Goal: Communication & Community: Answer question/provide support

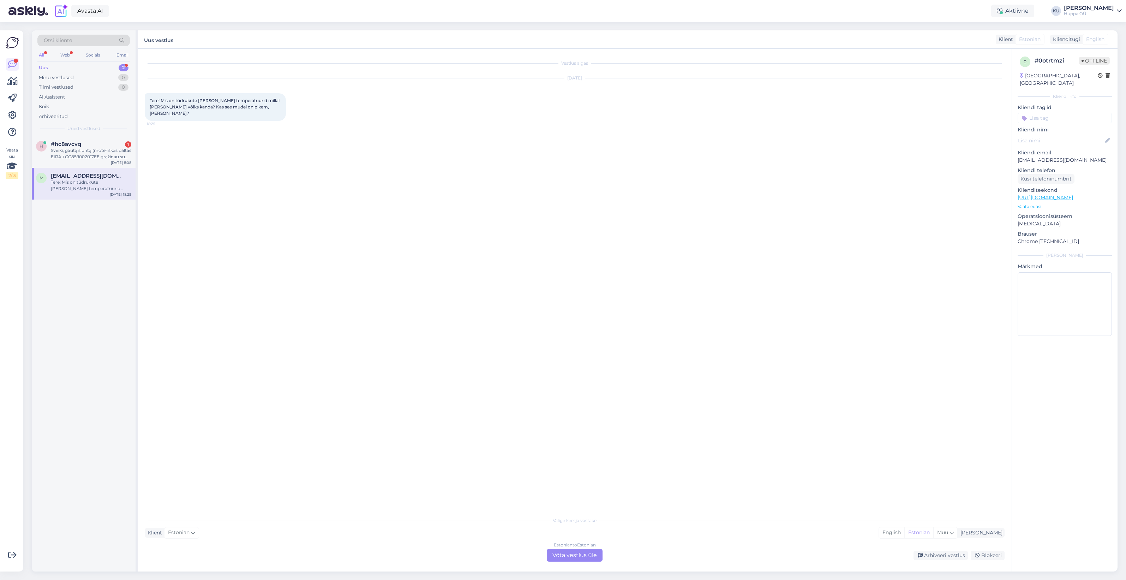
click at [575, 557] on div "Estonian to Estonian Võta vestlus üle" at bounding box center [575, 555] width 56 height 13
click at [278, 550] on textarea at bounding box center [575, 546] width 860 height 15
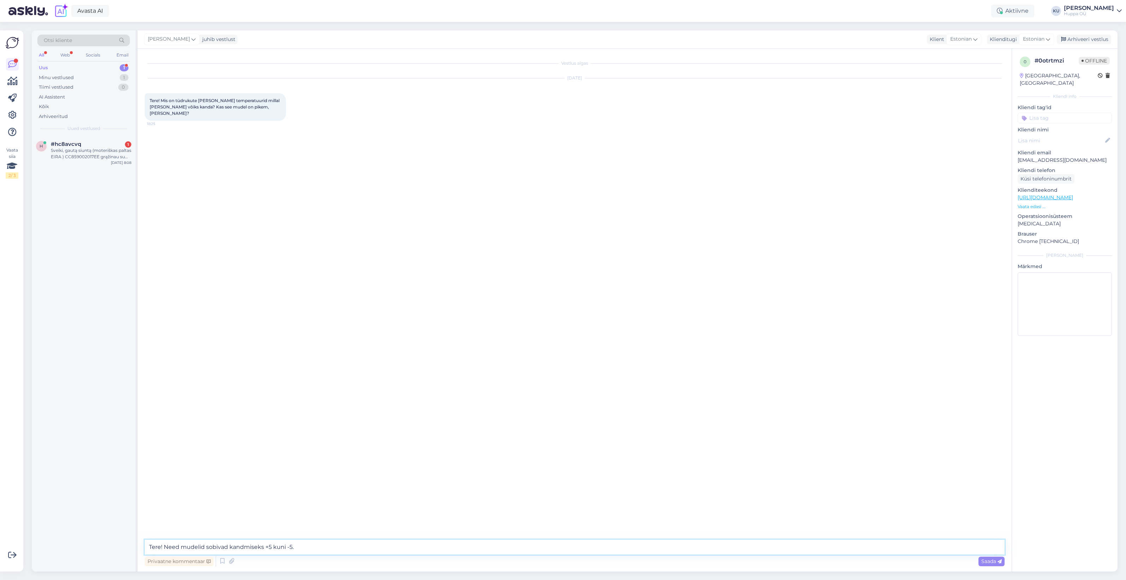
click at [319, 548] on textarea "Tere! Need mudelid sobivad kandmiseks +5 kuni -5." at bounding box center [575, 546] width 860 height 15
type textarea "Tere! Need mudelid sobivad kandmiseks +5 kuni -5. Stiina on veidi pikem. Saadan…"
click at [187, 544] on textarea at bounding box center [575, 546] width 860 height 15
click at [992, 564] on div "Saada" at bounding box center [992, 561] width 26 height 10
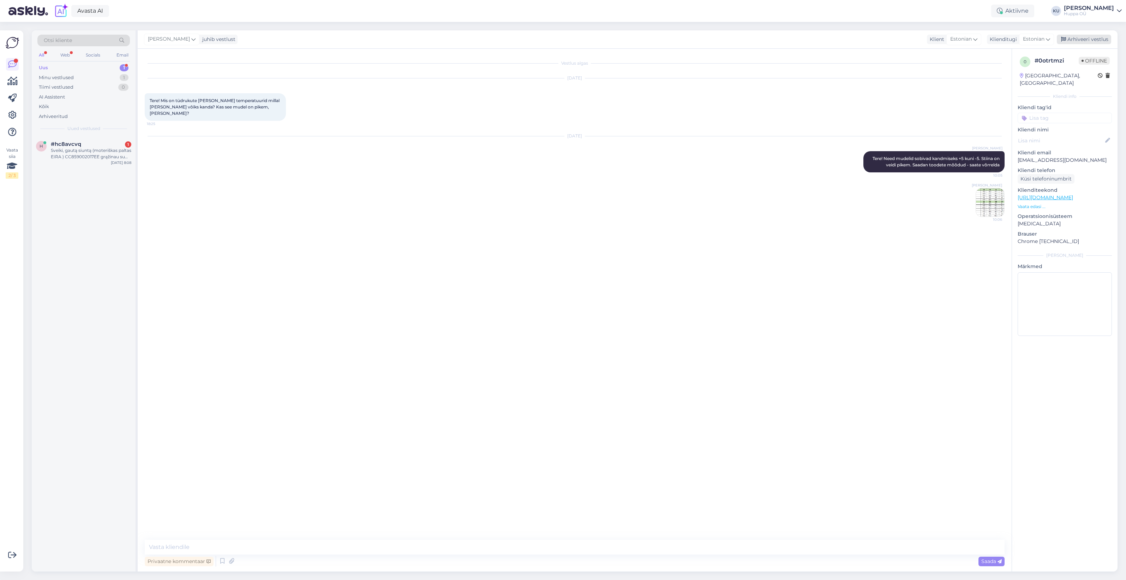
click at [1088, 41] on div "Arhiveeri vestlus" at bounding box center [1084, 40] width 54 height 10
click at [83, 150] on div "Sveiki, gautą siuntą (moteriškas paltas EIRA ) CC859002017EE grąžinau su kodu H…" at bounding box center [91, 153] width 80 height 13
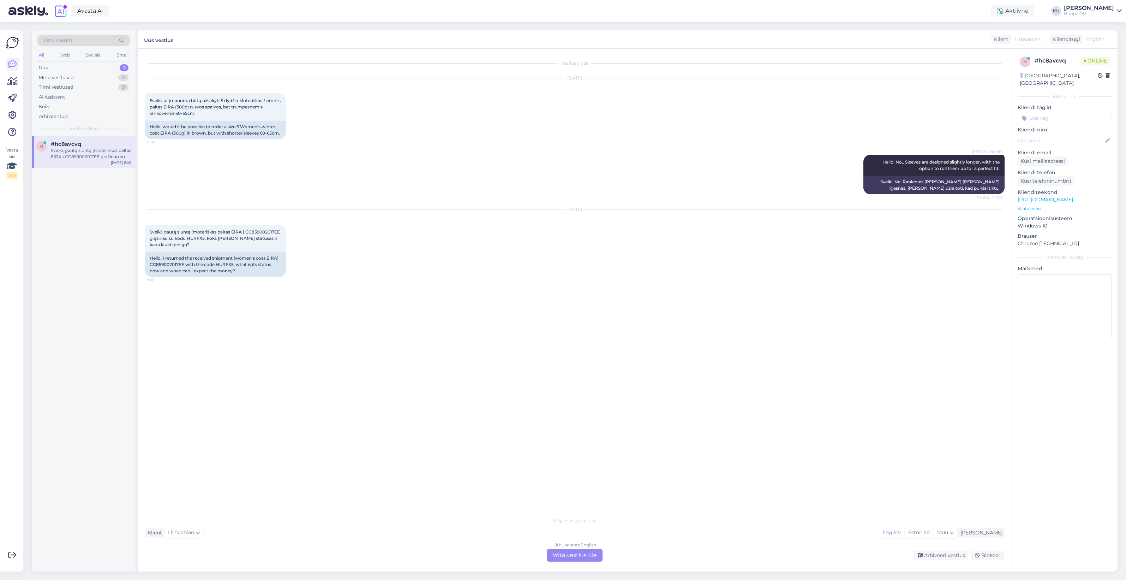
click at [588, 553] on div "Lithuanian to English Võta vestlus üle" at bounding box center [575, 555] width 56 height 13
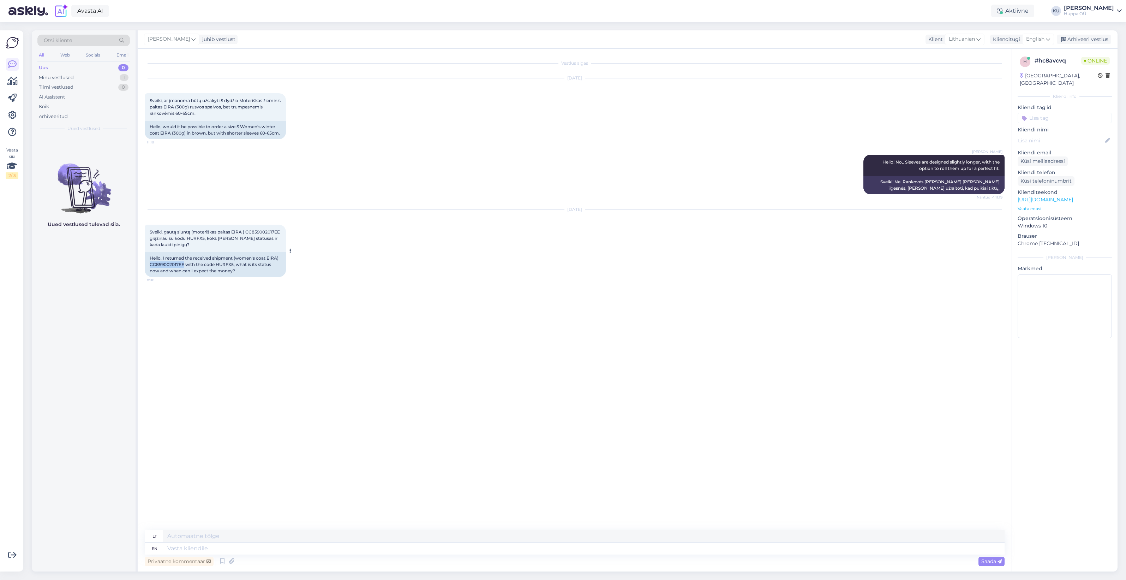
drag, startPoint x: 184, startPoint y: 264, endPoint x: 149, endPoint y: 263, distance: 34.2
click at [149, 263] on div "Hello, I returned the received shipment (women's coat EIRA) CC859002017EE with …" at bounding box center [215, 264] width 141 height 25
copy div "CC859002017EE"
drag, startPoint x: 150, startPoint y: 238, endPoint x: 184, endPoint y: 238, distance: 33.5
click at [184, 238] on span "Sveiki, gautą siuntą (moteriškas paltas EIRA ) CC859002017EE grąžinau su kodu H…" at bounding box center [216, 238] width 132 height 18
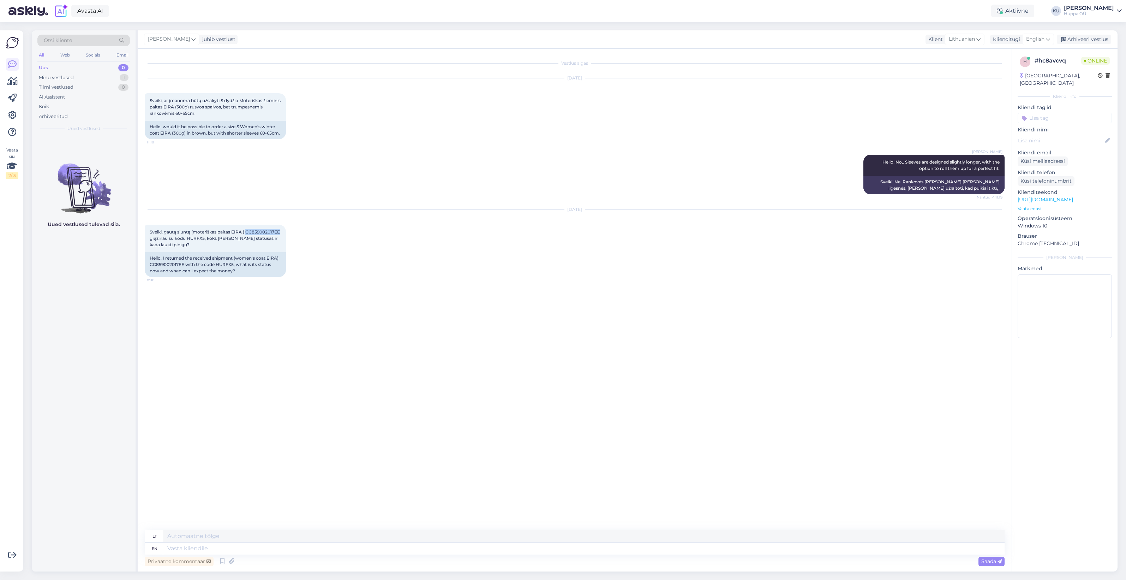
copy span "CC859002017EE"
click at [290, 549] on textarea at bounding box center [584, 548] width 842 height 12
type textarea "Hi!"
type textarea "Sveiki!"
type textarea "Hi! I f"
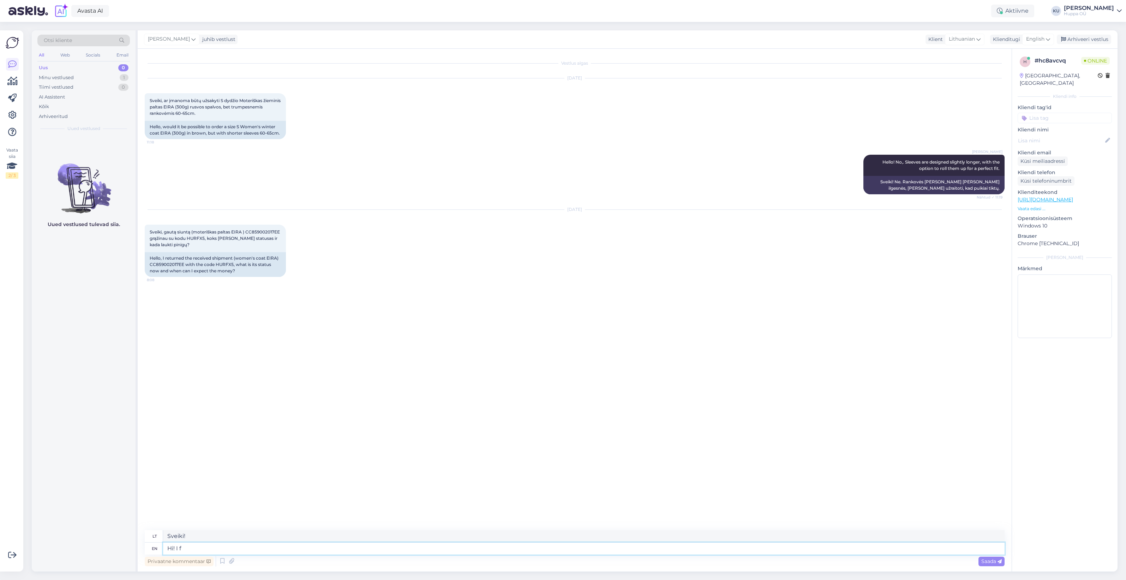
type textarea "Sveiki! Aš"
type textarea "Hi! I forwarded yo"
type textarea "Sveiki! Persiunčiau"
type textarea "Hi! I forwarded your"
type textarea "Sveiki! Persiunčiau jūsų"
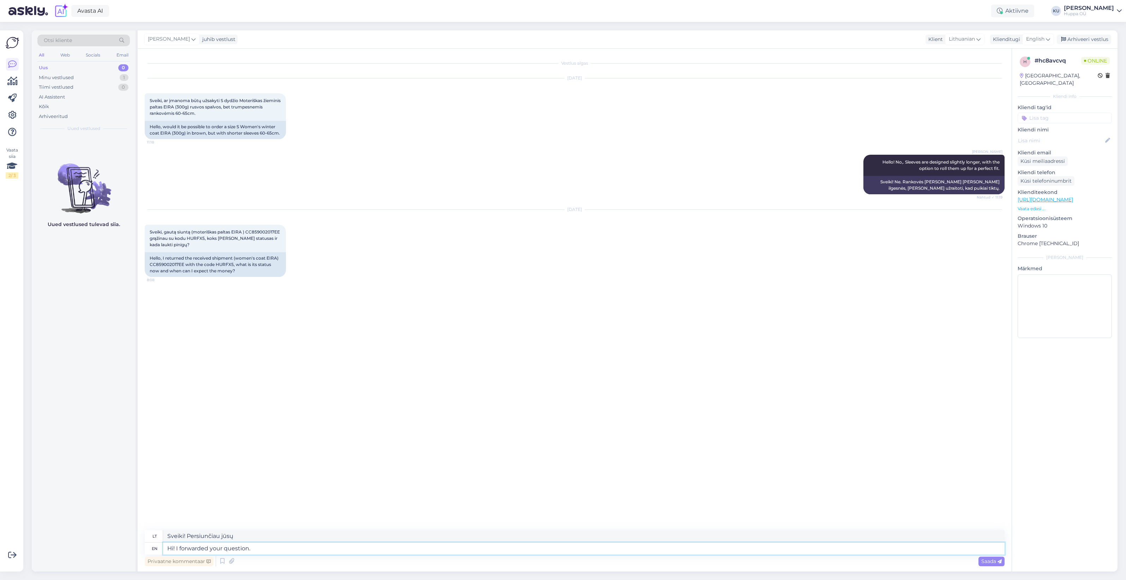
type textarea "Hi! I forwarded your question. I"
type textarea "Sveiki! Persiunčiau jūsų klausimą."
type textarea "Hi! I forwarded your question. I'll"
type textarea "Sveiki! Persiunčiau jūsų klausimą. Aš..."
type textarea "Hi! I forwarded your question. I'll answer as"
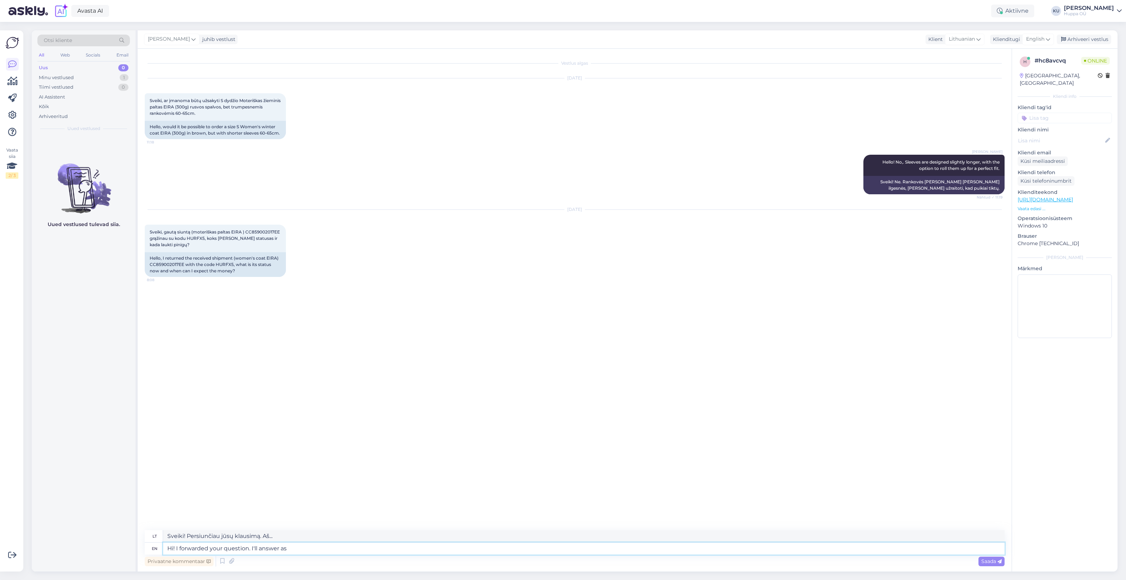
type textarea "Sveiki! Persiunčiau jūsų klausimą. Atsakysiu."
type textarea "Hi! I forwarded your question. I'll answer as s"
type textarea "Sveiki! Persiunčiau jūsų klausimą. Atsakysiu taip, kaip nurodyta."
type textarea "Hi! I forwarded your question. I'll answer as soon"
type textarea "Sveiki! Persiunčiau jūsų klausimą. Atsakysiu, kai tik prireiks."
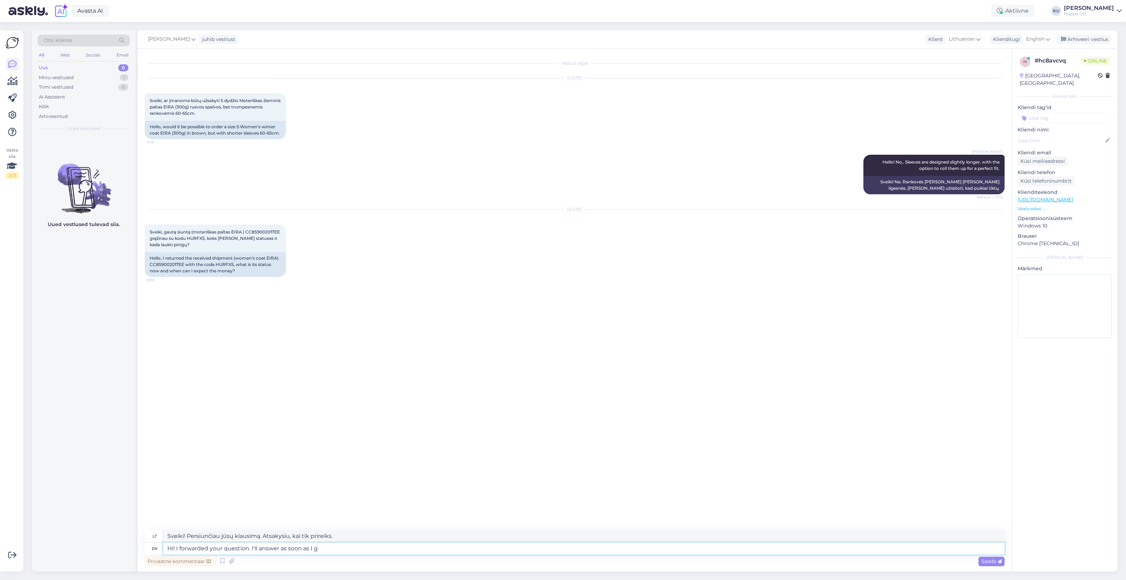
type textarea "Hi! I forwarded your question. I'll answer as soon as I ge"
type textarea "Sveiki! Persiunčiau jūsų klausimą. Atsakysiu, kai tik galėsiu."
type textarea "Hi! I forwarded your question. I'll answer as soon as I get in"
type textarea "Sveiki! Persiunčiau jūsų klausimą. Atsakysiu, kai tik gausiu."
type textarea "Hi! I forwarded your question. I'll answer as soon as I get information."
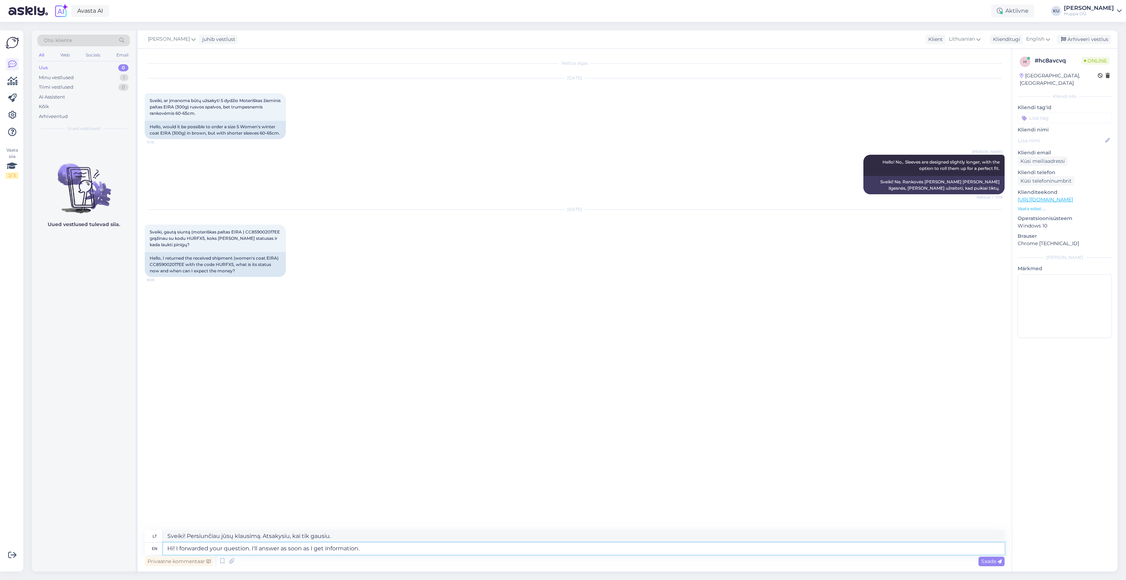
type textarea "Sveiki! Persiunčiau jūsų klausimą. Atsakysiu, kai tik gausiu informacijos."
type textarea "Hi! I forwarded your question. I'll answer as soon as I get information."
click at [989, 566] on div "Saada" at bounding box center [992, 561] width 26 height 10
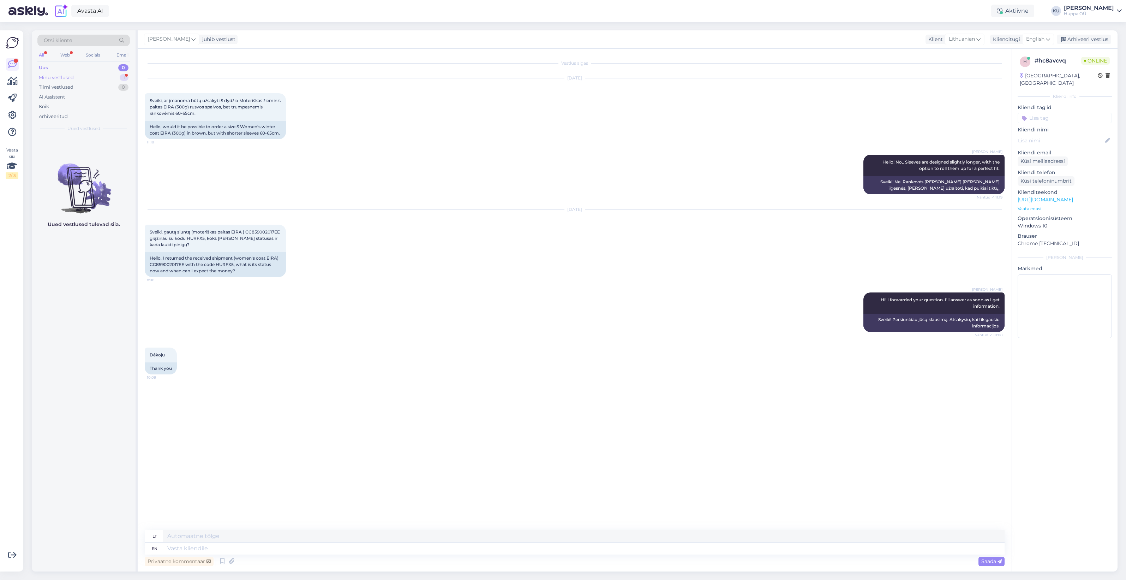
click at [100, 78] on div "Minu vestlused 1" at bounding box center [83, 78] width 93 height 10
click at [89, 154] on div "Dėkoju" at bounding box center [91, 150] width 80 height 6
click at [85, 66] on div "Uus 1" at bounding box center [83, 68] width 93 height 10
click at [75, 145] on span "#zz1lau0k" at bounding box center [64, 144] width 27 height 6
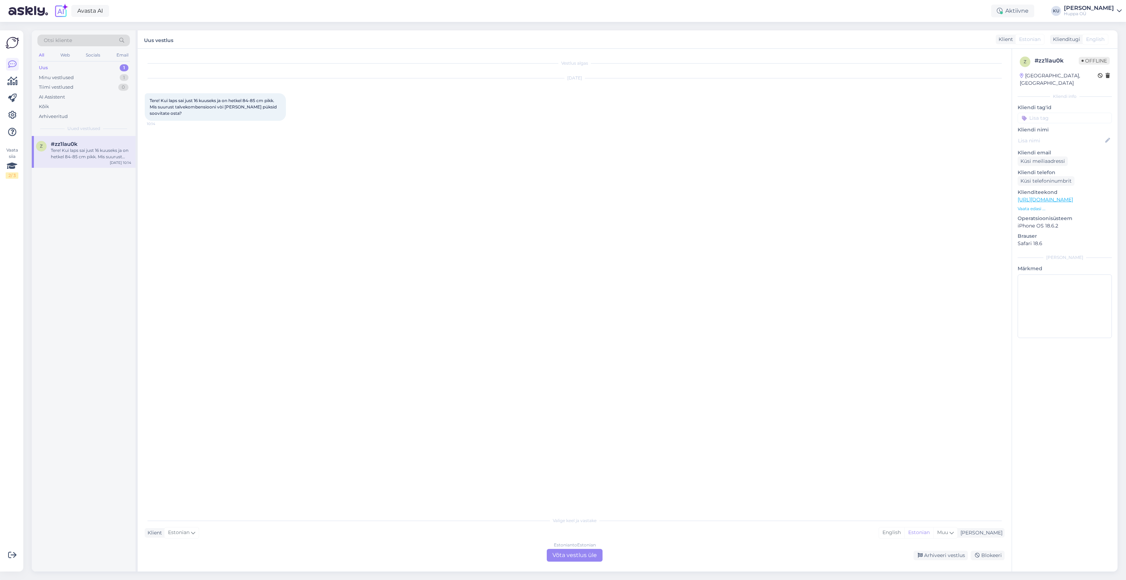
click at [581, 557] on div "Estonian to Estonian Võta vestlus üle" at bounding box center [575, 555] width 56 height 13
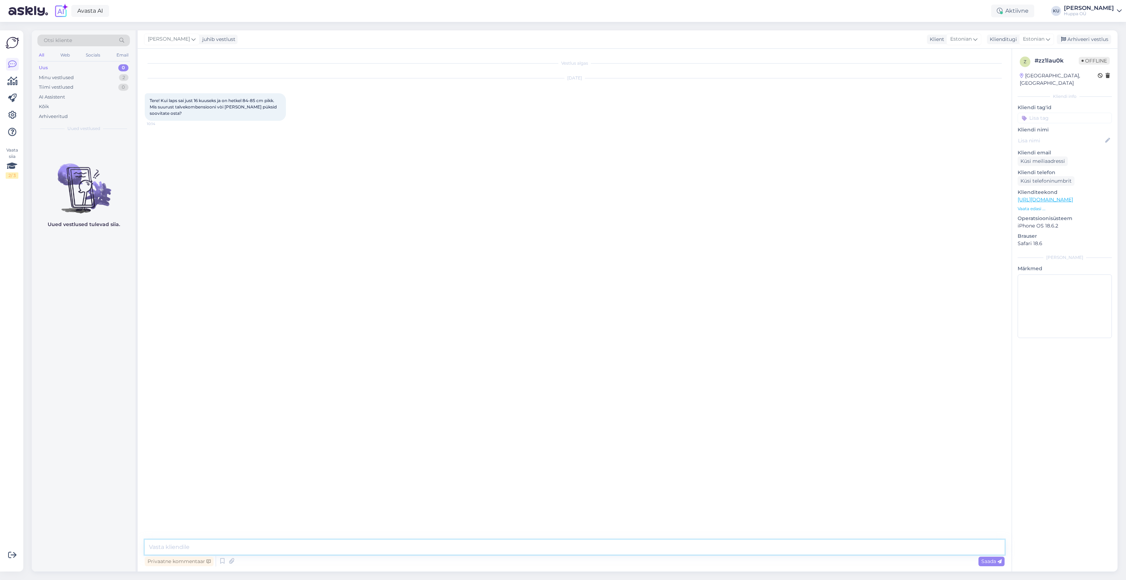
click at [360, 549] on textarea at bounding box center [575, 546] width 860 height 15
type textarea "Tere! Soovitan 86 suurust. Huppa toodetel on ka veidi varu."
click at [1091, 42] on div "Arhiveeri vestlus" at bounding box center [1084, 40] width 54 height 10
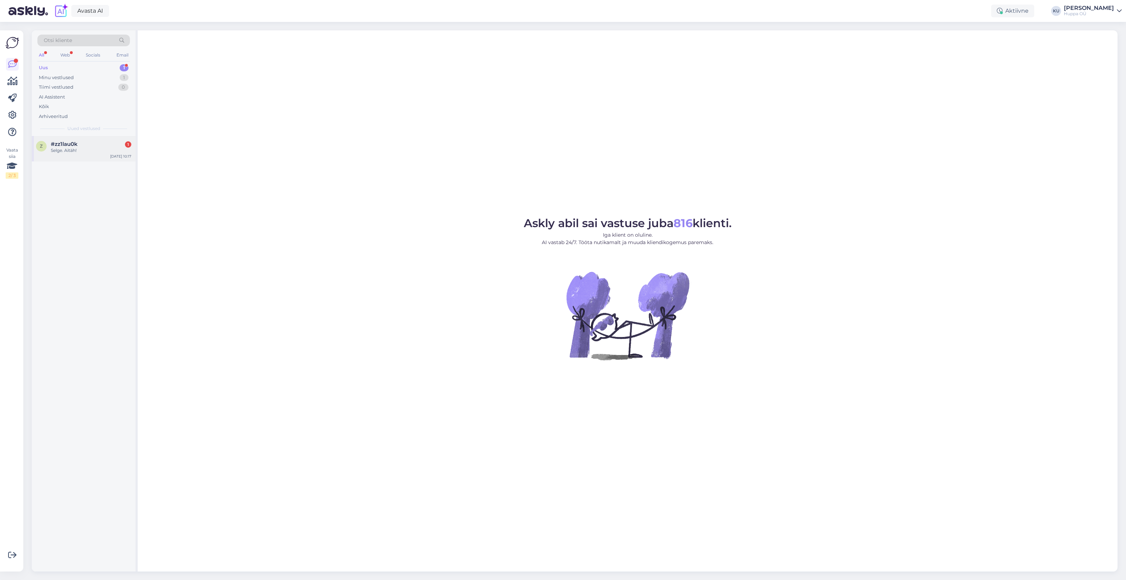
click at [84, 140] on div "z #zz1lau0k 1 Selge. Aitäh! Oct 14 10:17" at bounding box center [84, 148] width 104 height 25
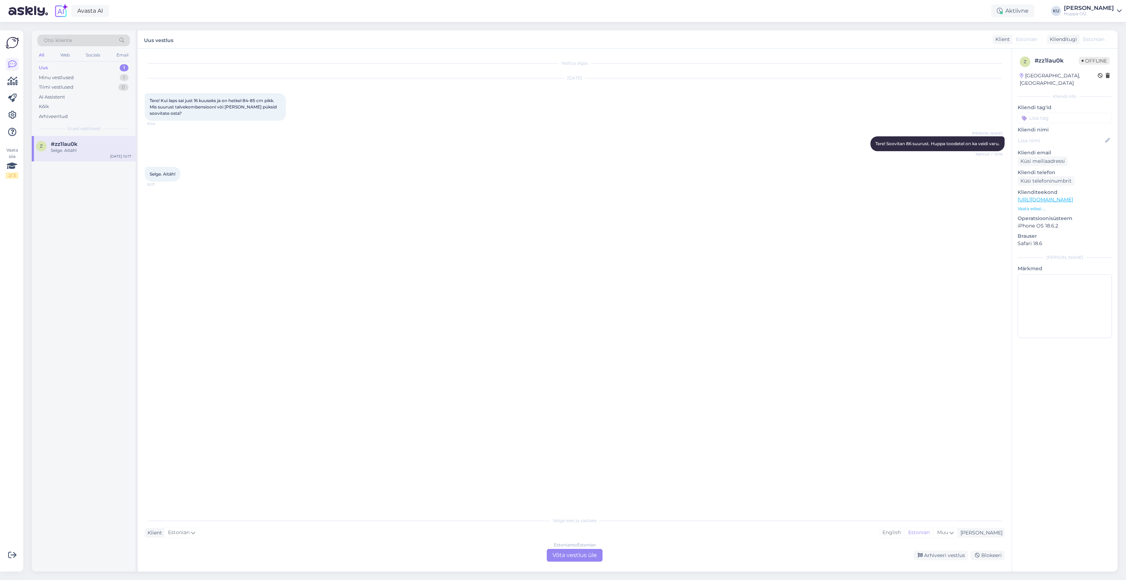
click at [595, 556] on div "Estonian to Estonian Võta vestlus üle" at bounding box center [575, 555] width 56 height 13
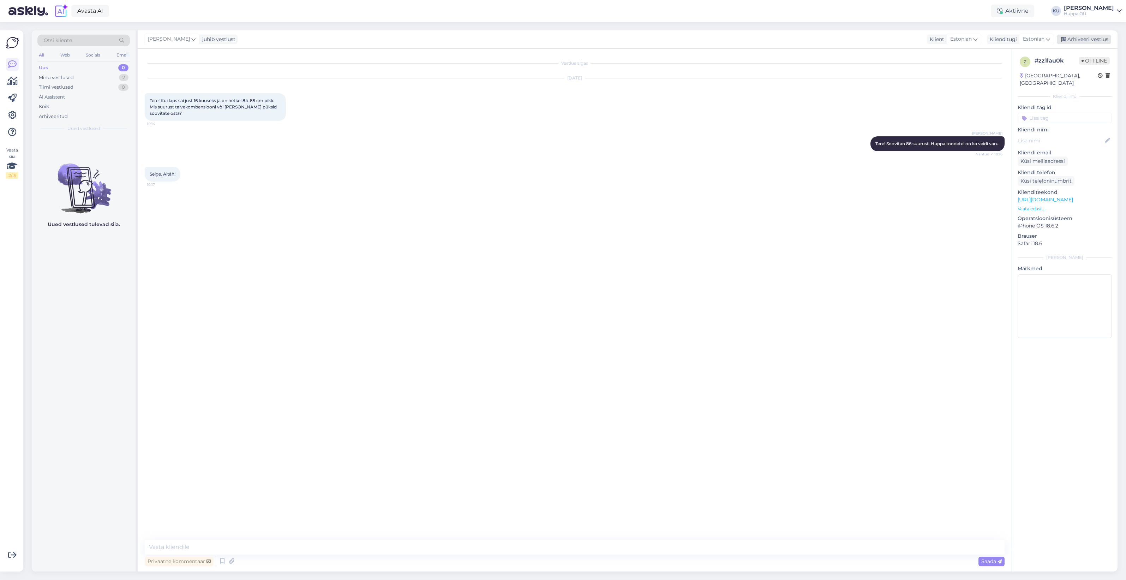
click at [1088, 38] on div "Arhiveeri vestlus" at bounding box center [1084, 40] width 54 height 10
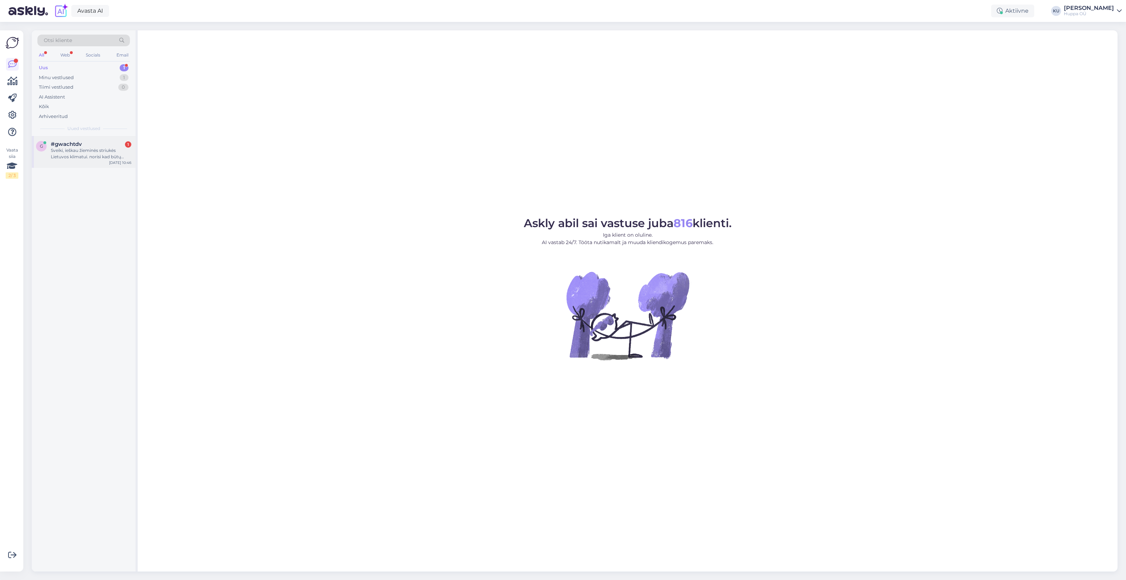
click at [64, 145] on span "#gwachtdv" at bounding box center [66, 144] width 31 height 6
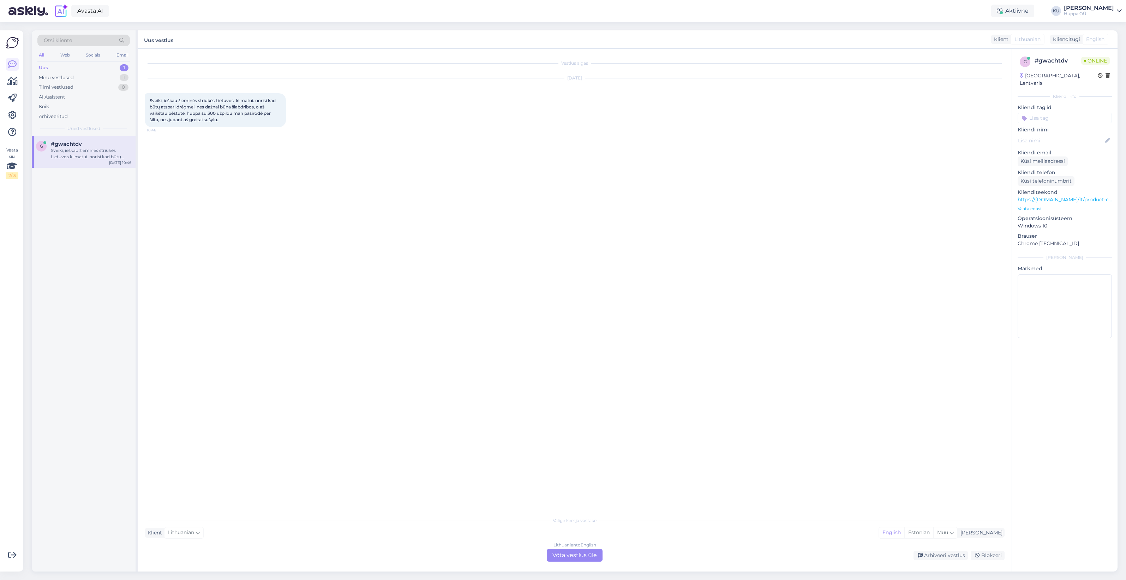
click at [582, 559] on div "Lithuanian to English Võta vestlus üle" at bounding box center [575, 555] width 56 height 13
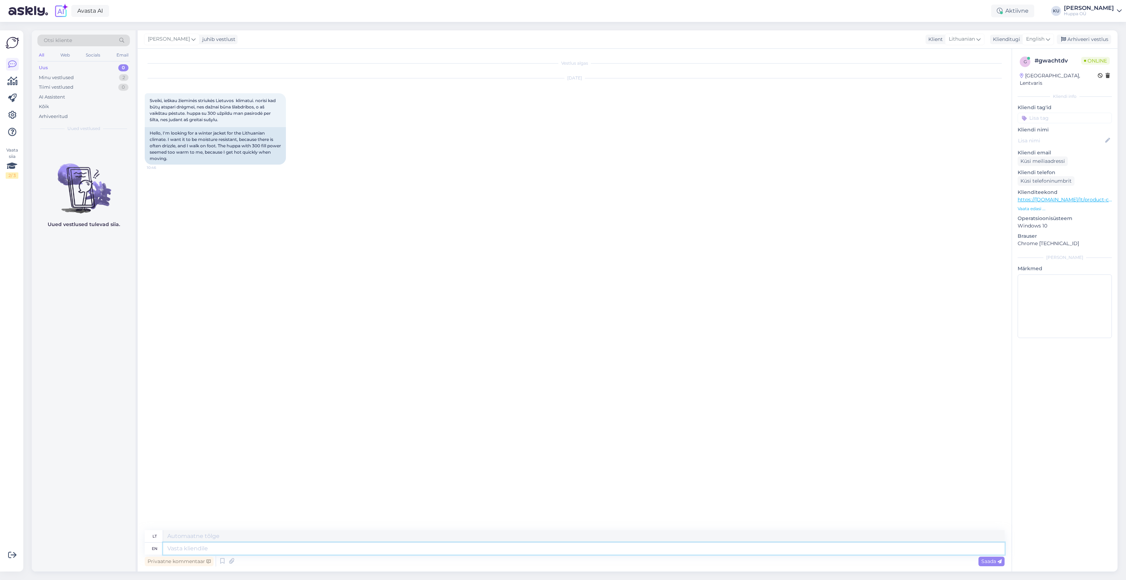
click at [269, 548] on textarea at bounding box center [584, 548] width 842 height 12
type textarea "Hi!"
type textarea "Sveiki!"
type textarea "Hi! 300 i"
type textarea "Sveiki! 300"
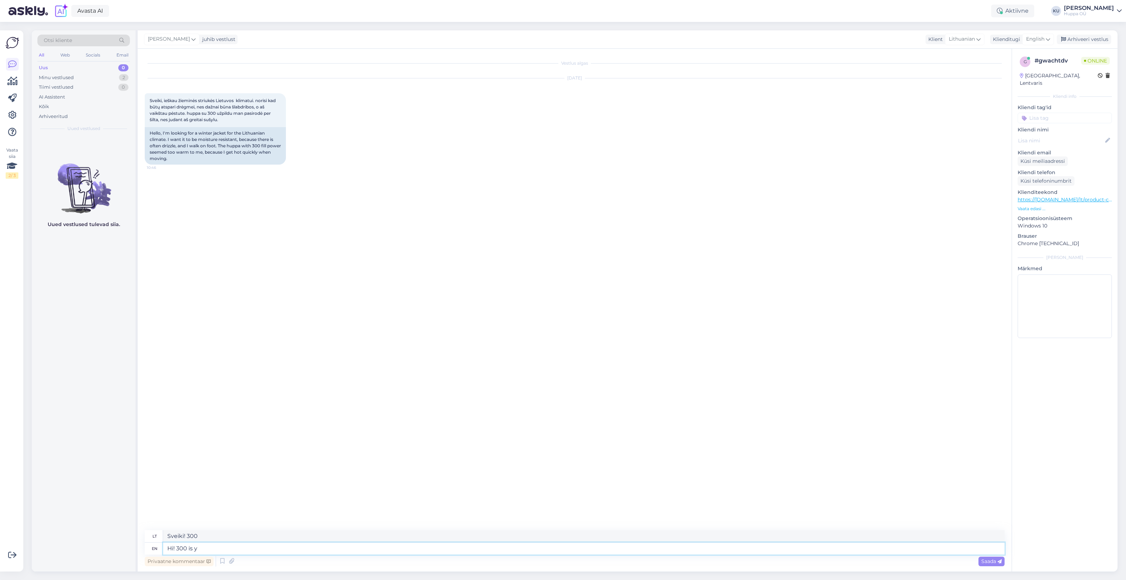
type textarea "Hi! 300 is ye"
type textarea "Sveiki! 300 yra"
type textarea "Hi! 300 is yes f"
type textarea "Sveiki! 300 yra taip"
type textarea "Hi! 300 is yes for"
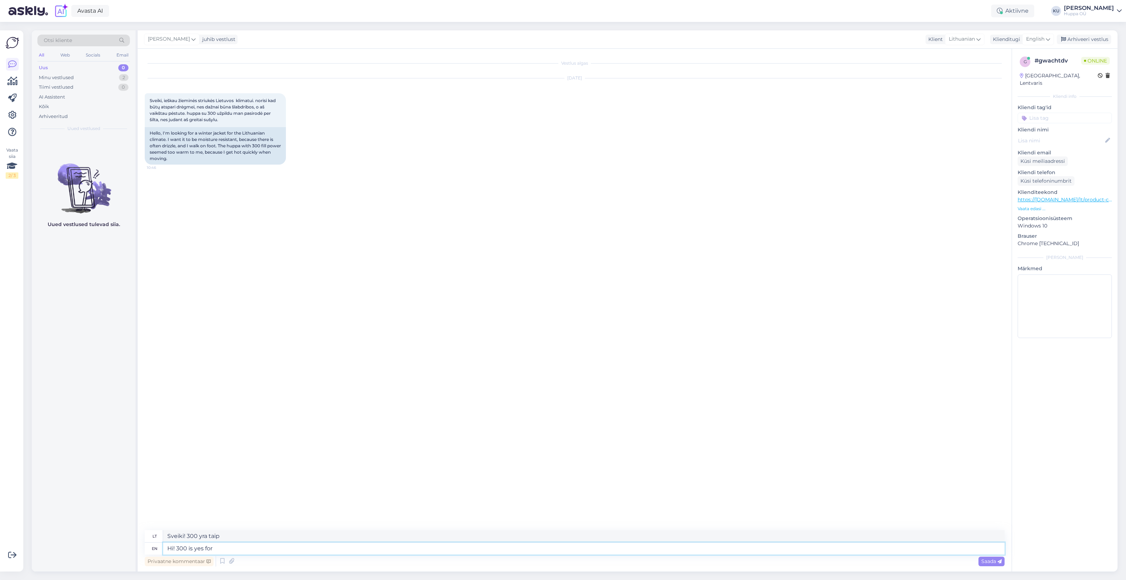
type textarea "Sveiki! 300 reiškia „taip“."
type textarea "Hi! 300 is yes for -5"
type textarea "Sveiki! 300 yra taip, o tai reiškia -5."
type textarea "Hi! 300 is yes for -5 to"
type textarea "Sveiki! 300 reiškia „taip“ nuo -5 iki"
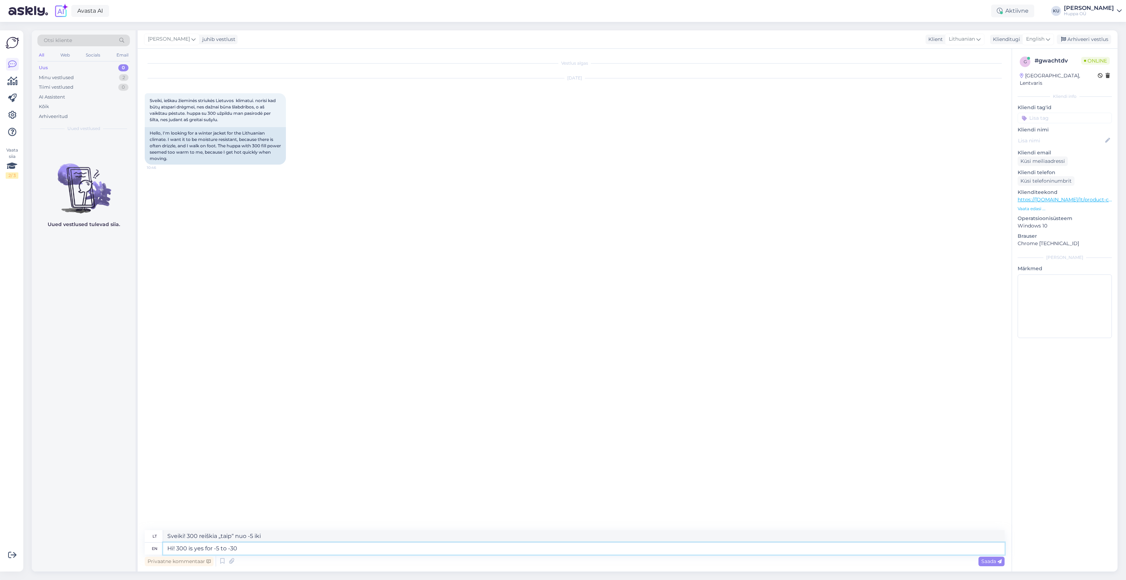
type textarea "Hi! 300 is yes for -5 to -30 d"
type textarea "Sveiki! 300 reiškia „taip“ nuo -5 iki -30"
type textarea "Hi! 300 is yes for -5 to -30 degrees, so"
type textarea "Sveiki! 300 reiškia „taip“ esant nuo -5 iki -30 laipsnių."
type textarea "Hi! 300 is yes for -5 to -30 degrees, so v"
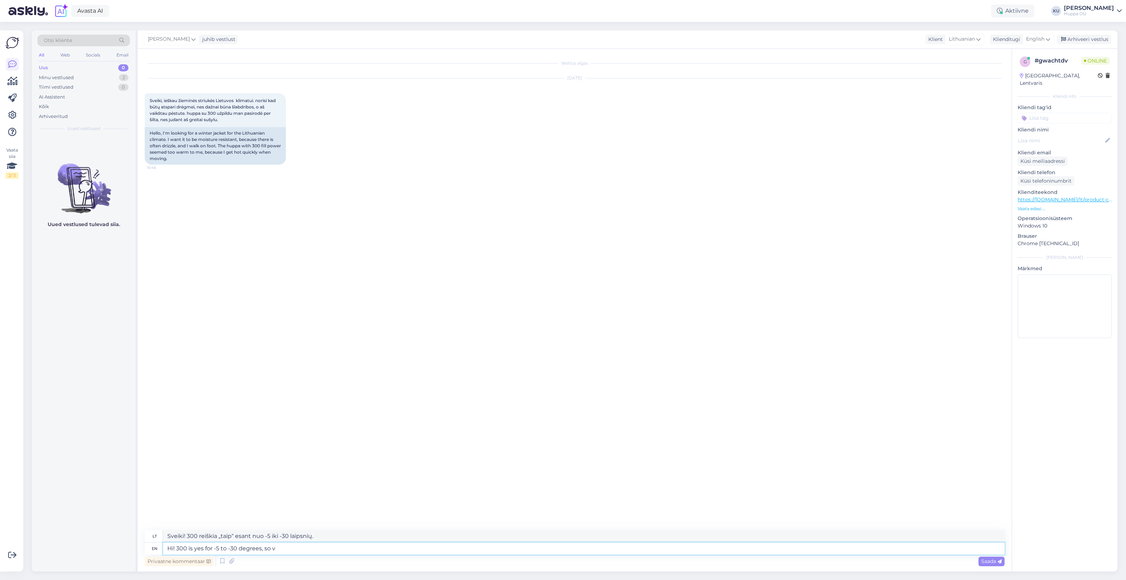
type textarea "Sveiki! 300 reiškia „taip“ esant nuo -5 iki -30 laipsnių, taigi"
type textarea "Hi! 300 is yes for -5 to -30 degrees, so very w"
type textarea "Sveiki! 300 reiškia „taip“ esant nuo -5 iki -30 laipsnių, tad labai"
type textarea "Hi! 300 is yes for -5 to -30 degrees, so very warm."
type textarea "Sveiki! 300 reiškia „taip“, kai temperatūra siekia nuo -5 iki -30 laipsnių, tad…"
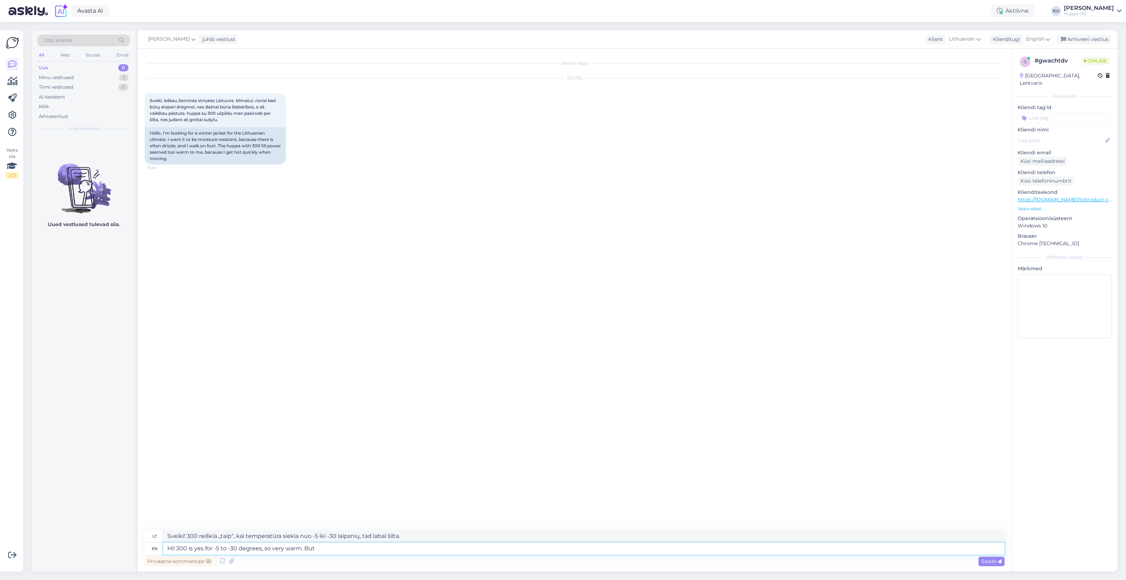
type textarea "Hi! 300 is yes for -5 to -30 degrees, so very warm. But"
type textarea "Sveiki! 300 reiškia „taip“, kai temperatūra siekia nuo -5 iki -30 laipsnių, tad…"
type textarea "Hi! 300 is yes for -5 to -30 degrees, so very warm. But can you"
type textarea "Sveiki! 300 reiškia „taip“, kai temperatūra siekia nuo -5 iki -30 laipsnių, tad…"
type textarea "Hi! 300 is yes for -5 to -30 degrees, so very warm. But can you te"
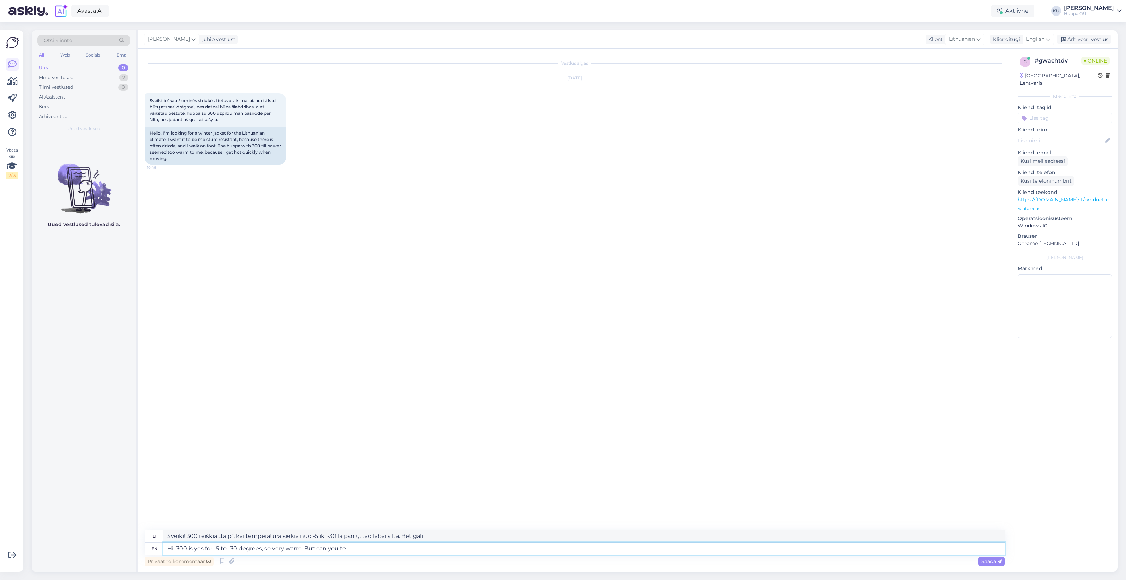
type textarea "Sveiki! 300 reiškia „taip“, kai temperatūra yra nuo -5 iki -30 laipsnių, tad la…"
type textarea "Hi! 300 is yes for -5 to -30 degrees, so very warm. But can you tell m"
type textarea "Sveiki! 300 reiškia „taip“, kai temperatūra yra nuo -5 iki -30 laipsnių, tad la…"
type textarea "Hi! 300 is yes for -5 to -30 degrees, so very warm. But can you tell me, a"
type textarea "Sveiki! 300 reiškia „taip“, kai temperatūra yra nuo -5 iki -30 laipsnių, tad la…"
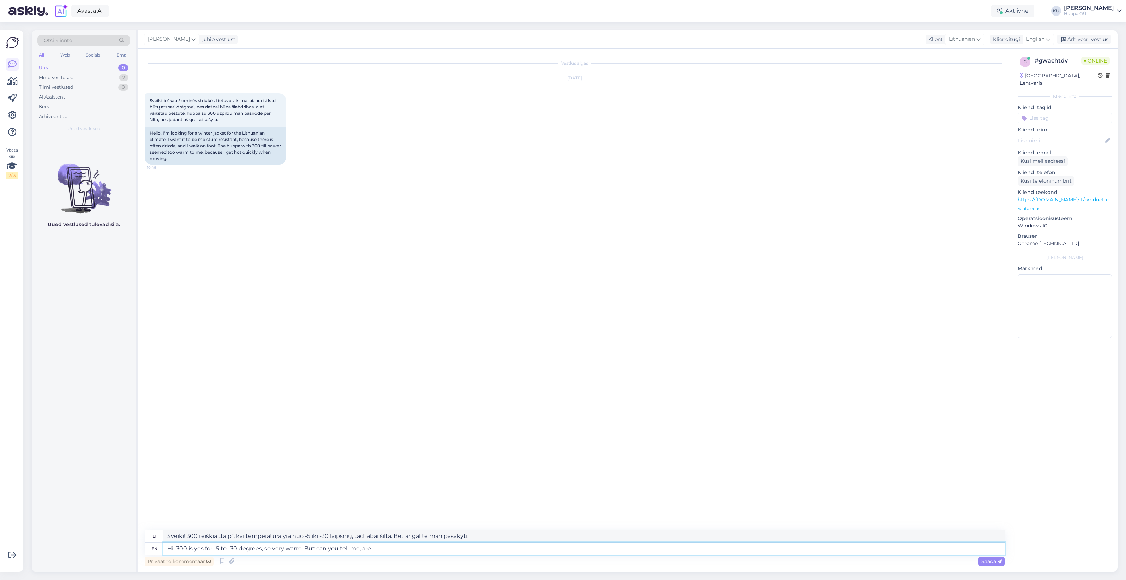
type textarea "Hi! 300 is yes for -5 to -30 degrees, so very warm. But can you tell me, are y"
type textarea "Sveiki! 300 reiškia „taip“, kai temperatūra yra nuo -5 iki -30 laipsnių, tad la…"
type textarea "Hi! 300 is yes for -5 to -30 degrees, so very warm. But can you tell me, are yo…"
type textarea "Sveiki! 300 reiškia „taip“, kai temperatūra yra nuo -5 iki -30 laipsnių, tad la…"
type textarea "Hi! 300 is yes for -5 to -30 degrees, so very warm. But can you tell me, are yo…"
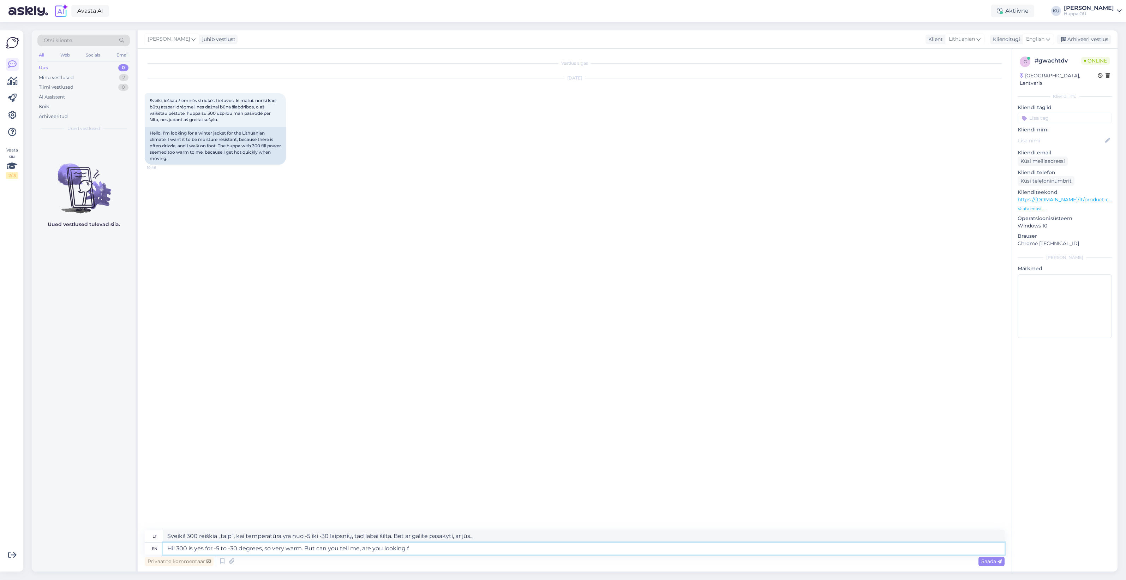
type textarea "Sveiki! 300 reiškia „taip“, kai temperatūra siekia nuo -5 iki -30 laipsnių, tad…"
type textarea "Hi! 300 is yes for -5 to -30 degrees, so very warm. But can you tell me, are yo…"
type textarea "Sveiki! 300 reiškia „taip“, kai temperatūra siekia nuo -5 iki -30 laipsnių, tad…"
type textarea "Hi! 300 is yes for -5 to -30 degrees, so very warm. But can you tell me, are yo…"
type textarea "Sveiki! 300 reiškia „taip“, kai temperatūra siekia nuo -5 iki -30 laipsnių, tad…"
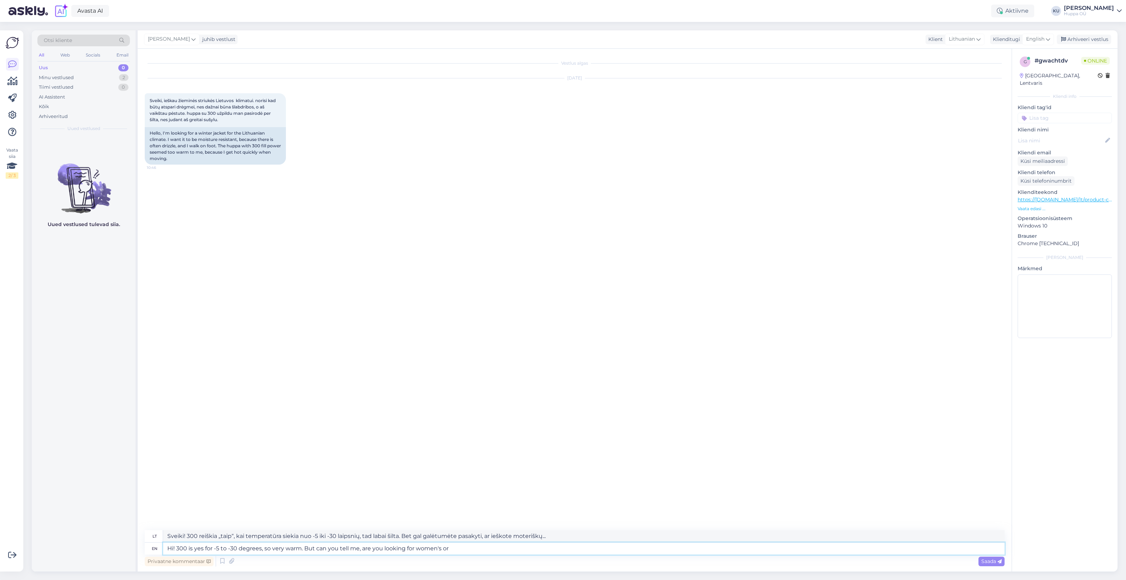
type textarea "Hi! 300 is yes for -5 to -30 degrees, so very warm. But can you tell me, are yo…"
type textarea "Sveiki! 300 reiškia „taip“, kai temperatūra siekia nuo -5 iki -30 laipsnių, tad…"
type textarea "Hi! 300 is yes for -5 to -30 degrees, so very warm. But can you tell me, are yo…"
type textarea "Sveiki! 300 reiškia „taip“, kai temperatūra siekia nuo -5 iki -30 laipsnių, tad…"
type textarea "Hi! 300 is yes for -5 to -30 degrees, so very warm. But can you tell me, are yo…"
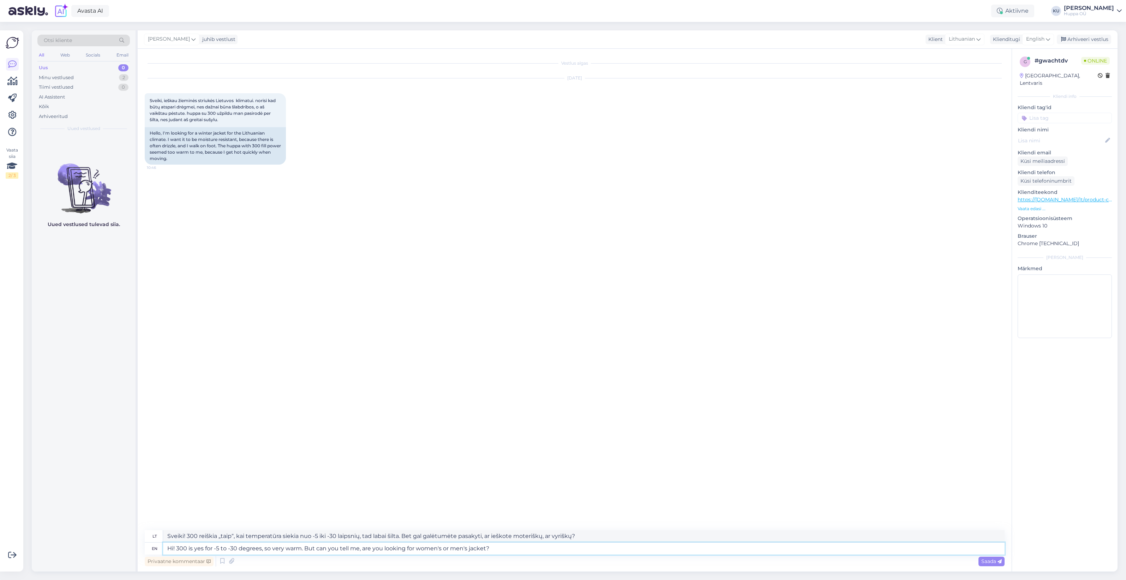
type textarea "Sveiki! 300 tinka nuo -5 iki -30 laipsnių, tad labai šilta. Bet gal galėtumėte …"
type textarea "Hi! 300 is yes for -5 to -30 degrees, so very warm. But can you tell me, are yo…"
type textarea "Sveiki! 300 reiškia „taip“, kai temperatūra siekia nuo -5 iki -30 laipsnių, tad…"
type textarea "Hi! 300 is yes for -5 to -30 degrees, so very warm. But can you tell me, are yo…"
type textarea "Sveiki! 300 reiškia „taip“, kai temperatūra siekia nuo -5 iki -30 laipsnių, tad…"
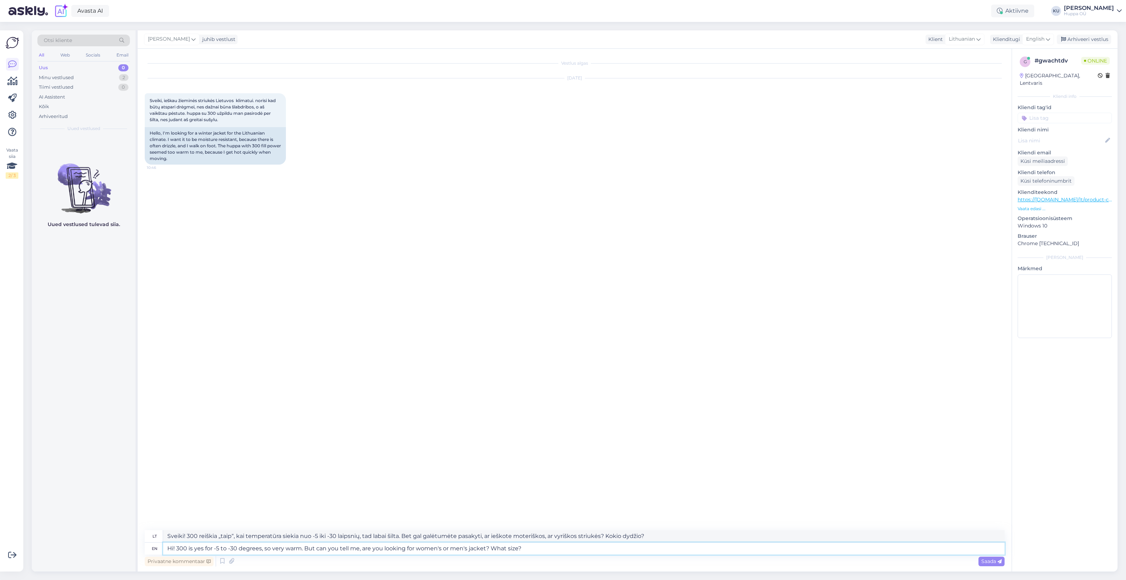
drag, startPoint x: 202, startPoint y: 548, endPoint x: 196, endPoint y: 548, distance: 6.4
click at [196, 548] on textarea "Hi! 300 is yes for -5 to -30 degrees, so very warm. But can you tell me, are yo…" at bounding box center [584, 548] width 842 height 12
type textarea "Hi! 300 is for -5 to -30 degrees, so very warm. But can you tell me, are you lo…"
type textarea "Sveiki! 300 reiškia -5–30 laipsnių temperatūrą, tad labai šilta. Bet gal galėtu…"
click at [262, 548] on textarea "Hi! 300 is for -5 to -30 degrees, so very warm. But can you tell me, are you lo…" at bounding box center [584, 548] width 842 height 12
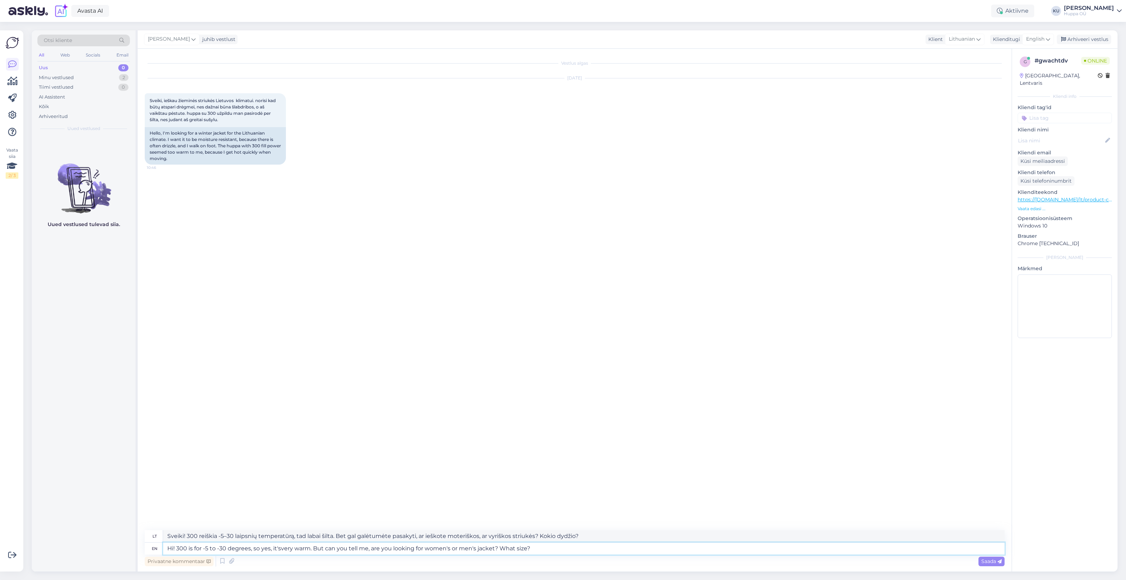
type textarea "Hi! 300 is for -5 to -30 degrees, so yes, it's very warm. But can you tell me, …"
type textarea "Sveiki! 300 reiškia -5–30 laipsnių temperatūrą, tad taip, labai šilta. Bet gal …"
type textarea "Hi! 300 is for -5 to -30 degrees, so yes, it's very warm. But can you tell me, …"
click at [993, 559] on span "Saada" at bounding box center [992, 561] width 20 height 6
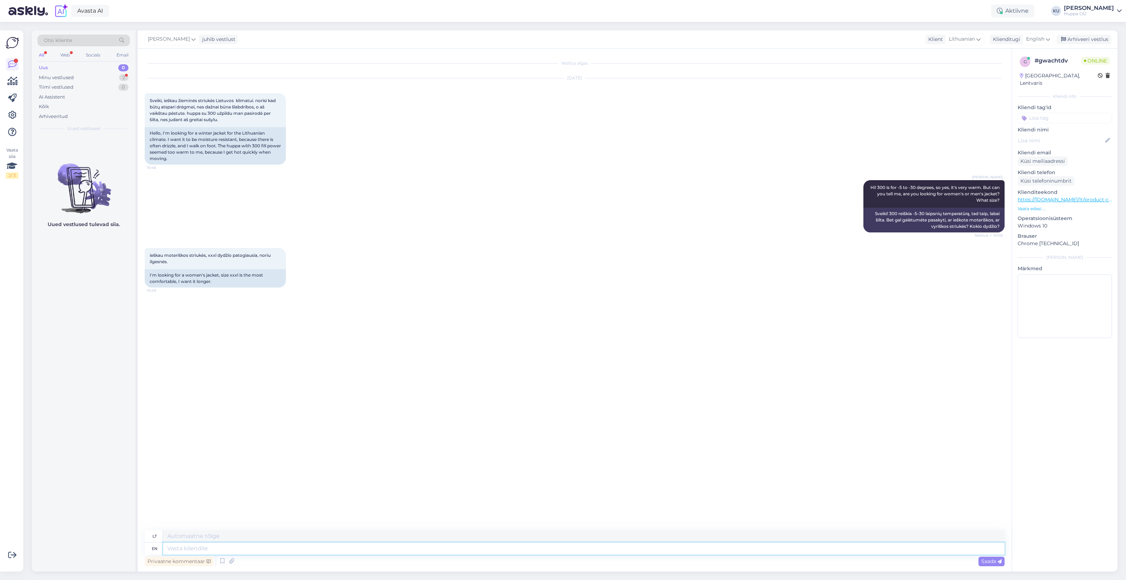
click at [200, 548] on textarea at bounding box center [584, 548] width 842 height 12
click at [186, 548] on textarea at bounding box center [584, 548] width 842 height 12
type textarea "Okay,"
type textarea "Gerai,"
type textarea "Okay, ty"
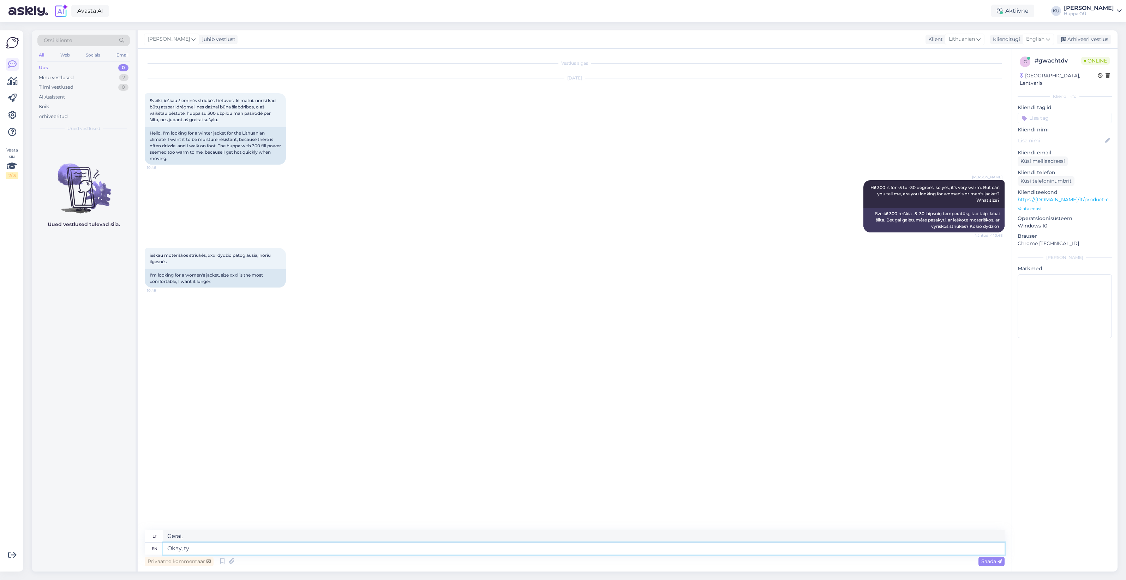
type textarea "Gerai, tu"
type textarea "Okay, thank"
type textarea "Gerai, ačiū"
type textarea "Okay, thank you."
type textarea "Gerai, ačiū."
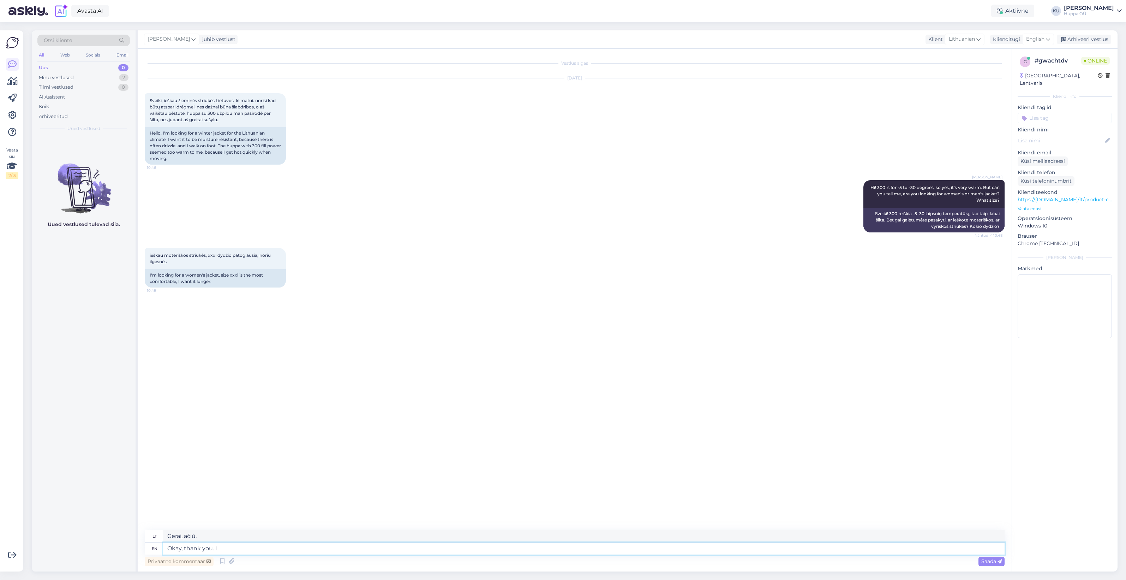
type textarea "Okay, thank you. I w"
type textarea "Gerai, ačiū. Aš"
type textarea "Okay, thank you. I will l"
type textarea "Gerai, ačiū. Taip ir padarysiu."
type textarea "Okay, thank you. I will look fo"
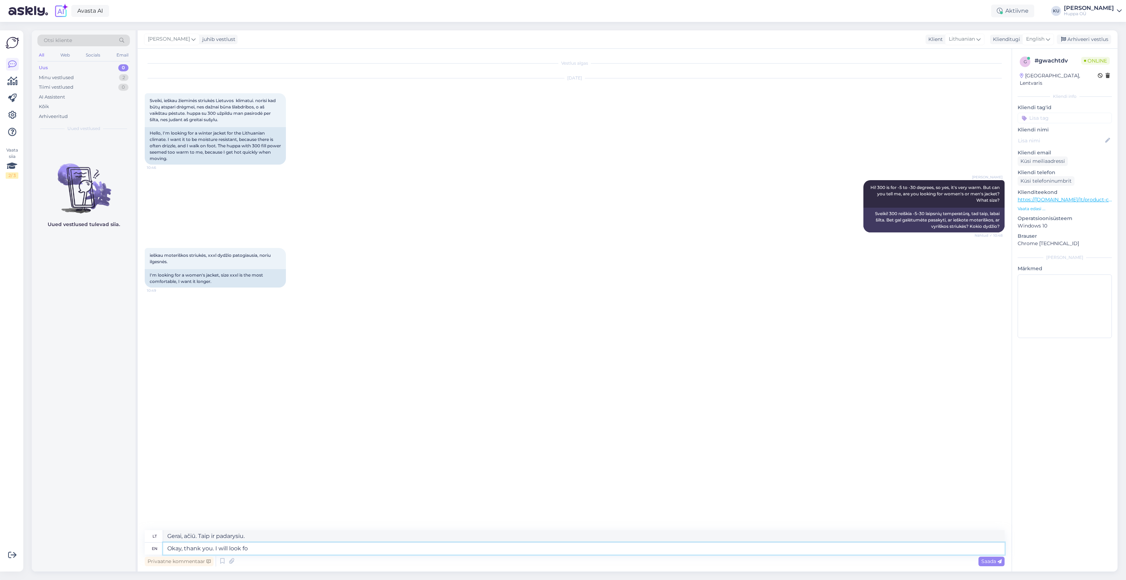
type textarea "Gerai, ačiū. Pažiūrėsiu."
type textarea "Okay, thank you. I will look for s"
type textarea "Gerai, ačiū. Paieškosiu"
type textarea "Okay, thank you. I will look for some it"
type textarea "Gerai, ačiū. Paieškosiu."
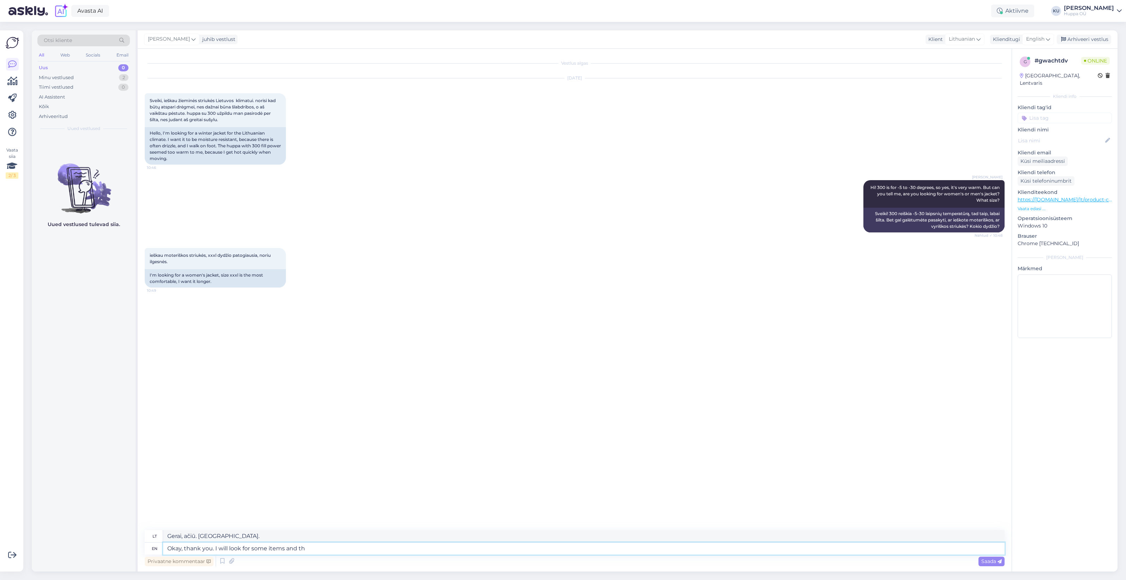
type textarea "Okay, thank you. I will look for some items and the"
type textarea "Gerai, ačiū. Paieškosiu kai kurių daiktų."
type textarea "Okay, thank you. I will look for some items and then share"
type textarea "Gerai, ačiū. Paieškosiu kai kurių daiktų ir tada pasidalinsiu."
type textarea "Gerai, ačiū. Paieškosiu kai kurių daiktų ir"
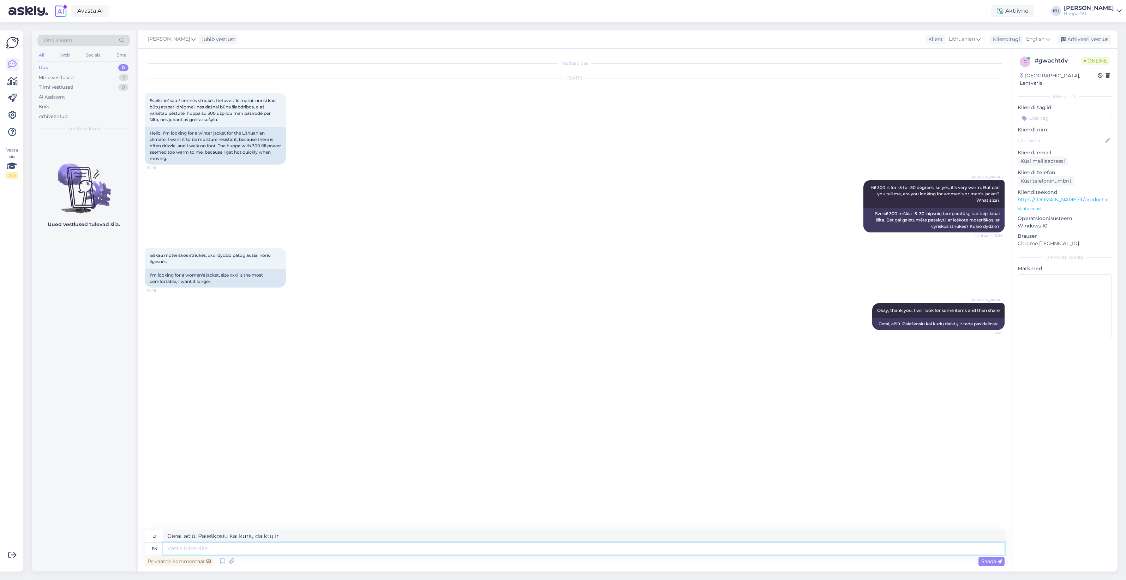
click at [290, 547] on textarea at bounding box center [584, 548] width 842 height 12
type textarea "Do"
type textarea "Daryti"
type textarea "Do you me"
type textarea "Ar tu"
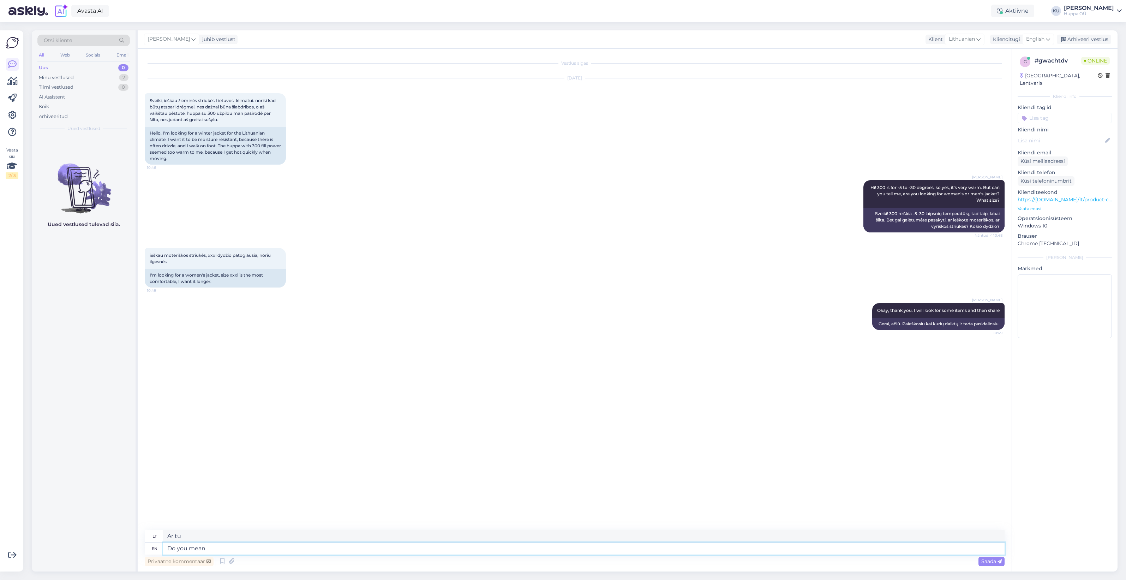
type textarea "Do you mean l"
type textarea "Ar turite omenyje"
type textarea "Do you mean long l"
type textarea "Ar turite omenyje ilgą"
type textarea "Do you mean long like o"
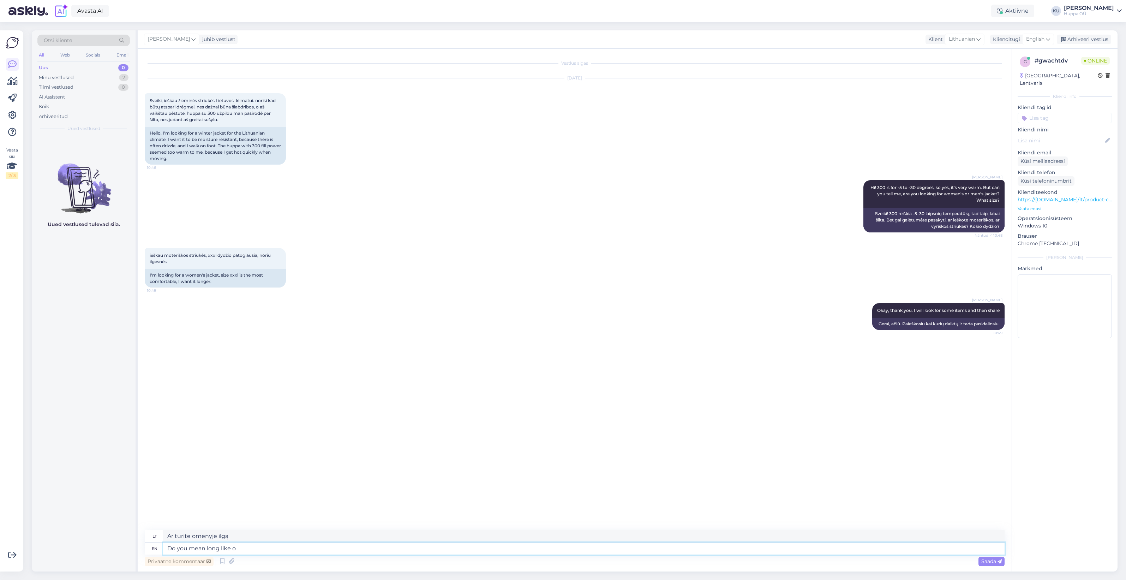
type textarea "Ar turite omenyje ilgą, pvz."
type textarea "Do you mean long like over t"
type textarea "Ar turite omenyje ilgą, tarsi baigtą?"
type textarea "Do you mean long like over the k"
type textarea "Ar turite omenyje ilgą laiką, pavyzdžiui, per"
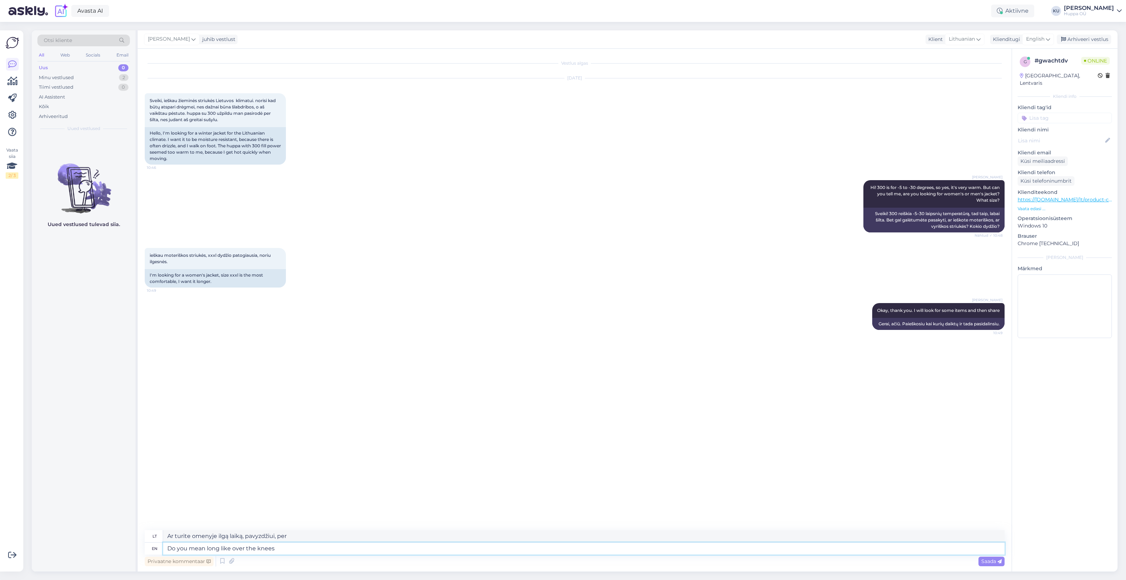
type textarea "Do you mean long like over the knees"
type textarea "Ar turite omenyje ilgas, siekiančias kelius?"
type textarea "Do you mean long like over the knees or"
type textarea "Ar turite omenyje ilgas, siekiančias kelius, ar"
type textarea "Do you mean long like over the knees or is t"
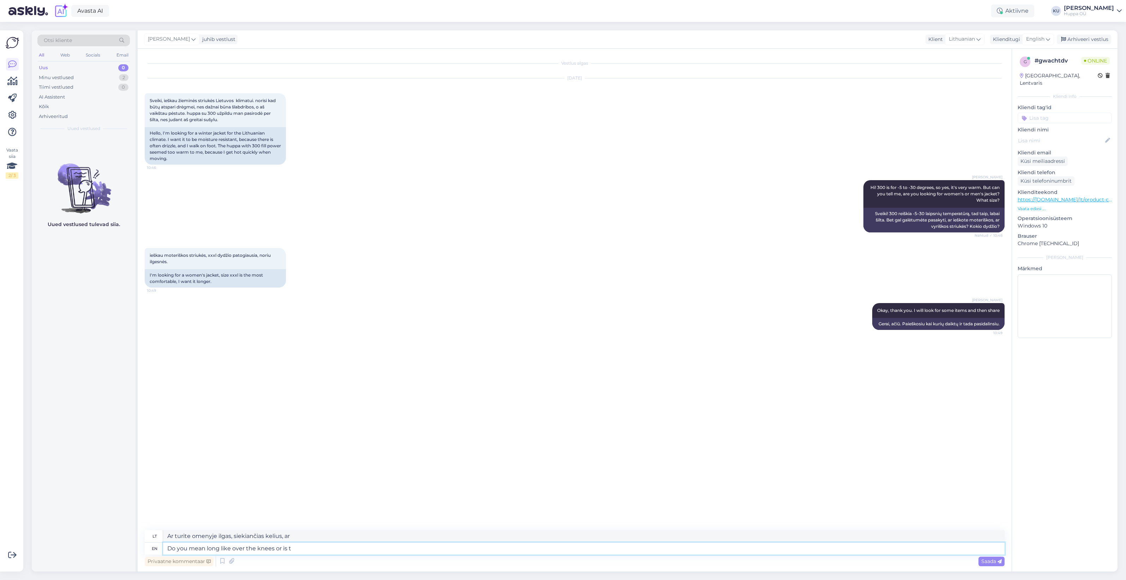
type textarea "Ar turite omenyje ilgą, virš kelių, ar..."
type textarea "Do you mean long like over the knees or is the parka mo"
type textarea "Ar turite omenyje ilgas, virš kelių, ar tai parka?"
type textarea "Do you mean long like over the knees or is the parka model su"
type textarea "Ar turite omenyje ilgas, virš kelių, ar tai parkos modelis?"
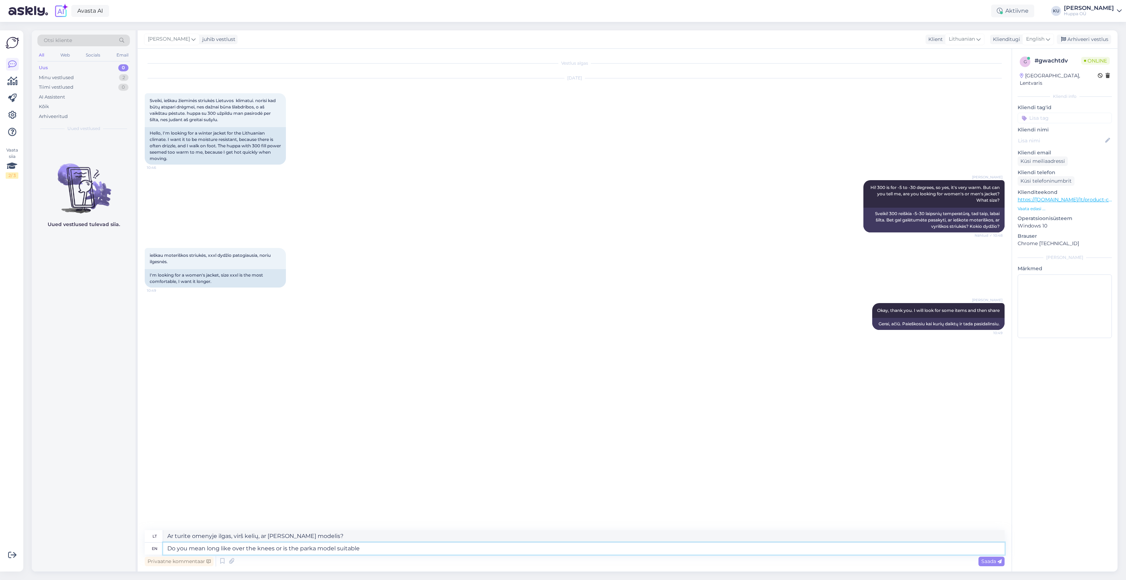
type textarea "Do you mean long like over the knees or is the parka model suitable a"
type textarea "Ar turite omenyje ilgas striukes virš kelių, ar tinka ir parkos modelis?"
type textarea "Do you mean long like over the knees or is the parka model suitable as well"
type textarea "Ar turite omenyje ilgas, virš kelių, ar tinka ir parkos modelis?"
type textarea "Do you mean long like over the knees or is the parka model suitable as well (al…"
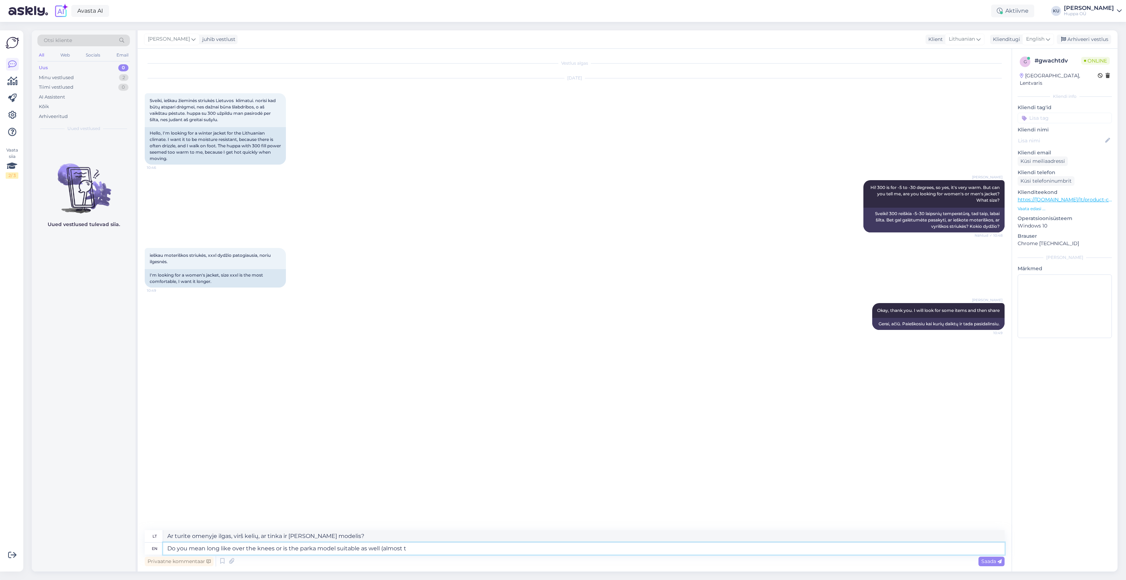
type textarea "Ar turite omenyje ilgas, tokias virš kelių, ar tinka ir parkos modelis (beveik"
type textarea "Do you mean long like over the knees or is the parka model suitable as well (al…"
type textarea "Ar turite omenyje ilgas, tokias virš kelių, ar tinka ir parkos modelis (beveik …"
type textarea "Do you mean long like over the knees or is the parka model suitable as well (al…"
type textarea "Ar turite omenyje ilgas, siekiančias virš kelių, ar tinka ir parkos modelis (be…"
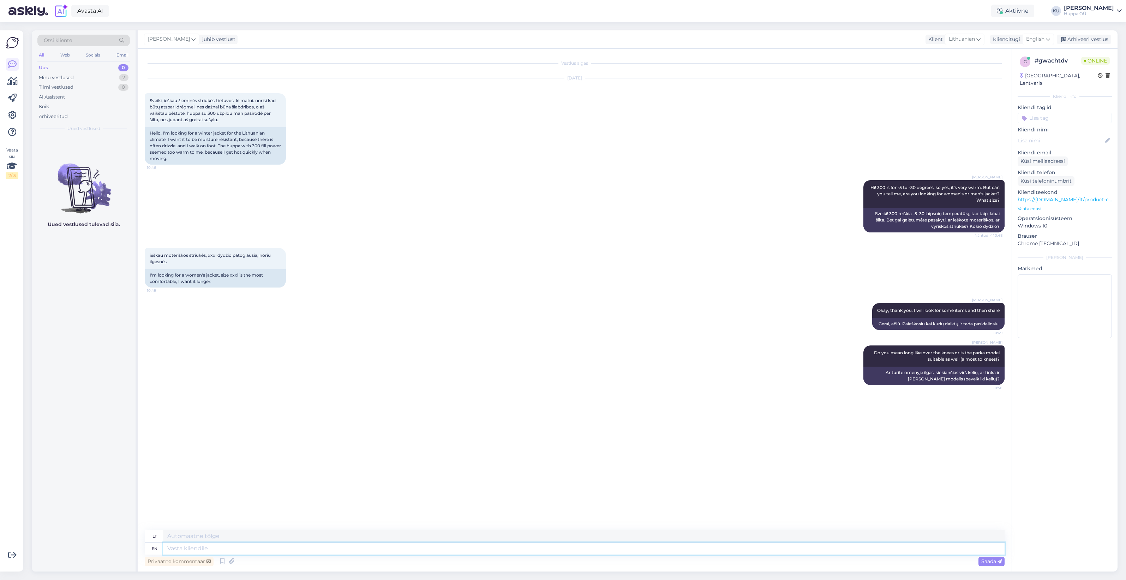
click at [192, 542] on textarea at bounding box center [584, 548] width 842 height 12
type textarea "This"
type textarea "Tai"
type textarea "This model"
type textarea "Šis modelis"
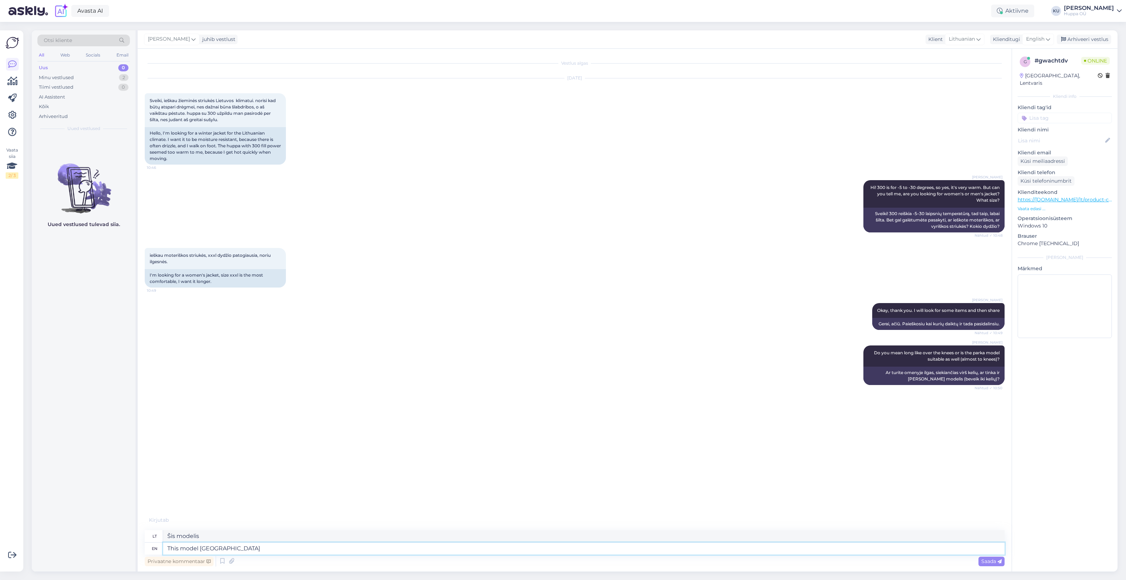
type textarea "This model VIENNA"
type textarea "Šis modelis VIENNA"
type textarea "This model VIENNA is l"
type textarea "Šis modelis VIENNA yra"
type textarea "This model VIENNA is longer pa"
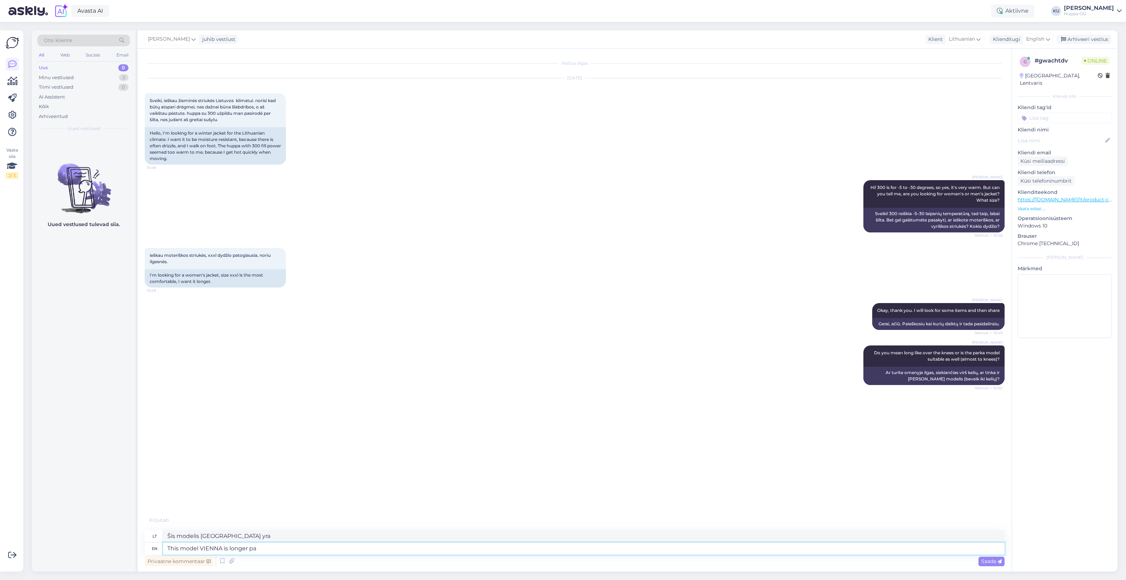
type textarea "Šis VIENNA modelis yra ilgesnis"
type textarea "This model VIENNA is longer parka. I"
type textarea "Šis VIENNA modelis yra ilgesnis parkas."
type textarea "This model VIENNA is longer parka. It has"
type textarea "Šis VIENNA modelis yra ilgesnis parkas. Jis"
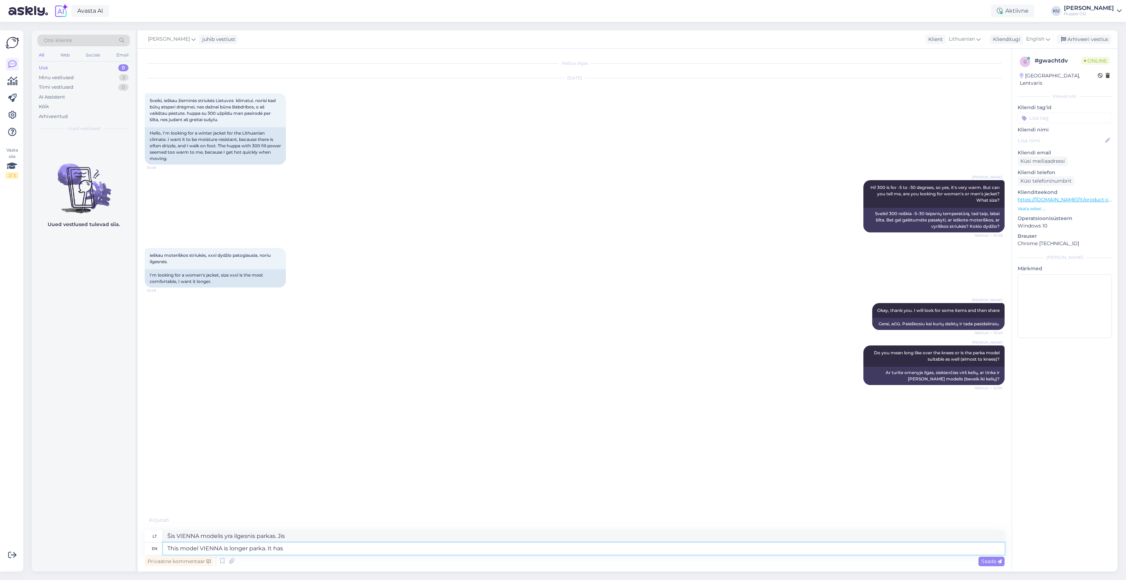
type textarea "This model VIENNA is longer parka. It has"
type textarea "Šis VIENNA modelis yra ilgesnis parkas. Jis turi"
type textarea "This model VIENNA is longer parka. It has 200g i"
type textarea "Šis VIENNA modelis yra ilgesnis parkas. Jis sveria 200 g."
type textarea "This model VIENNA is longer parka. It has 200g insulation wh"
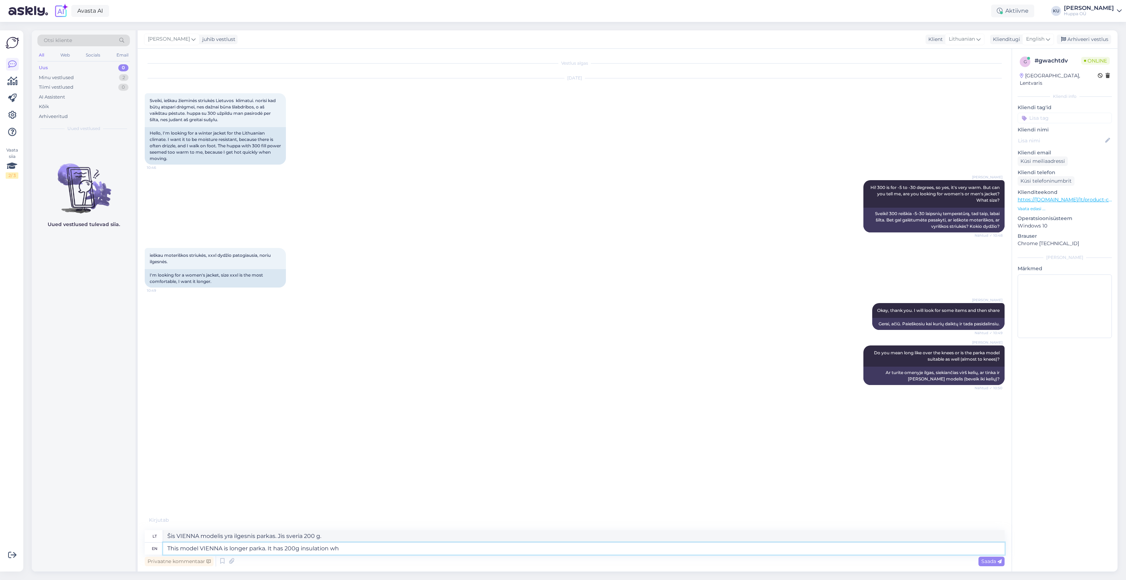
type textarea "Šis VIENNA modelis yra ilgesnis parkas. Jis turi 200 g pašiltinimą."
type textarea "This model VIENNA is longer parka. It has 200g insulation which i"
type textarea "Šis VIENNA modelis yra ilgesnis parkas. Jis turi 200 g pašiltinimą, kuris..."
type textarea "This model VIENNA is longer parka. It has 200g insulation which is pe"
type textarea "Šis VIENNA modelis yra ilgesnis parkas. Jis turi 200 g pašiltinimą, kuris yra..."
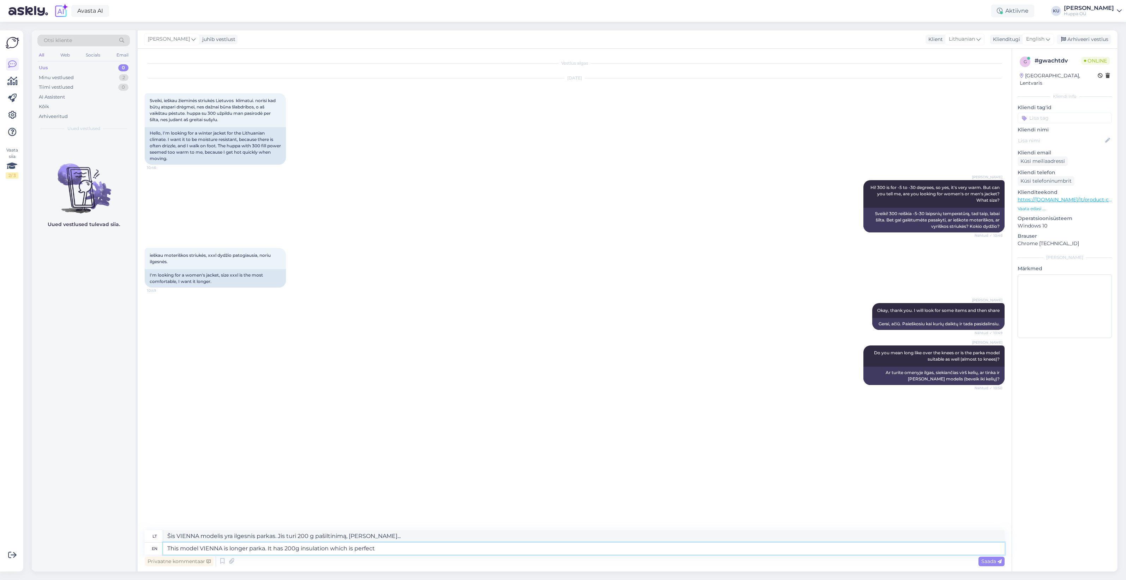
type textarea "This model VIENNA is longer parka. It has 200g insulation which is perfect f"
type textarea "Šis VIENNA modelis yra ilgesnis parkas. Jis turi 200 g pašiltinimą, kuris puiki…"
type textarea "This model VIENNA is longer parka. It has 200g insulation which is perfect for"
type textarea "Šis VIENNA modelis yra ilgesnis parkas. Jis turi 200 g pašiltinimą, kuris puiki…"
type textarea "This model VIENNA is longer parka. It has 200g insulation which is perfect for …"
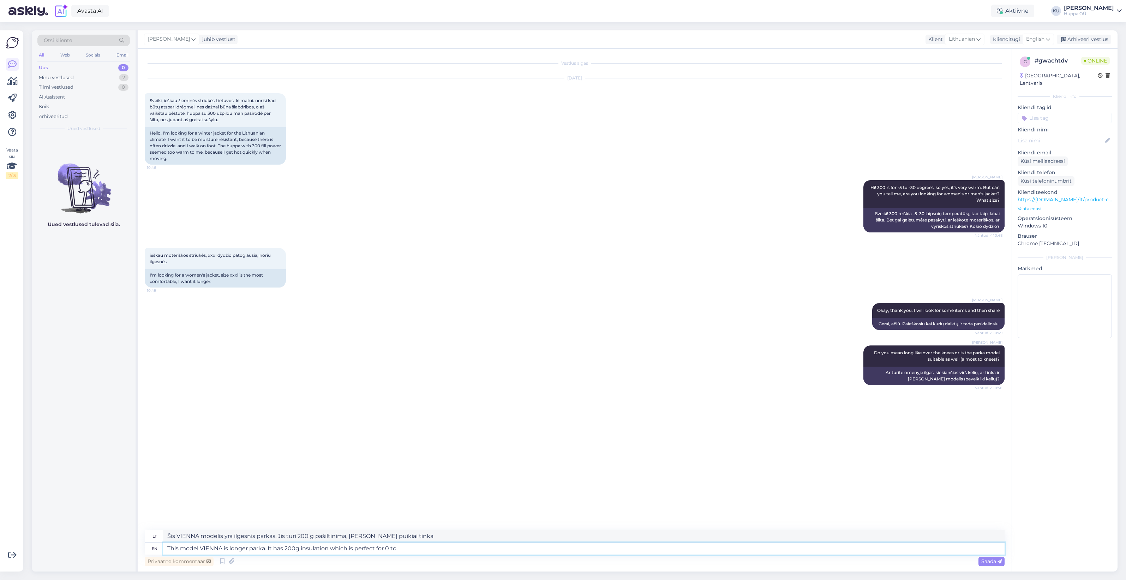
type textarea "Šis VIENNA modelis yra ilgesnis parkas. Jis turi 200 g pašiltinimą, kuris puiki…"
type textarea "This model VIENNA is longer parka. It has 200g insulation which is perfect for …"
type textarea "Šis VIENNA modelis yra ilgesnis parkas. Jis turi 200 g pašiltinimą, kuris puiki…"
type textarea "This model VIENNA is longer parka. It has 200g insulation which is perfect for …"
type textarea "Šis VIENNA modelis yra ilgesnis parkas. Jis turi 200 g pašiltinimą, kuris puiki…"
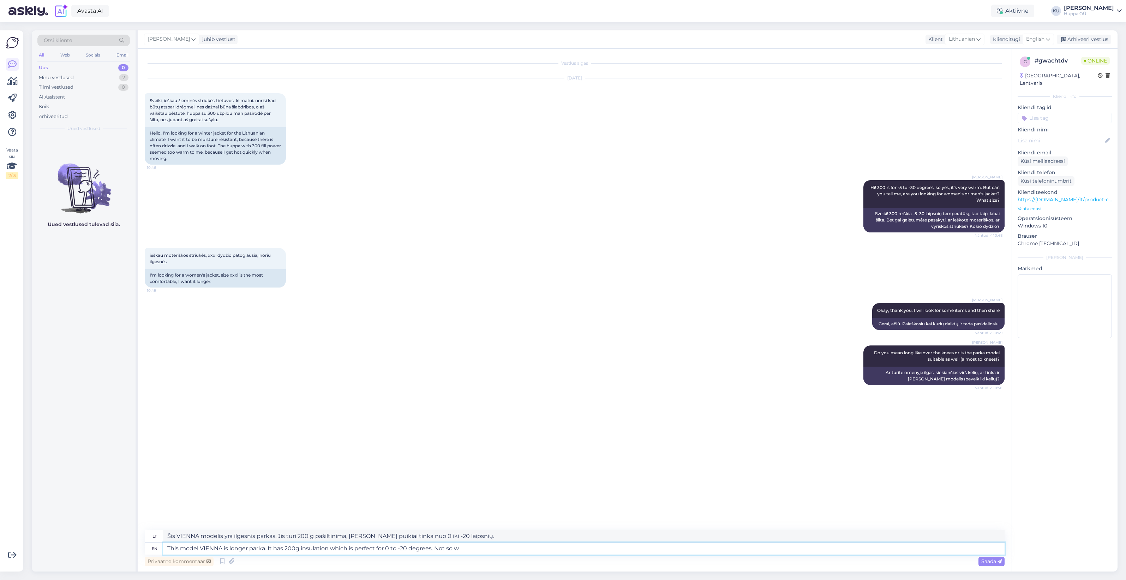
type textarea "This model VIENNA is longer parka. It has 200g insulation which is perfect for …"
type textarea "Šis VIENNA modelis yra ilgesnis parkas. Jis turi 200 g pašiltinimą, kuris puiki…"
type textarea "This model VIENNA is longer parka. It has 200g insulation which is perfect for …"
type textarea "Šis VIENNA modelis yra ilgesnis parkas. Jis turi 200 g pašiltinimą, kuris puiki…"
type textarea "This model VIENNA is longer parka. It has 200g insulation which is perfect for …"
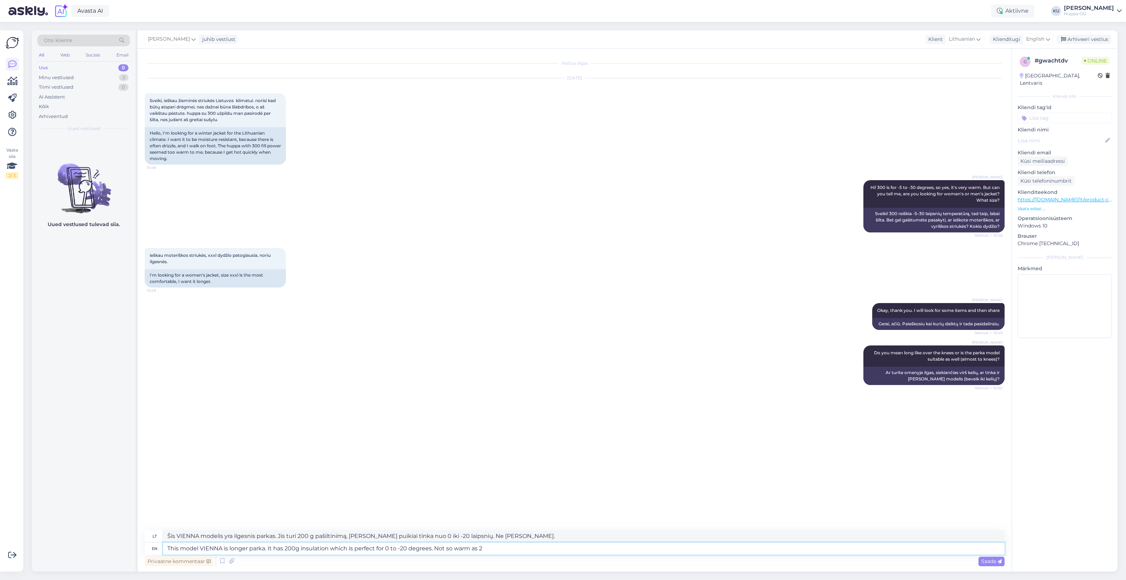
type textarea "Šis VIENNA modelis yra ilgesnis parkas. Jis turi 200 g pašiltinimą, kuris puiki…"
type textarea "This model VIENNA is longer parka. It has 200g insulation which is perfect for …"
type textarea "Šis VIENNA modelis yra ilgesnis parkas. Jis turi 200 g pašiltinimą, kuris puiki…"
click at [546, 547] on textarea "This model VIENNA is longer parka. It has 200g insulation which is perfect for …" at bounding box center [584, 548] width 842 height 12
paste textarea "https://shop.huppa.eu/lt/product/vienna/"
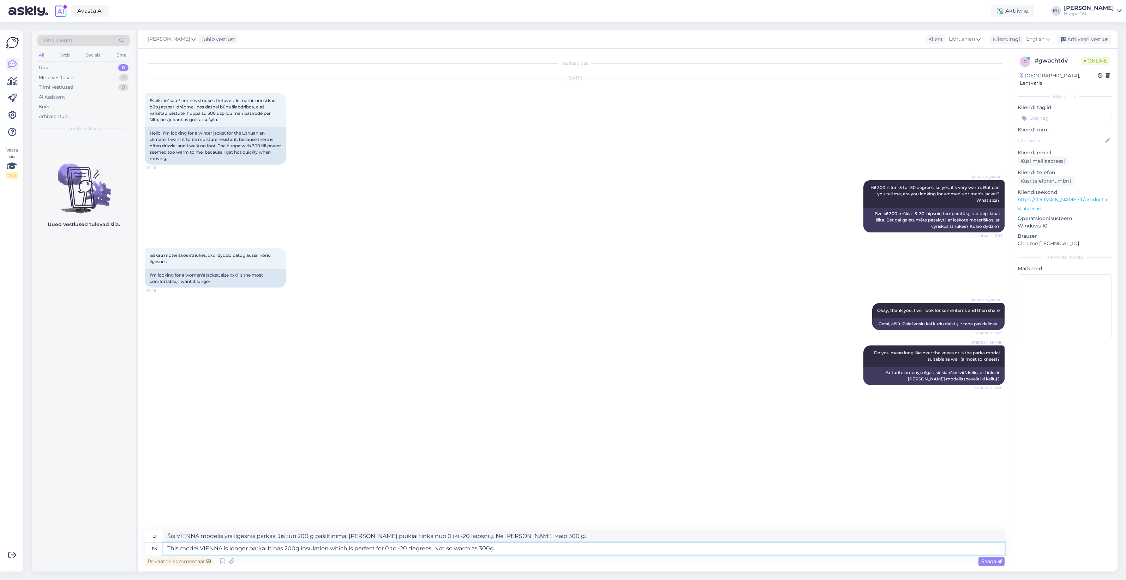
type textarea "This model VIENNA is longer parka. It has 200g insulation which is perfect for …"
type textarea "Šis VIENNA modelis yra ilgesnis parkas. Jis turi 200 g pašiltinimą, kuris puiki…"
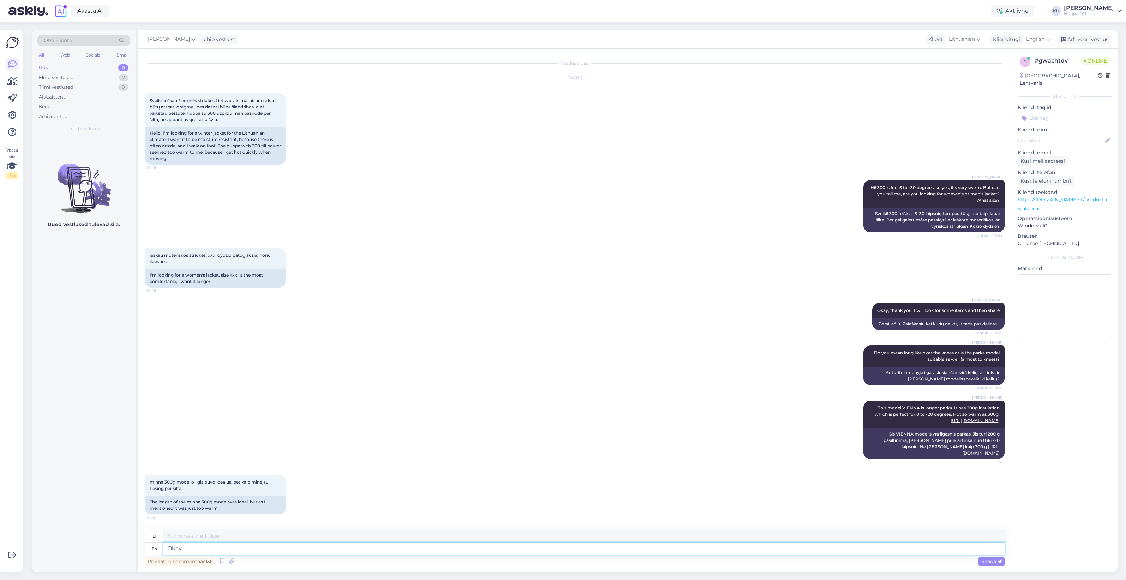
type textarea "Okay t"
type textarea "Gerai"
type textarea "Okay then"
type textarea "Gerai tada"
type textarea "Okay then you"
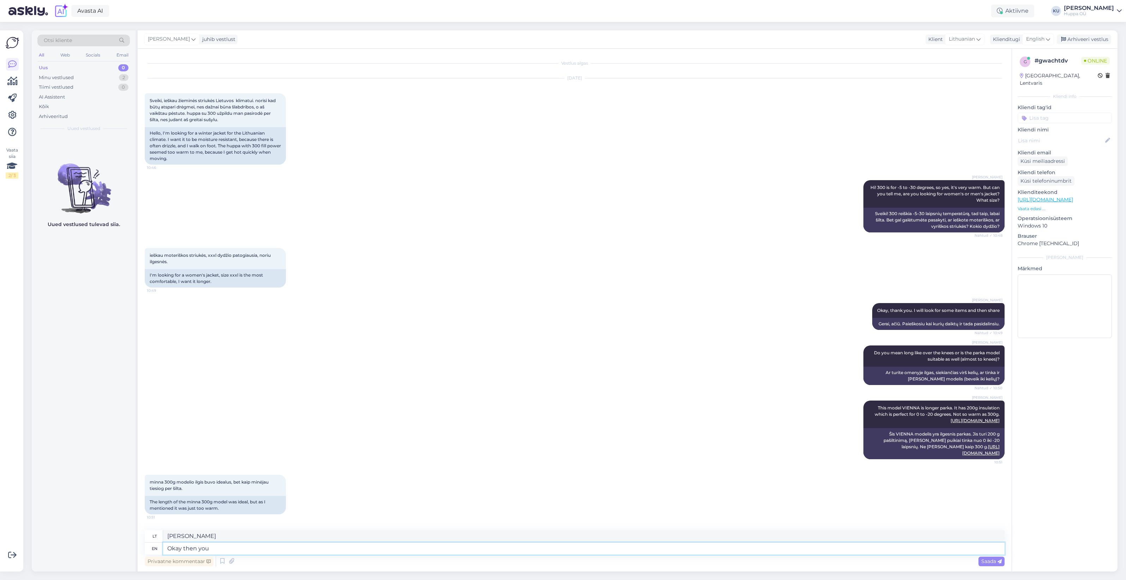
type textarea "Gerai, tada tu"
type textarea "Okay then you would like"
type textarea "Gerai, tada norėtumėte"
type textarea "Okay then you would like VIENNA"
type textarea "Gerai, tada jums patiktų VIENA"
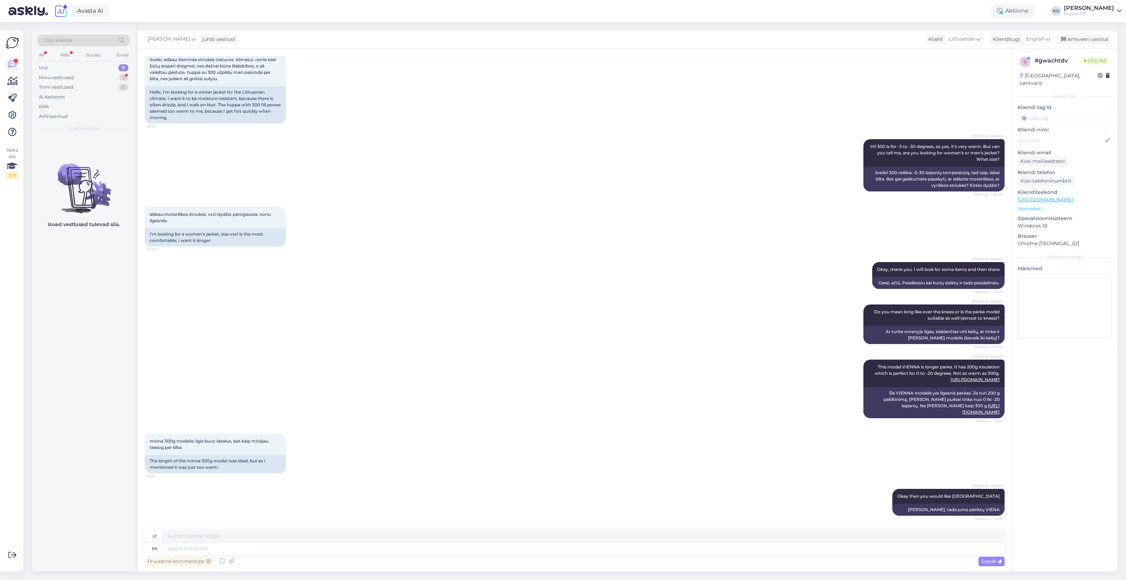
scroll to position [76, 0]
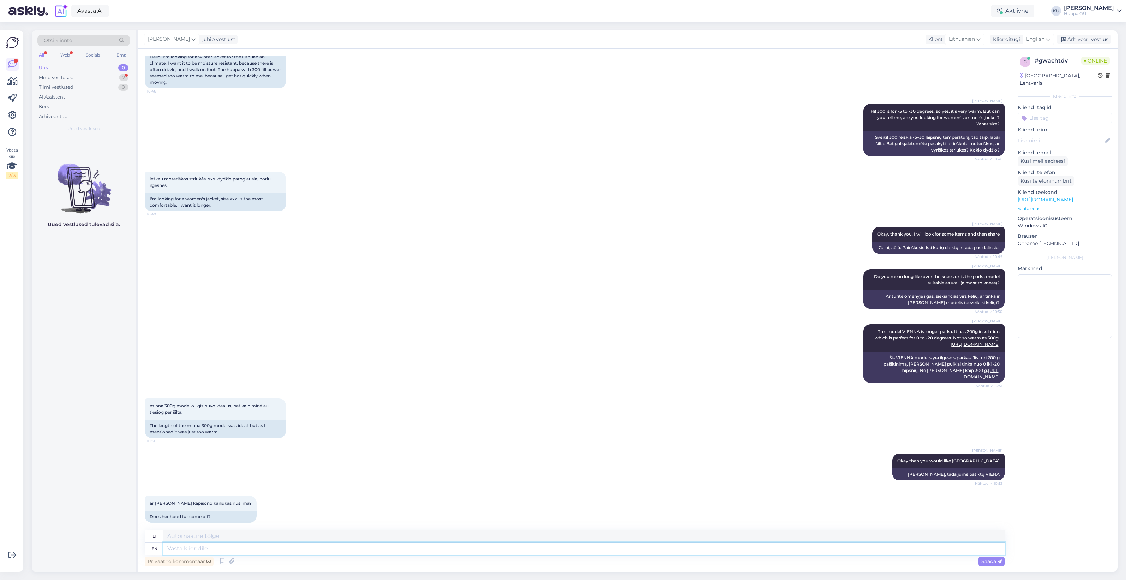
click at [230, 545] on textarea at bounding box center [584, 548] width 842 height 12
type textarea "Yes"
type textarea "Taip"
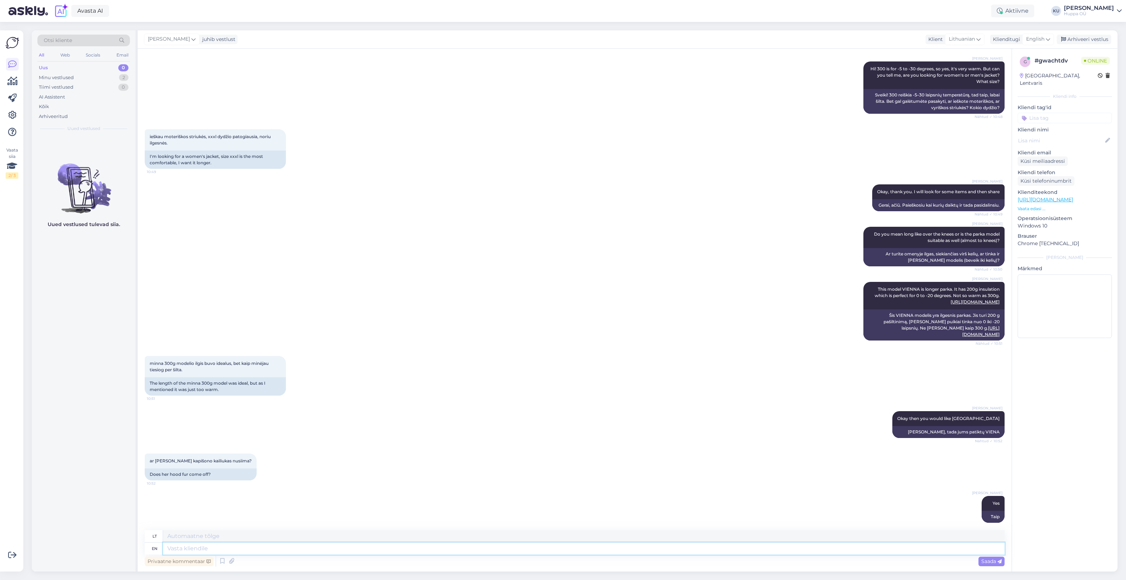
click at [210, 548] on textarea at bounding box center [584, 548] width 842 height 12
type textarea "If y"
type textarea "Jei"
type textarea "If you a"
type textarea "Jei jūs"
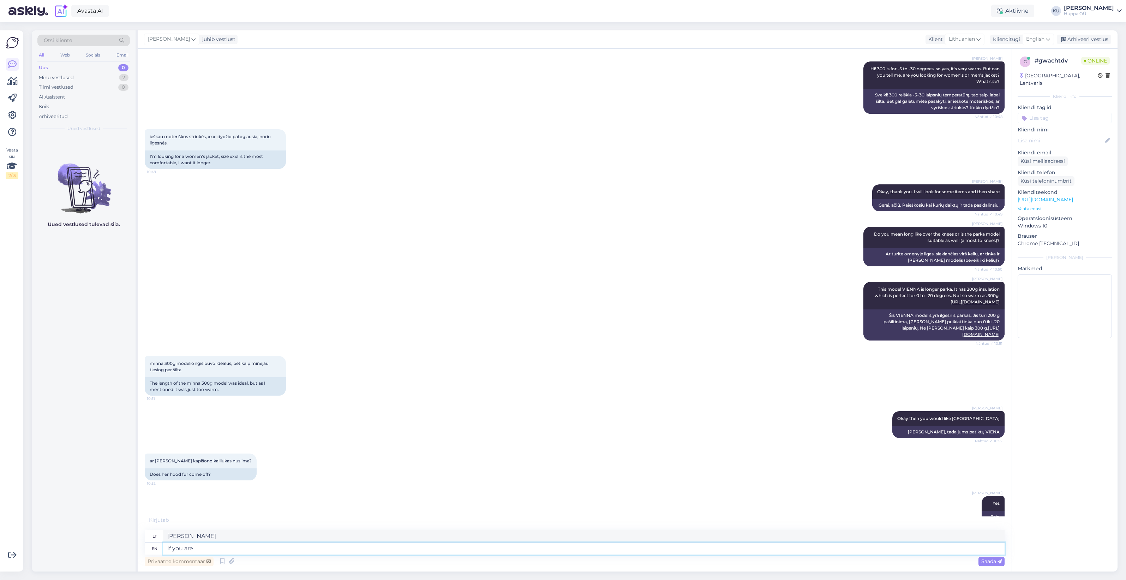
type textarea "If you are l"
type textarea "Jei esate"
type textarea "If you are looking fo"
type textarea "Jei ieškote"
type textarea "If you are looking for weather l"
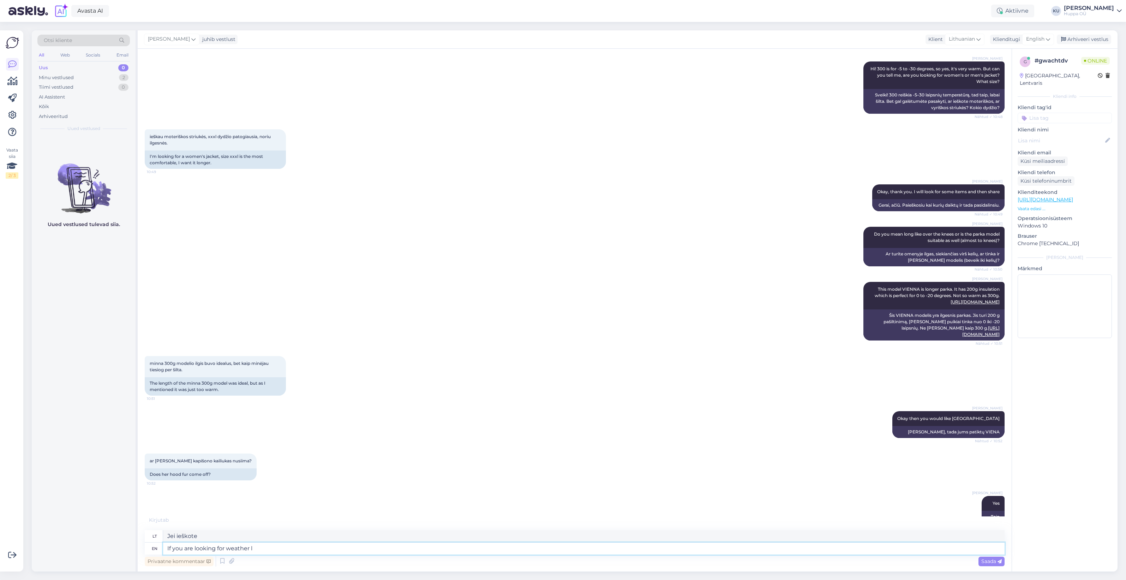
type textarea "Jei ieškote orų"
type textarea "If you are looking for weather like +"
type textarea "Jei ieškote oro sąlygų, tokių kaip"
type textarea "If you are looking for weather like +5 t"
type textarea "Jei ieškote oro sąlygų, tokių kaip +5"
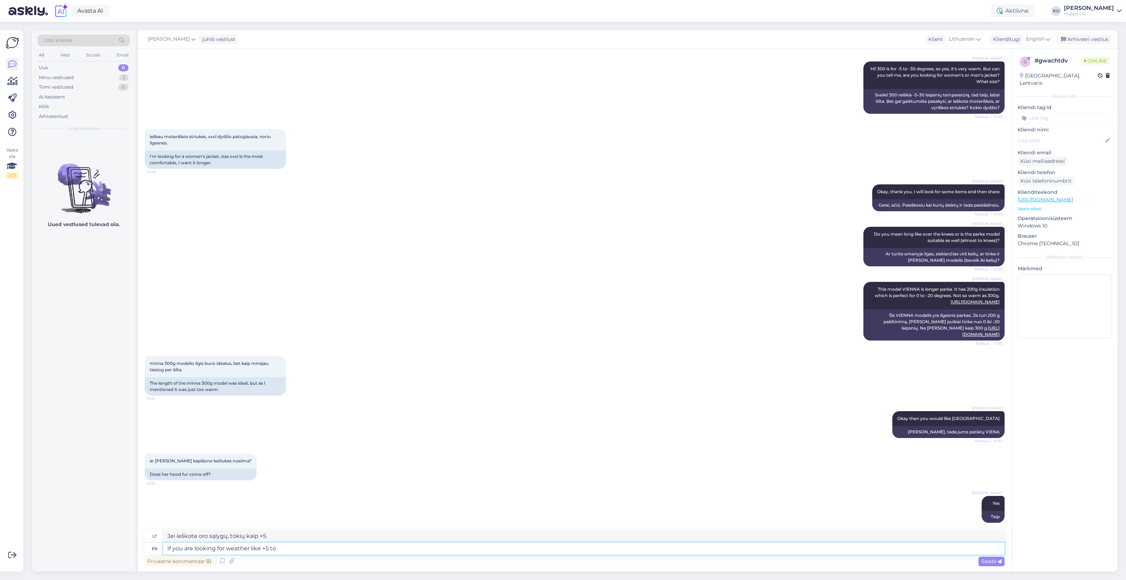
type textarea "If you are looking for weather like +5 to"
type textarea "Jei ieškote oro sąlygų, tokių kaip +5 iki"
type textarea "If you are looking for weather like +5 to -5 t"
type textarea "Jei ieškote oro sąlygų, kurios būtų nuo +5 iki -5"
type textarea "If you are looking for weather like +5 to -5 then"
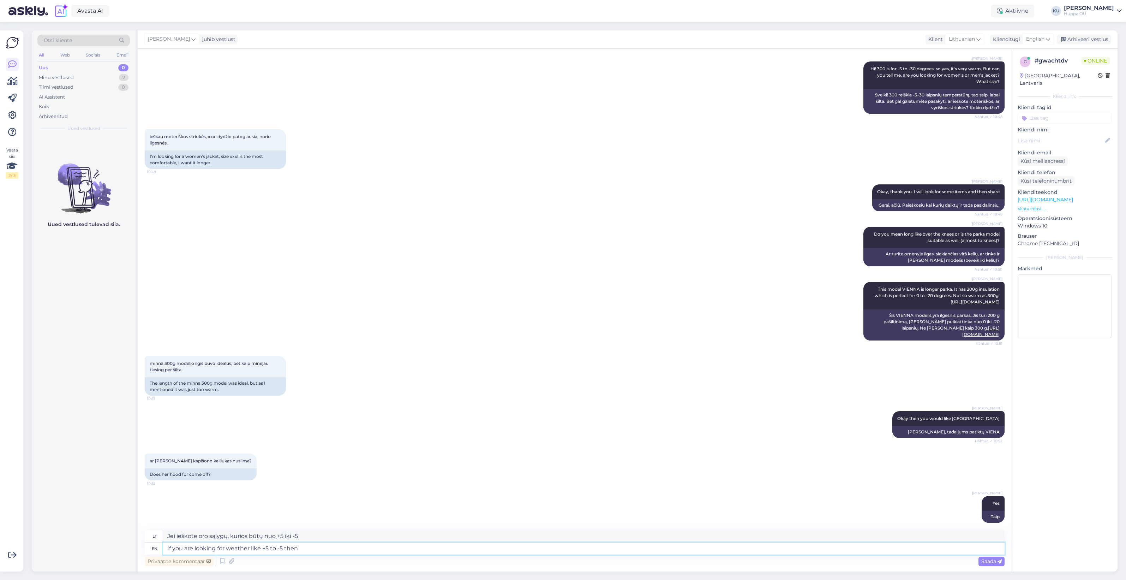
type textarea "Jei norite oro sąlygų, tokių kaip +5–5, tada..."
type textarea "If you are looking for weather like +5 to -5 then I su"
paste textarea "https://shop.huppa.eu/lt/product/janelle-1-140g-3/"
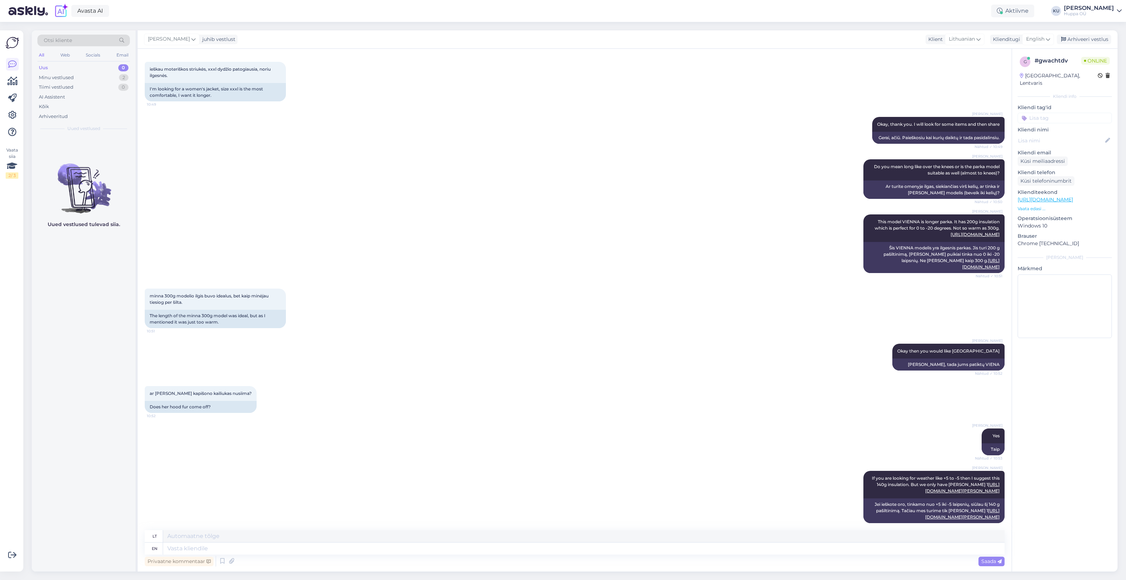
scroll to position [241, 0]
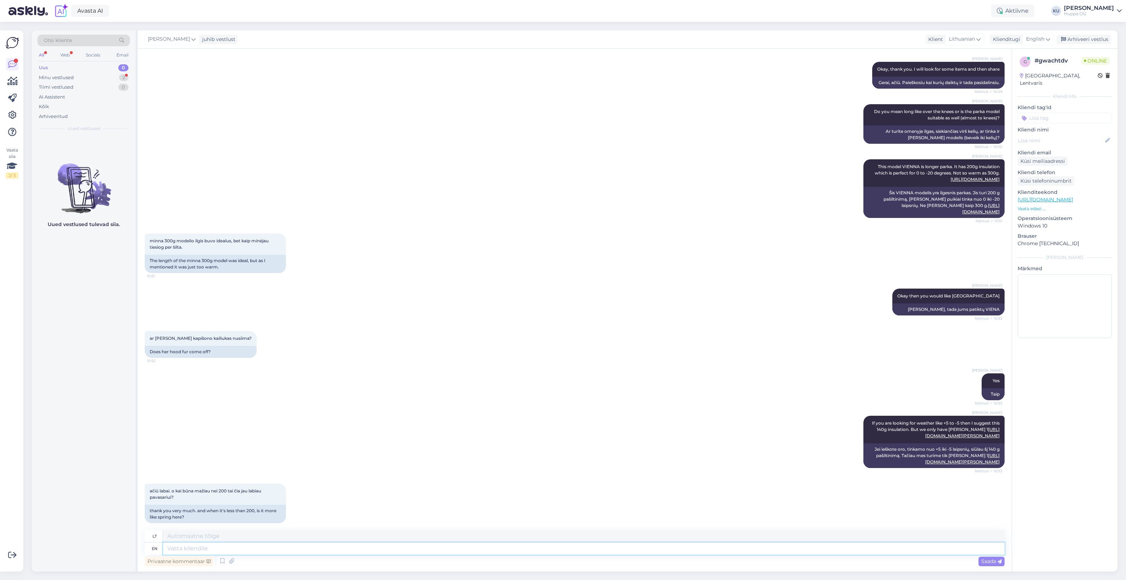
click at [235, 544] on textarea at bounding box center [584, 548] width 842 height 12
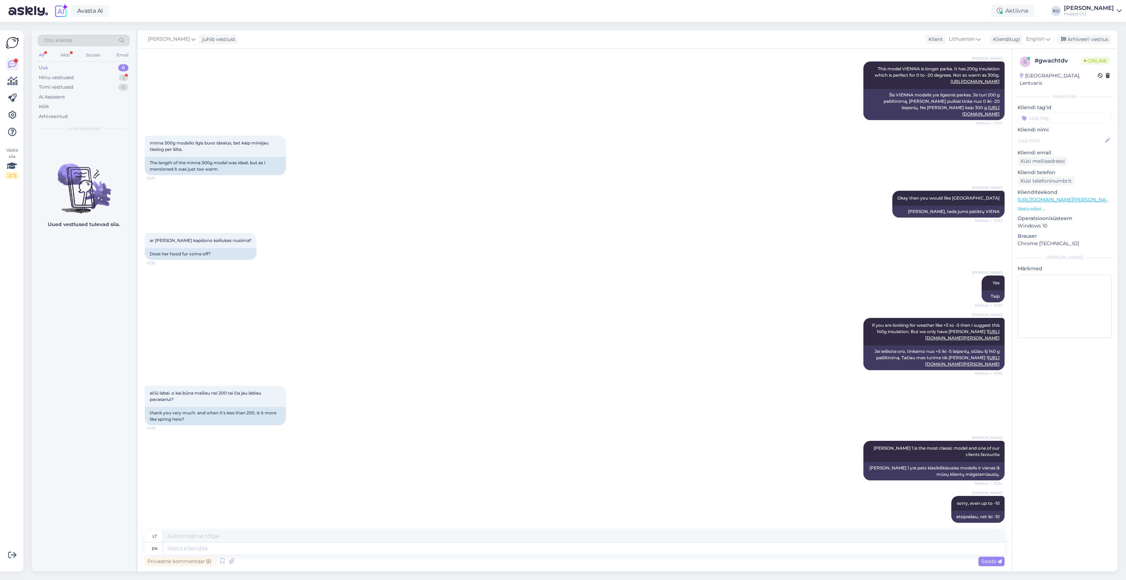
scroll to position [381, 0]
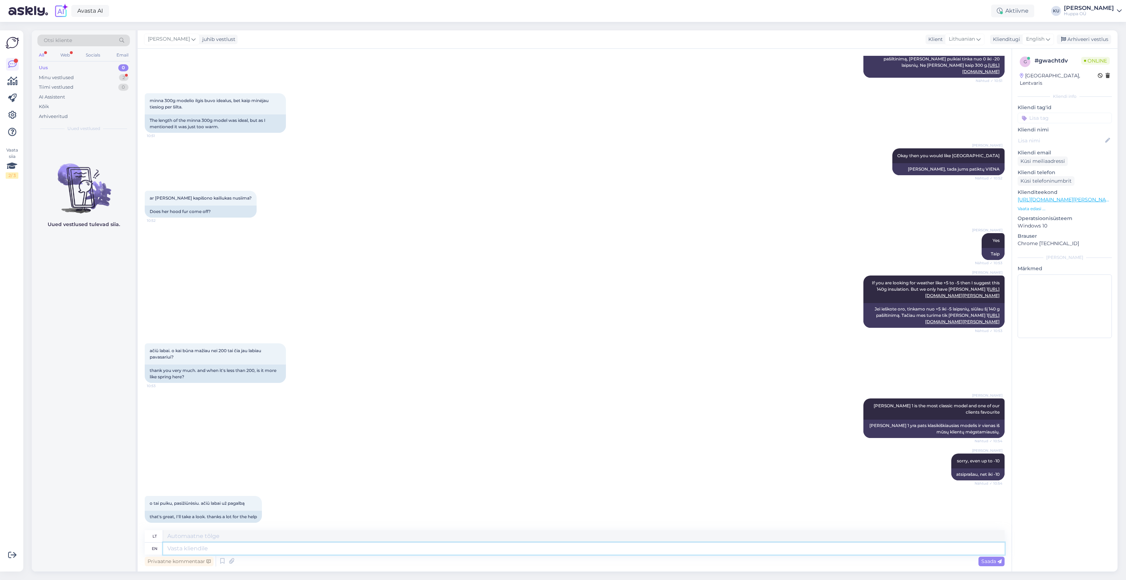
click at [235, 546] on textarea at bounding box center [584, 548] width 842 height 12
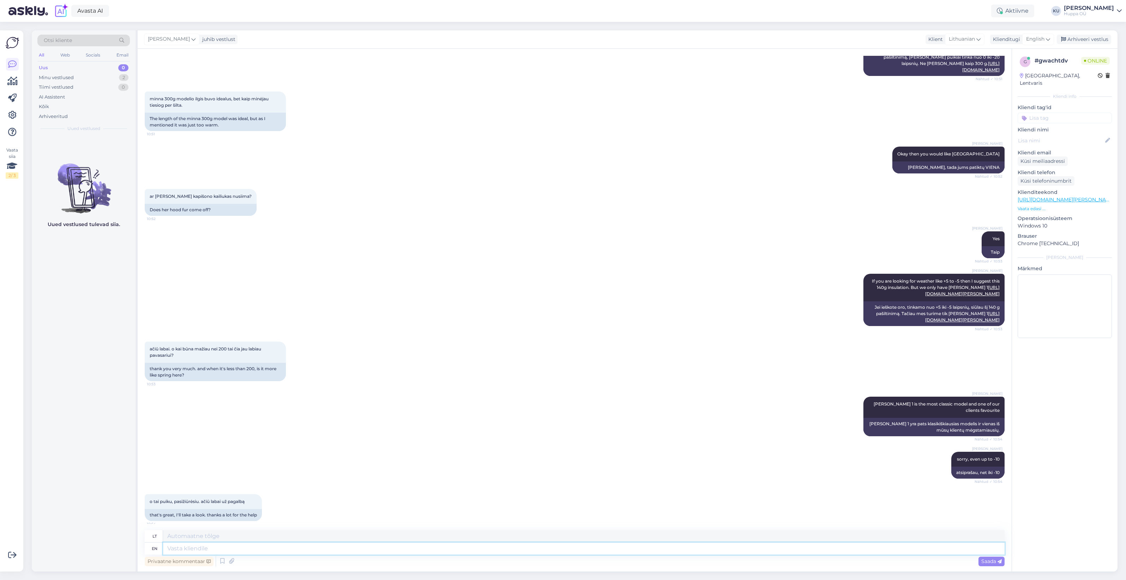
scroll to position [423, 0]
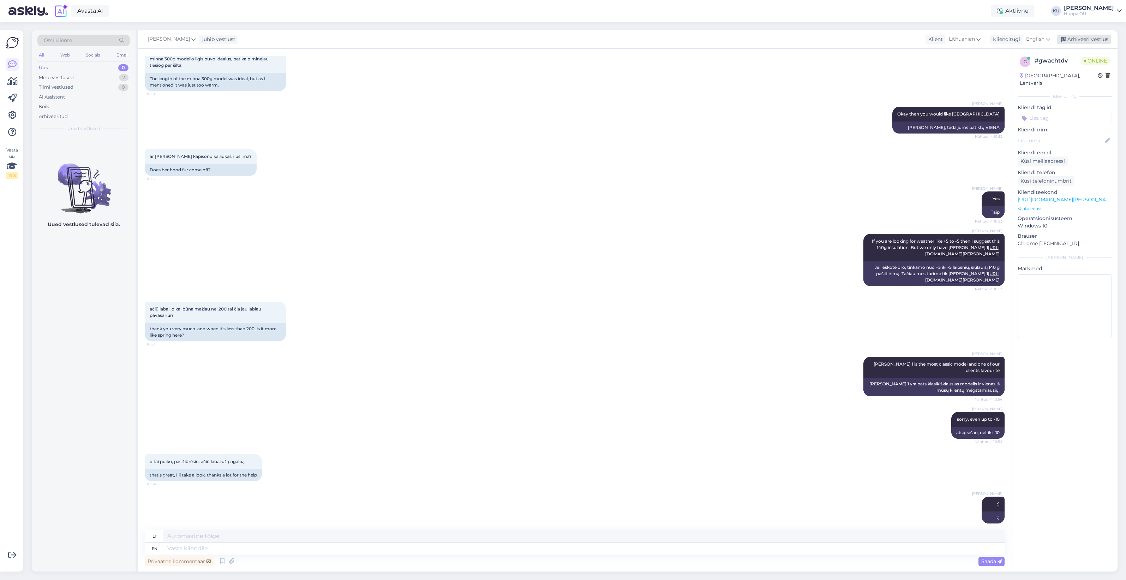
click at [1079, 41] on div "Arhiveeri vestlus" at bounding box center [1084, 40] width 54 height 10
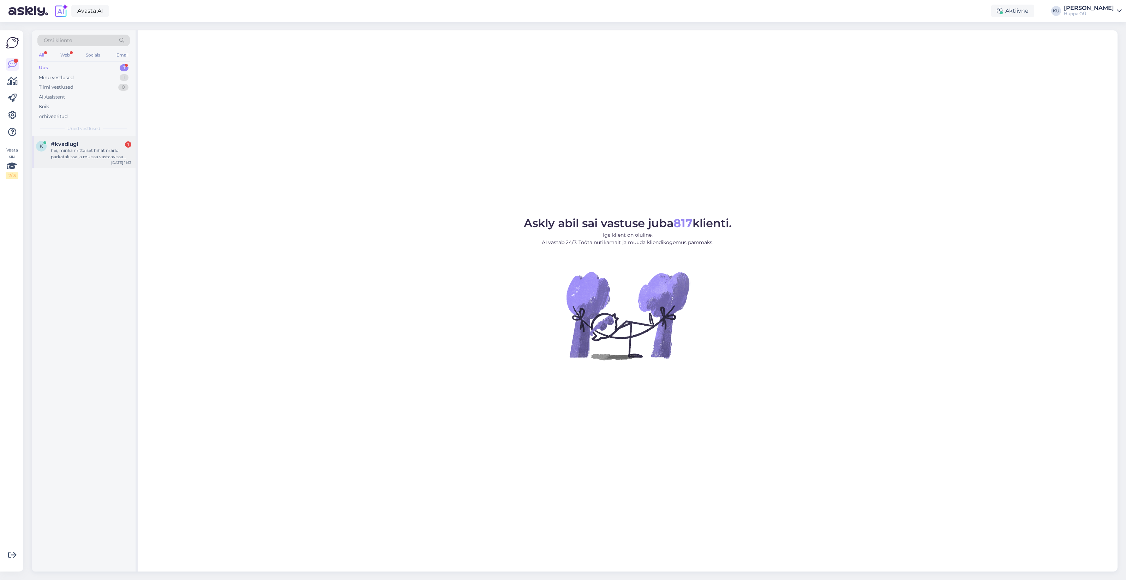
click at [86, 161] on div "k #kvadlugl 1 hei, minkä mittaiset hihat marlo parkatakissa ja muissa vastaavis…" at bounding box center [84, 152] width 104 height 32
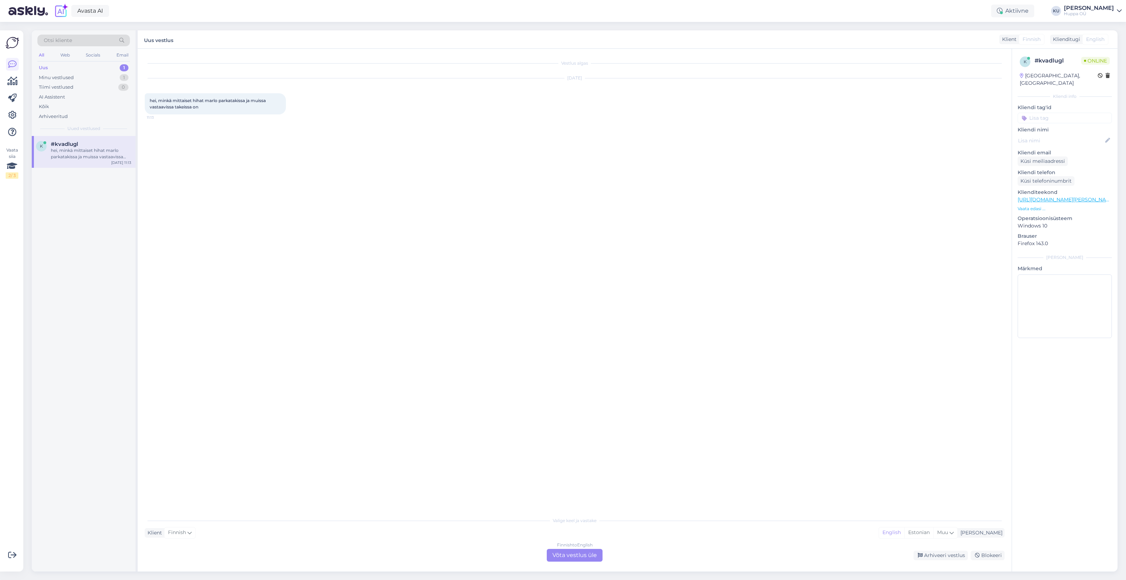
click at [562, 550] on div "Finnish to English Võta vestlus üle" at bounding box center [575, 555] width 56 height 13
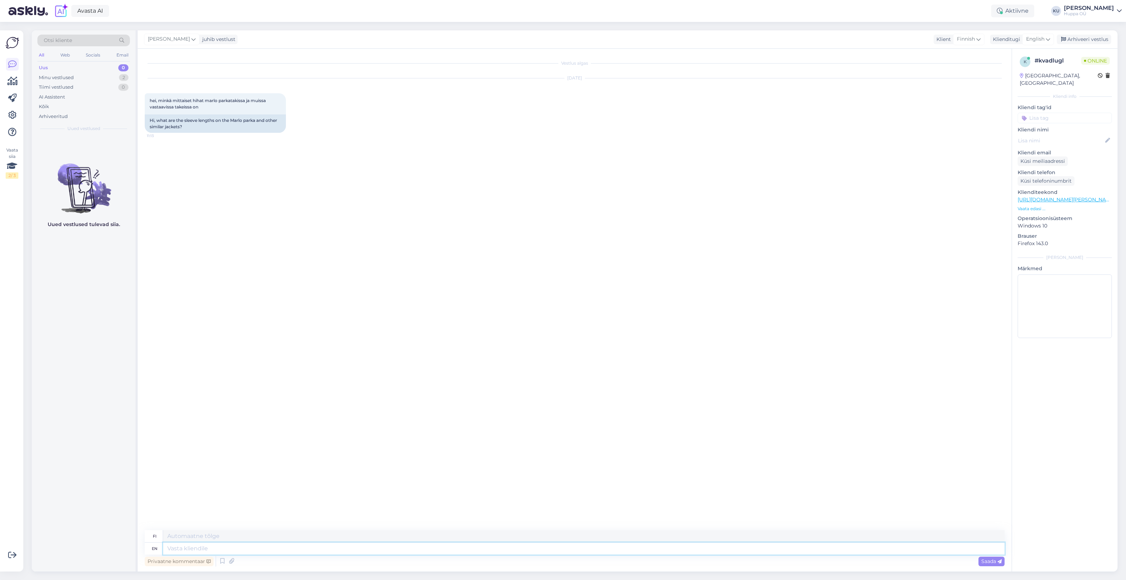
click at [286, 544] on textarea at bounding box center [584, 548] width 842 height 12
type textarea "Hello!"
type textarea "Hei!"
type textarea "Hello! What"
type textarea "Hei! Mitä"
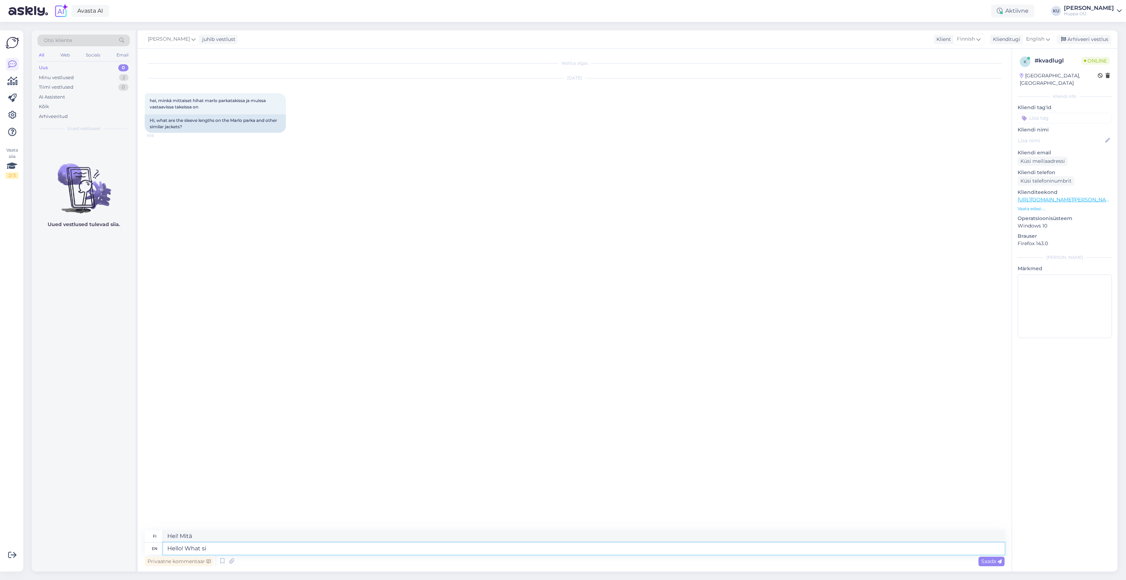
type textarea "Hello! What siz"
type textarea "Hei! Mikä koko?"
type textarea "Hello! What size"
type textarea "Hei! Mikä koko"
type textarea "Hello! What size measuerments"
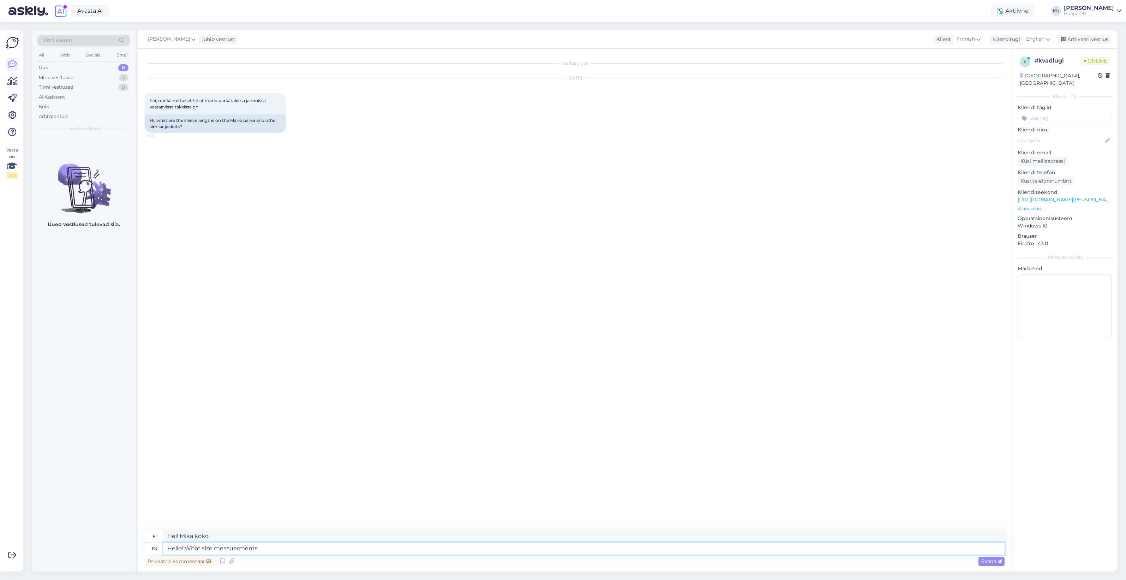
type textarea "Hei! Mitkä ovat mitat?"
type textarea "Hello! What size measuerments would y"
type textarea "Hei! Mitä kokomittoja olisi?"
type textarea "Hello! What size measuerments would you lik"
type textarea "Hei! Mitä kokomittoja haluaisit?"
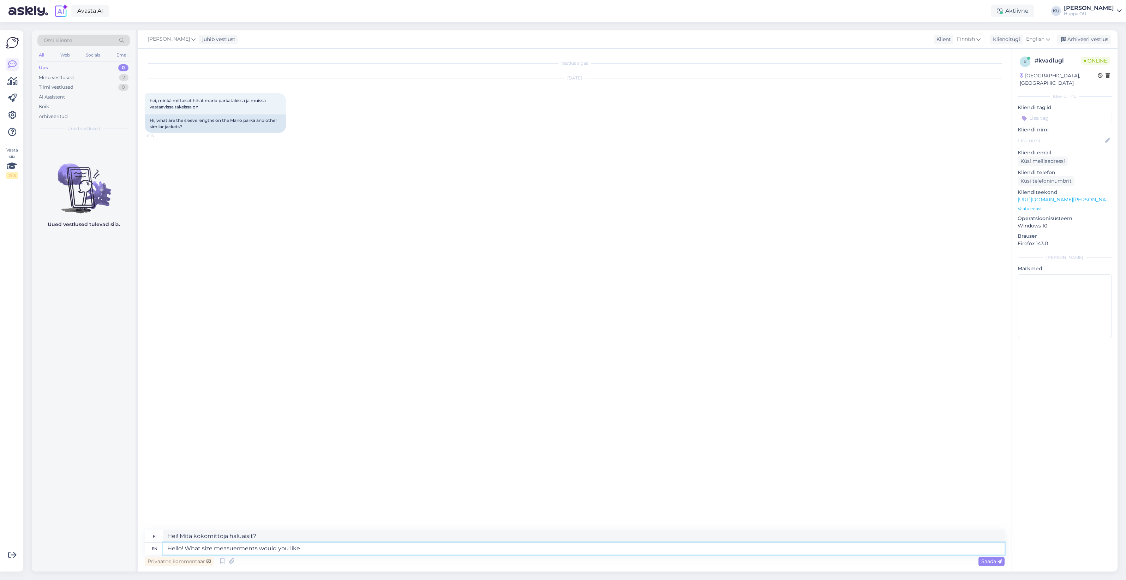
type textarea "Hello! What size measuerments would you like?"
type textarea "Hei! Minkä kokoisia mittoja haluaisit?"
click at [239, 548] on textarea "Hello! What size measuerments would you like?" at bounding box center [584, 548] width 842 height 12
type textarea "Hello! What size measurements would you like?"
click at [983, 564] on div "Saada" at bounding box center [992, 561] width 26 height 10
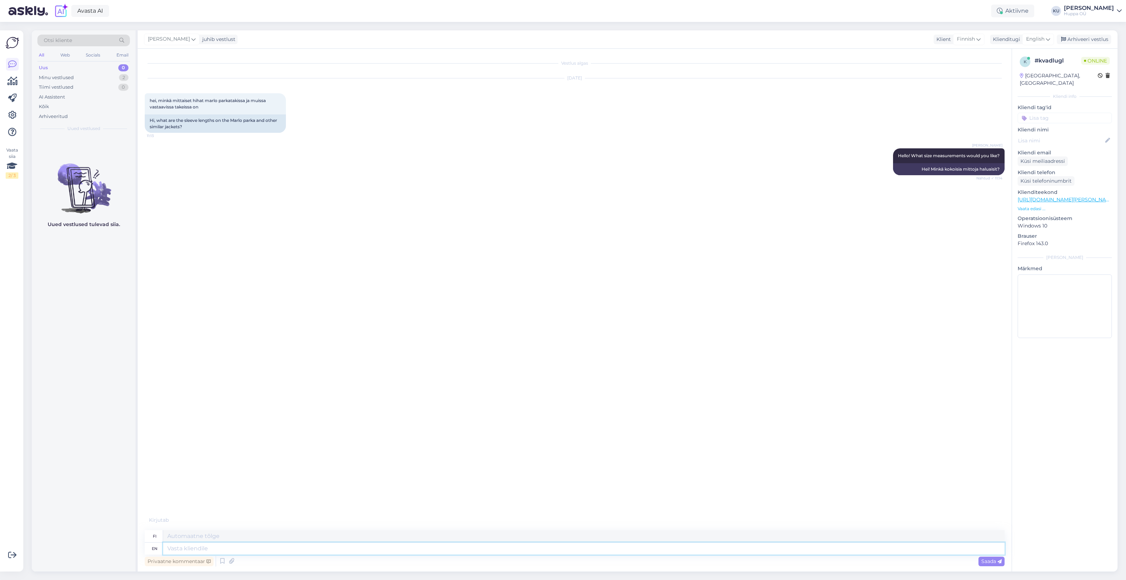
click at [220, 547] on textarea at bounding box center [584, 548] width 842 height 12
click at [259, 550] on textarea at bounding box center [584, 548] width 842 height 12
type textarea "For"
type textarea "Sillä"
type textarea "For 3XL t"
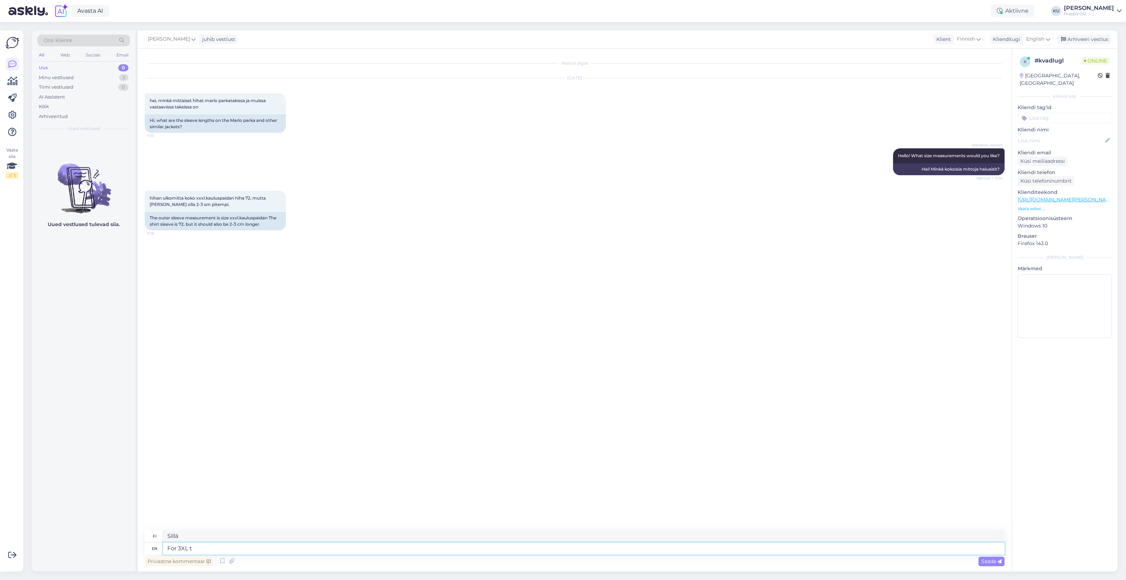
type textarea "3XL-kokoon"
type textarea "For 3XL the sl"
type textarea "3XL-koossa"
type textarea "For 3XL the sleeve"
type textarea "3XL-kokoa varten hiha"
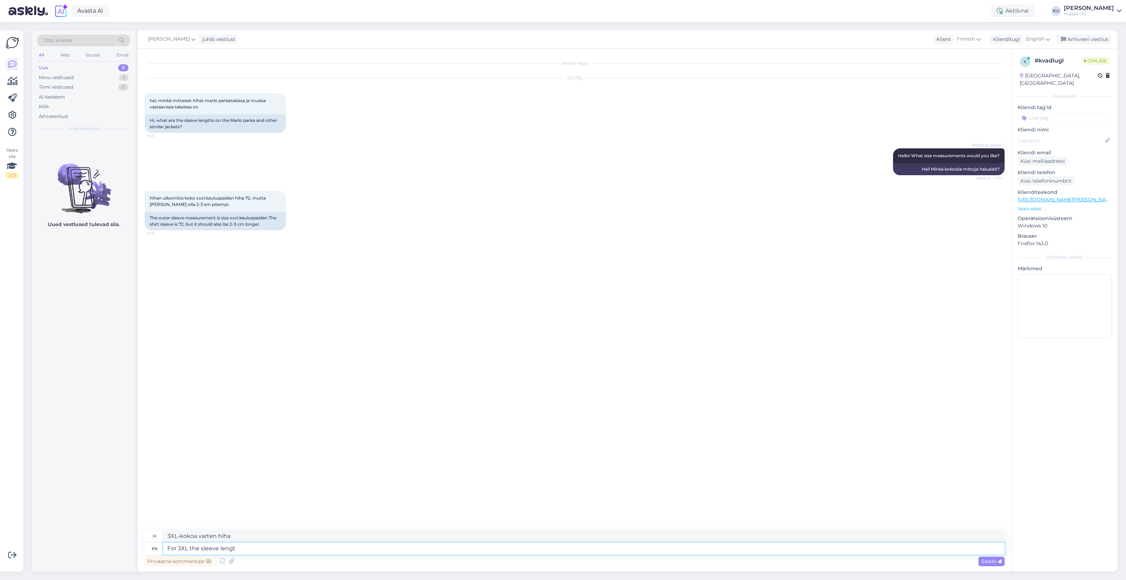
type textarea "For 3XL the sleeve length"
type textarea "3XL-koon hihan pituus"
type textarea "For 3XL the sleeve length for MARLO"
type textarea "3XL-koon hihan pituus MARLO:lle"
type textarea "For 3XL the sleeve length for MARLO is"
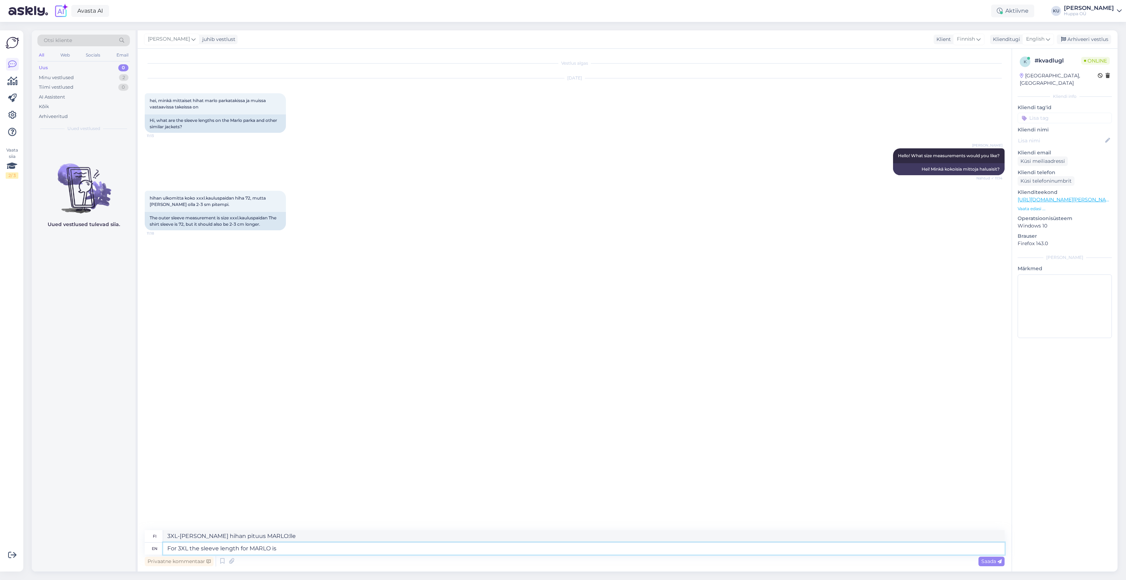
type textarea "3XL-koossa MARLOn hihan pituus on"
type textarea "For 3XL the sleeve length for MARLO is 95cm"
type textarea "3XL-koossa MARLO-vaatteissa hihan pituus on 95 cm"
type textarea "For 3XL the sleeve length for MARLO is 95cm (it's s"
type textarea "3XL-koossa MARLOn hihan pituus on 95 cm (se on"
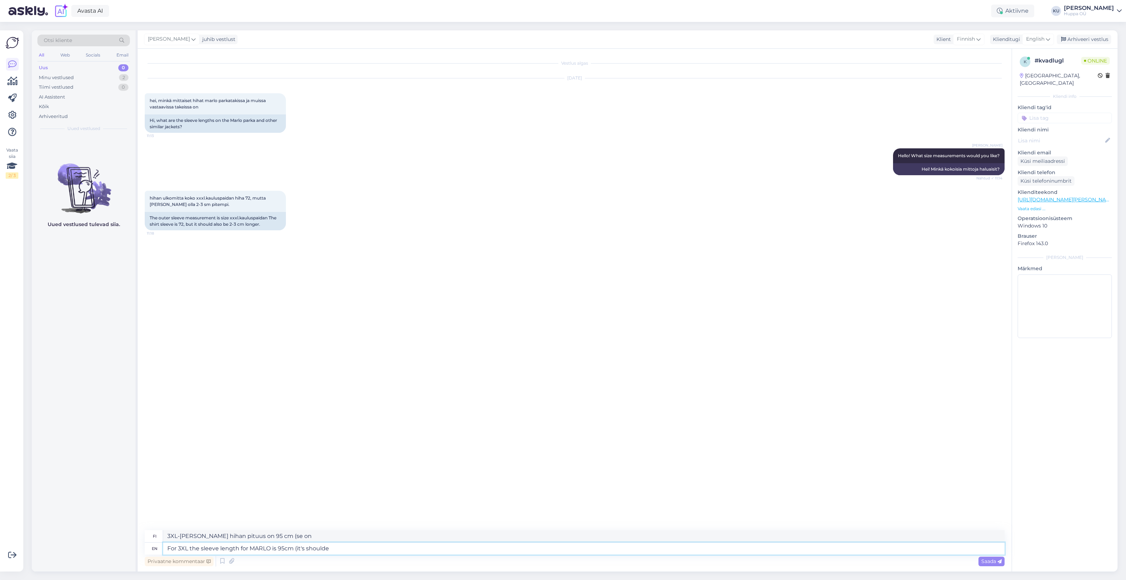
type textarea "For 3XL the sleeve length for MARLO is 95cm (it's shoulder"
type textarea "3XL-koossa MARLOn hihan pituus on 95 cm (olkapään ympärysmitta)."
type textarea "For 3XL the sleeve length for MARLO is 95cm (it's shoulder+sl"
type textarea "3XL-koossa MARLOn hihan pituus on 95 cm (olkapää +"
type textarea "For 3XL the sleeve length for MARLO is 95cm (it's shoulder+sleeve)"
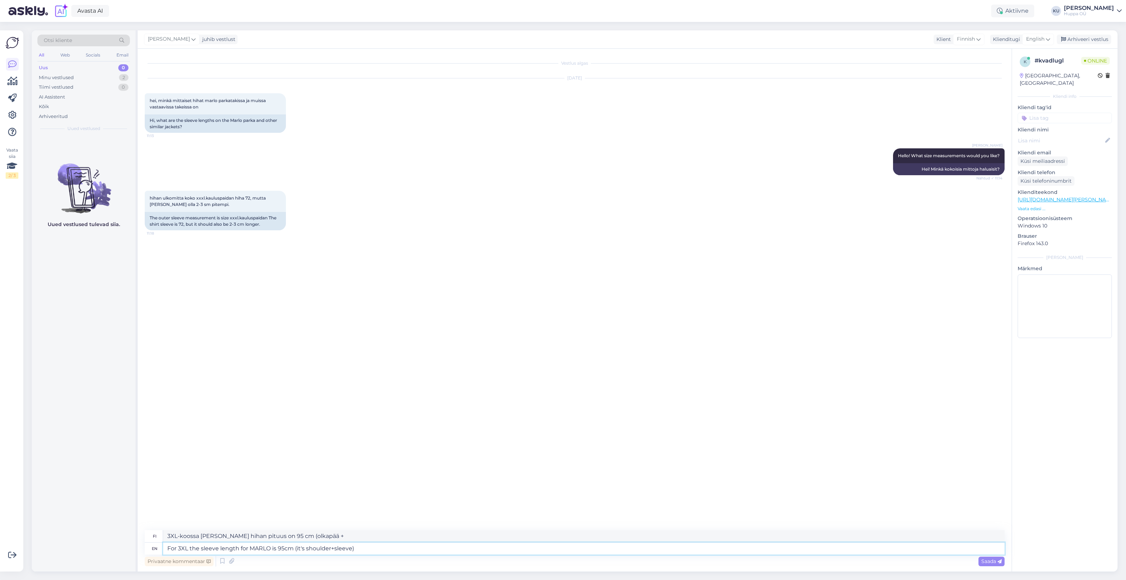
type textarea "3XL-koossa MARLOn hihan pituus on 95 cm (olkapää + hiha)."
type textarea "For 3XL the sleeve length for MARLO is 95cm (it's shoulder+sleeve) But l"
type textarea "3XL-koossa MARLOn hihan pituus on 95 cm (olkapää + hiha). Mutta"
type textarea "For 3XL the sleeve length for MARLO is 95cm (it's shoulder+sleeve) But let me"
type textarea "3XL-koossa MARLOn hihan pituus on 95 cm (olkapää + hiha). Mutta olkoon"
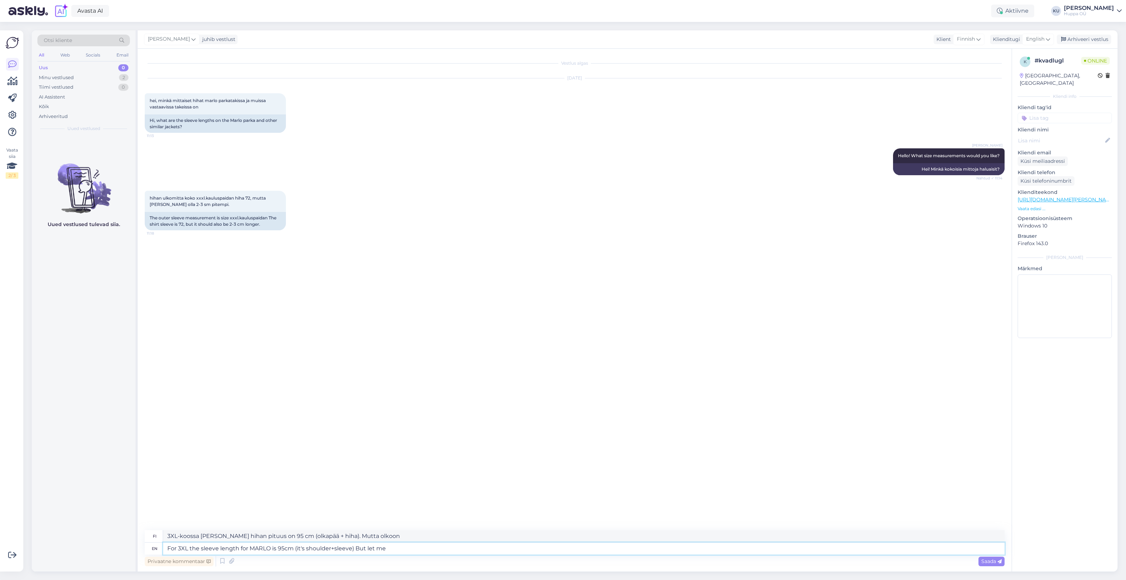
type textarea "For 3XL the sleeve length for MARLO is 95cm (it's shoulder+sleeve) But let me c"
type textarea "3XL-koossa MARLOn hihan pituus on 95 cm (olkapää + hiha). Mutta annahan kun..."
type textarea "For 3XL the sleeve length for MARLO is 95cm (it's shoulder+sleeve) But let me c…"
type textarea "3XL-koossa MARLOn hihan pituus on 95 cm (olkapää + hiha). Mutta tarkistanpa."
type textarea "For 3XL the sleeve length for MARLO is 95cm (it's shoulder+sleeve) But let me c…"
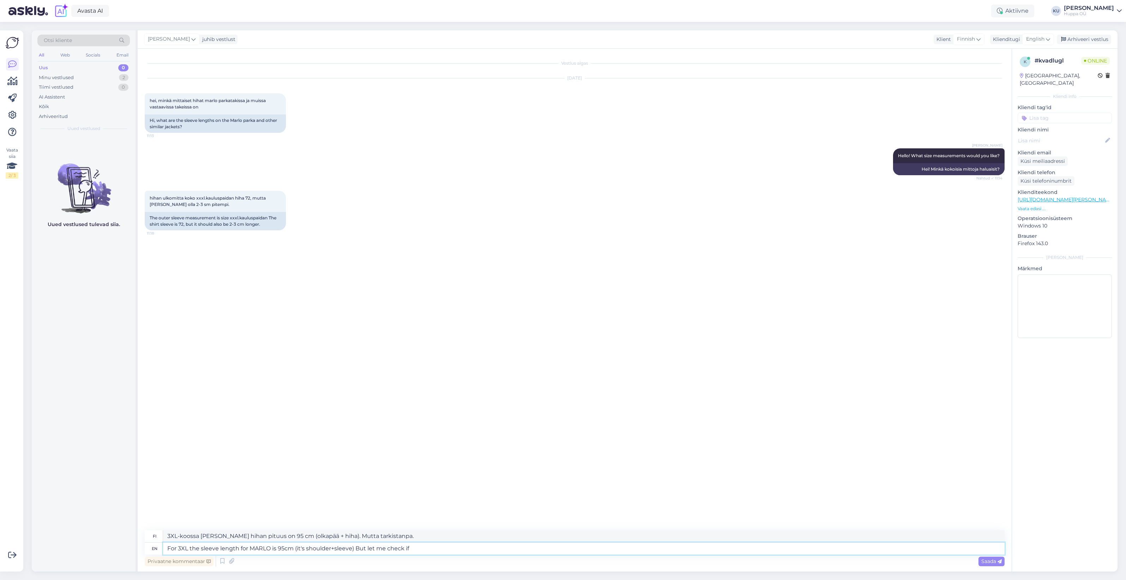
type textarea "3XL-koossa MARLOn hihan pituus on 95 cm (olkapää + hiha). Mutta tarkistanpa, jo…"
type textarea "For 3XL the sleeve length for MARLO is 95cm (it's shoulder+sleeve) But let me c…"
type textarea "3XL-koossa MARLOn hihan pituus on 95 cm (olkapää + hiha). Mutta tarkistan, jos …"
type textarea "For 3XL the sleeve length for MARLO is 95cm (it's shoulder+sleeve) But let me c…"
type textarea "3XL-koossa MARLOn hihan pituus on 95 cm (olkapää + hiha). Mutta tarkistan, jos …"
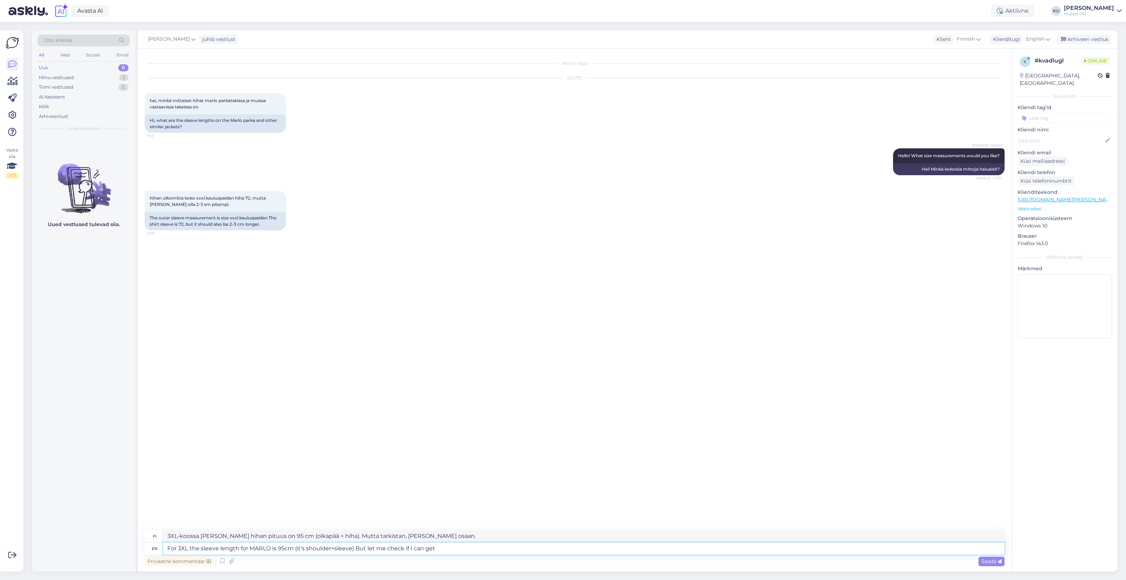
type textarea "For 3XL the sleeve length for MARLO is 95cm (it's shoulder+sleeve) But let me c…"
type textarea "3XL-koossa MARLOn hihan pituus on 95 cm (olkapää + hiha). Mutta tarkistan, voin…"
type textarea "For 3XL the sleeve length for MARLO is 95cm (it's shoulder+sleeve) But let me c…"
type textarea "3XL-koossa MARLOn hihan pituus on 95 cm (olkapää + hiha). Mutta katsotaanpa, vo…"
type textarea "For 3XL the sleeve length for MARLO is 95cm (it's shoulder+sleeve) But let me c…"
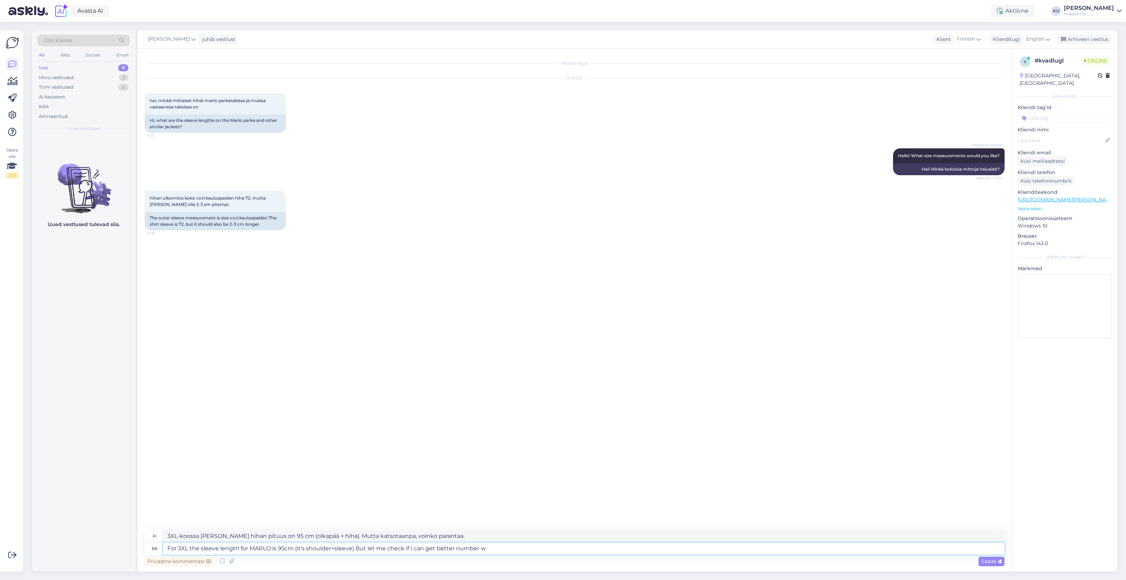
type textarea "3XL-koossa MARLOn hihan pituus on 95 cm (olkapää + hiha). Mutta katsotaanpa, jo…"
type textarea "For 3XL the sleeve length for MARLO is 95cm (it's shoulder+sleeve) But let me c…"
type textarea "3XL-koossa MARLOn hihan pituus on 95 cm (olkapää + hiha). Mutta katsotaanpa, vo…"
type textarea "For 3XL the sleeve length for MARLO is 95cm (it's shoulder+sleeve) But let me c…"
type textarea "3XL-koossa MARLOn hihan pituus on 95 cm (olkapää + hiha). Mutta katsotaanpa, vo…"
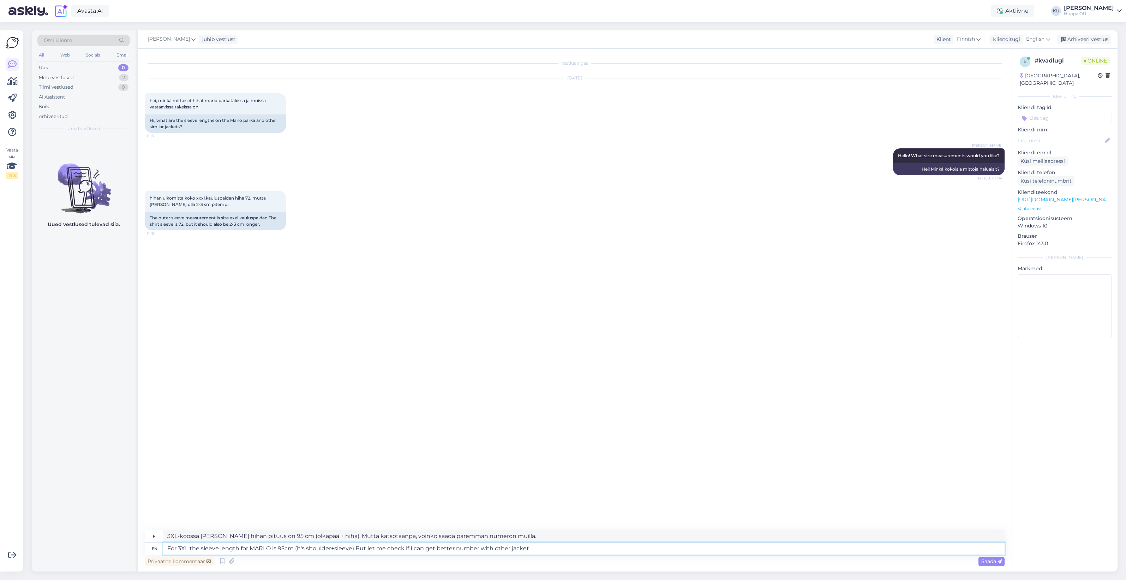
type textarea "For 3XL the sleeve length for MARLO is 95cm (it's shoulder+sleeve) But let me c…"
type textarea "3XL-koossa MARLOn hihan pituus on 95 cm (olkapää + hiha). Mutta katsotaanpa, vo…"
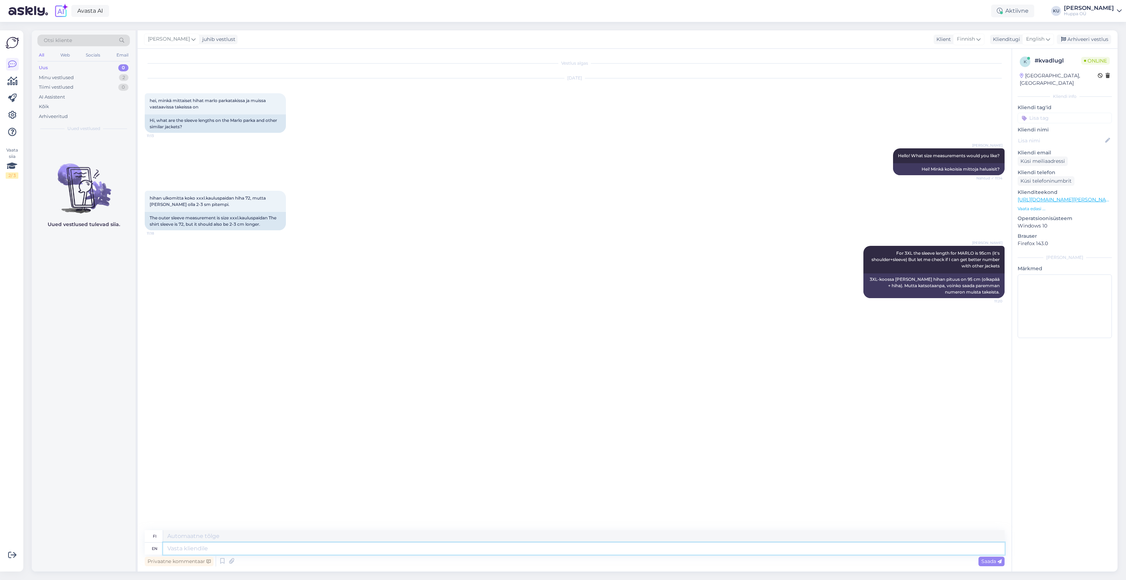
click at [409, 546] on textarea at bounding box center [584, 548] width 842 height 12
type textarea "Ususally t"
type textarea "Yleensä"
type textarea "Ususally the sleeve l"
type textarea "Yleensä hiha"
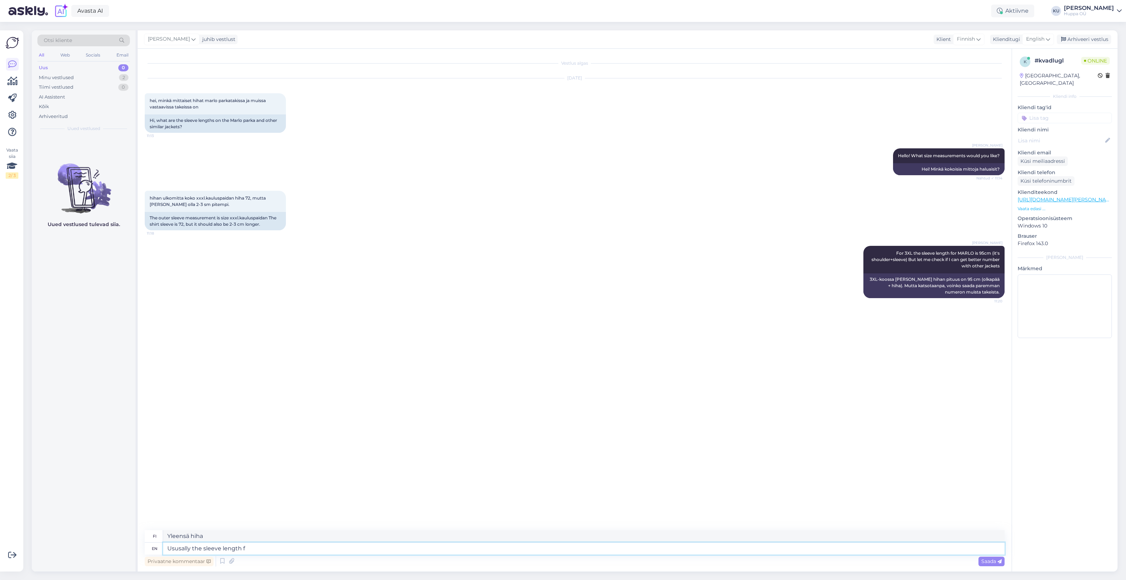
type textarea "Ususally the sleeve length fo"
type textarea "Yleensä hihan pituus"
type textarea "Ususally the sleeve length for size"
type textarea "Yleensä hihan pituus koon mukaan"
type textarea "Ususally the sleeve length for size 3XL i"
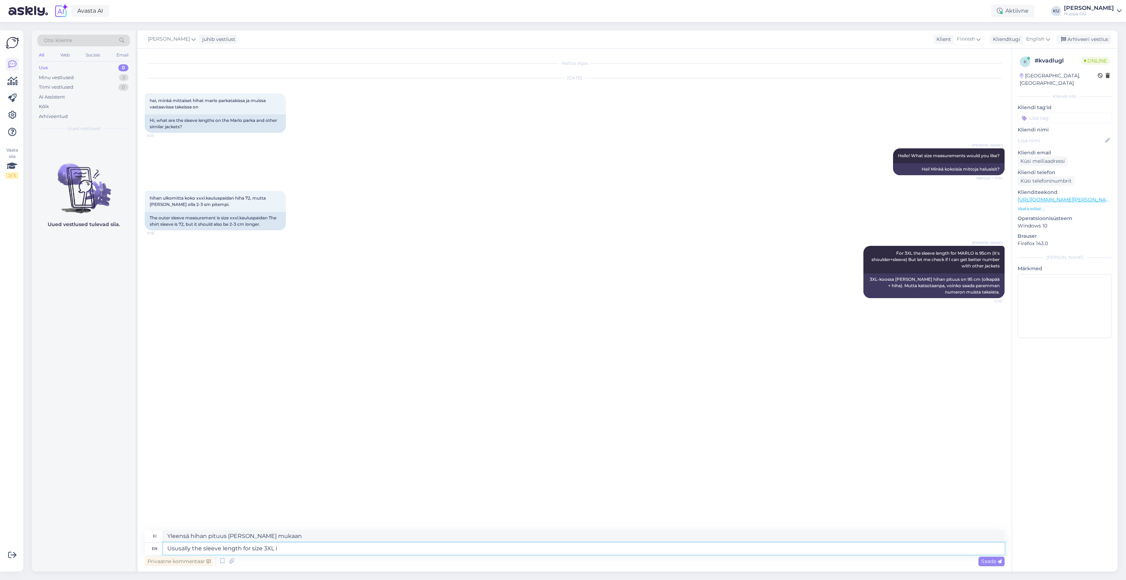
type textarea "Yleensä hihan pituus on kokoa 3XL"
type textarea "Ususally the sleeve length for size 3XL is"
type textarea "Yleensä hihan pituus koossa 3XL on"
type textarea "Ususally the sleeve length for size 3XL is 71cm"
type textarea "Yleensä hihan pituus koossa 3XL on 71 cm."
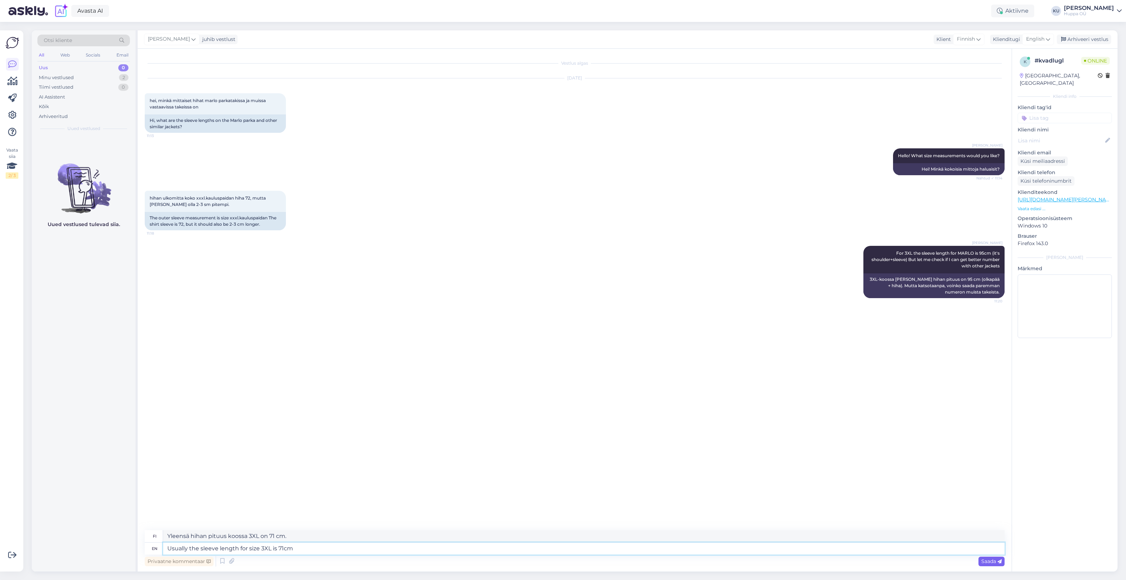
type textarea "Usually the sleeve length for size 3XL is 71cm"
click at [993, 561] on span "Saada" at bounding box center [992, 561] width 20 height 6
click at [678, 537] on textarea at bounding box center [584, 536] width 842 height 12
click at [660, 553] on textarea at bounding box center [584, 548] width 842 height 12
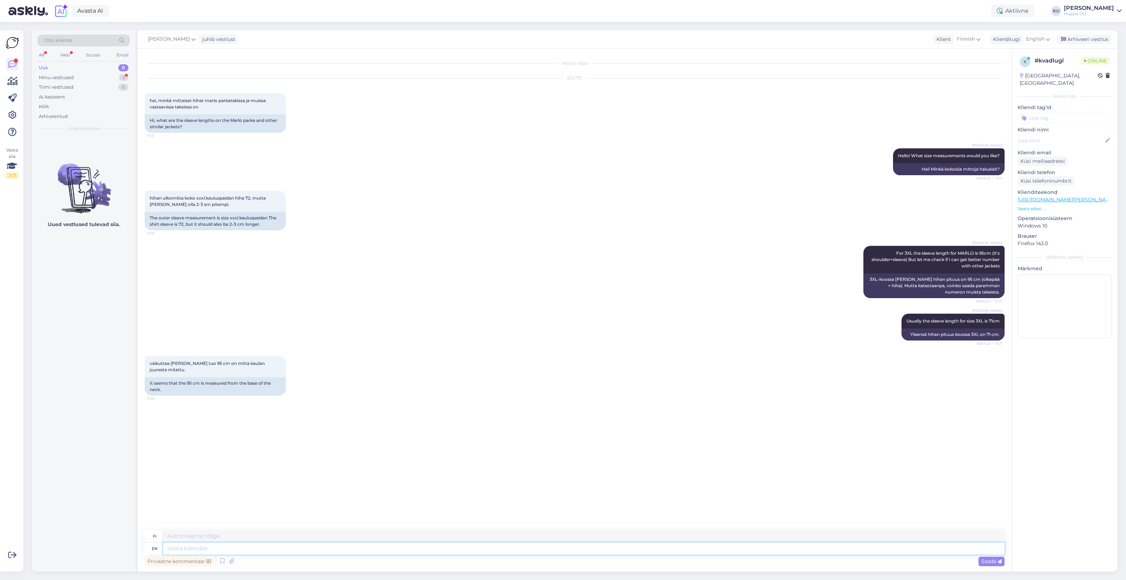
click at [198, 547] on textarea at bounding box center [584, 548] width 842 height 12
type textarea "Ye"
type textarea "Kyllä"
type textarea "Yes, f"
type textarea "Kyllä,"
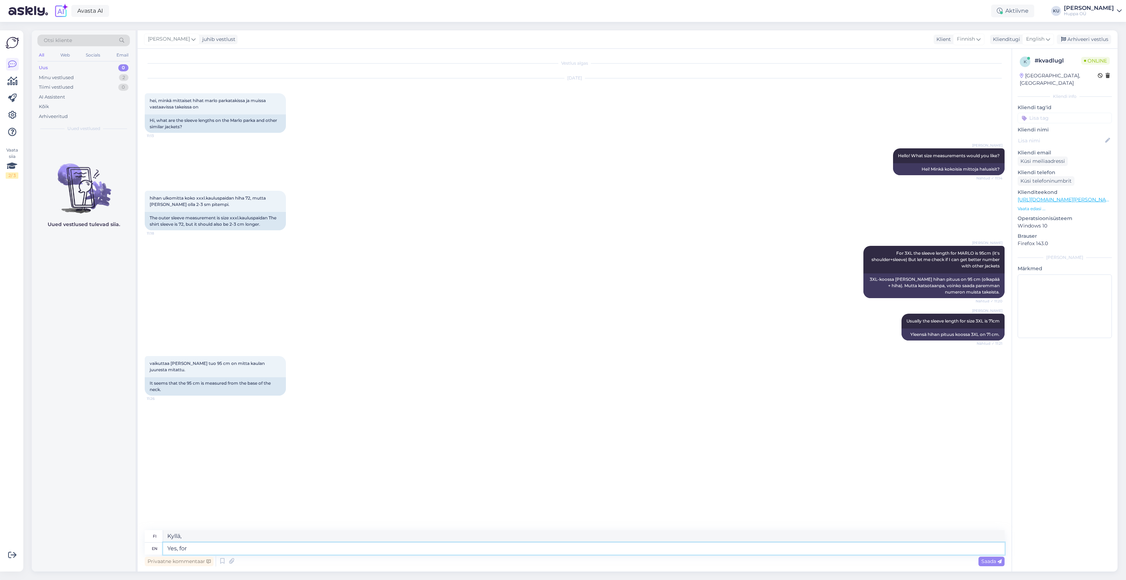
type textarea "Yes, for"
type textarea "Kyllä, sillä"
type textarea "Yes, for some r"
type textarea "Kyllä, joillekin"
type textarea "Yes, for some reason fo"
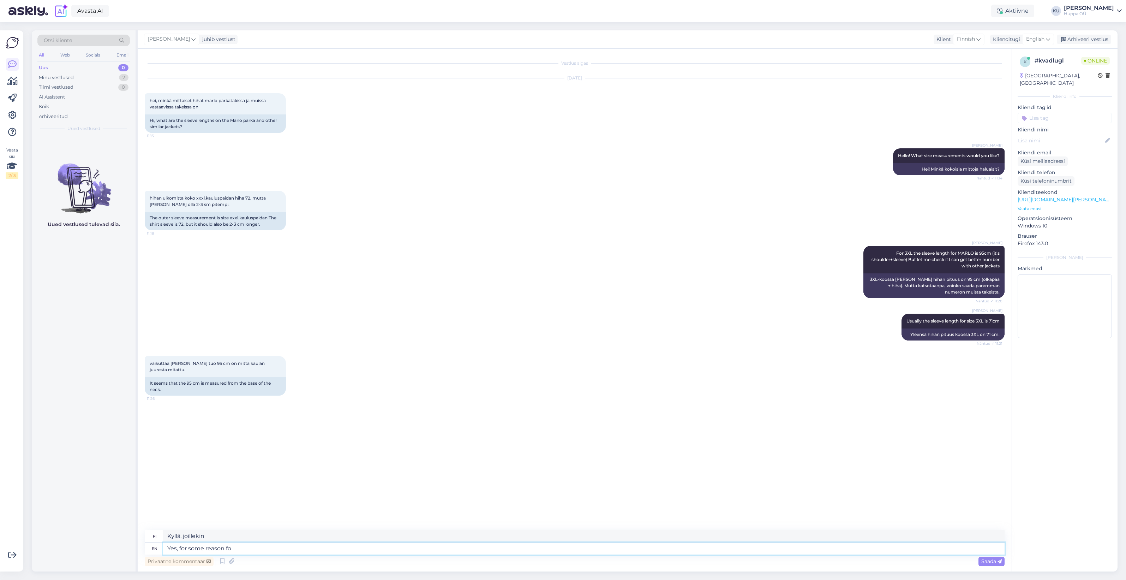
type textarea "Kyllä, jostain syystä"
type textarea "Yes, for some reason for that m"
type textarea "Kyllä, jostain syystä juuri tuosta syystä"
type textarea "Yes, for some reason for that model"
type textarea "Kyllä, jostain syystä tuon mallin kohdalla"
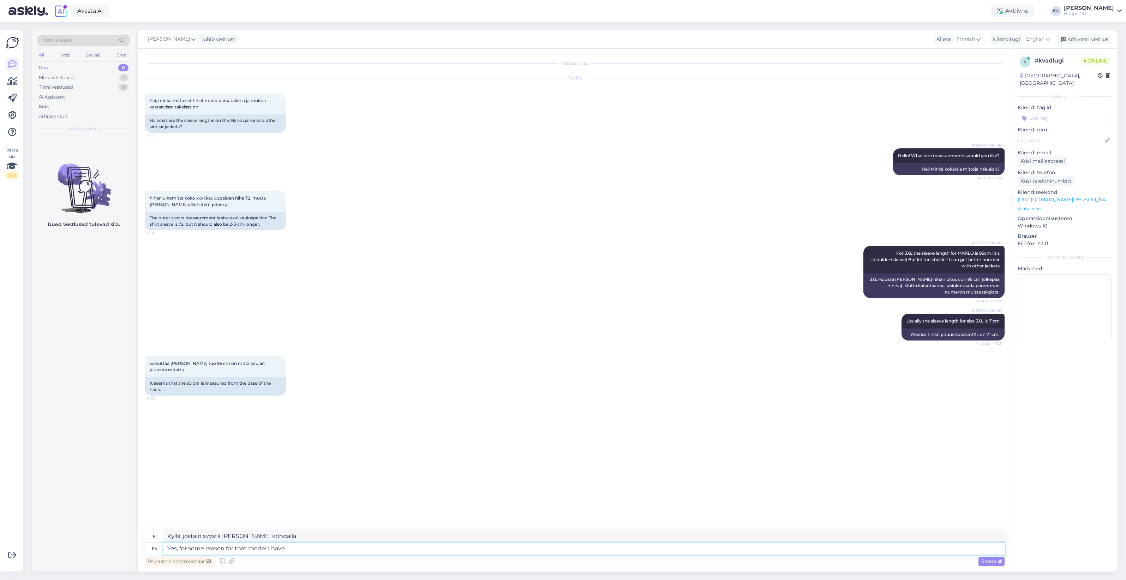
type textarea "Yes, for some reason for that model I have"
type textarea "Kyllä, jostain syystä minulla on tuo malli"
type textarea "Yes, for some reason for that model I have this i"
type textarea "Kyllä, jostain syystä minulla on tämä tuossa mallissa"
type textarea "Yes, for some reason for that model I have this information."
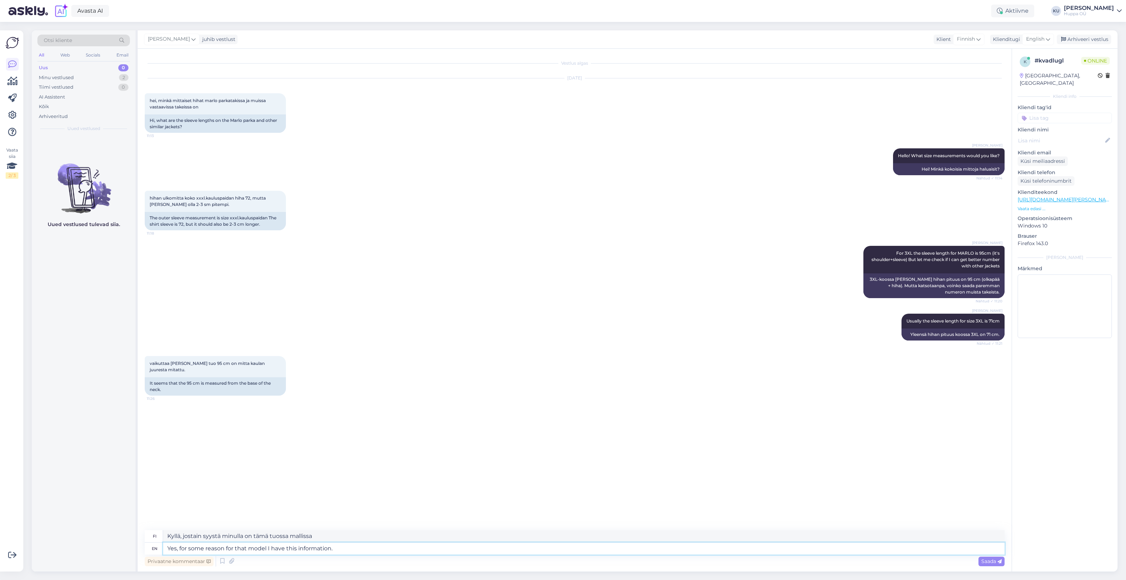
type textarea "Kyllä, jostain syystä minulla on nämä tiedot tuosta mallista."
type textarea "Yes, for some reason for that model I have this information. For other m"
type textarea "Kyllä, jostain syystä minulla on nämä tiedot tuosta mallista. Muiden osalta"
type textarea "Yes, for some reason for that model I have this information. For other models i"
type textarea "Kyllä, jostain syystä minulla on nämä tiedot tuosta mallista. Muiden mallien os…"
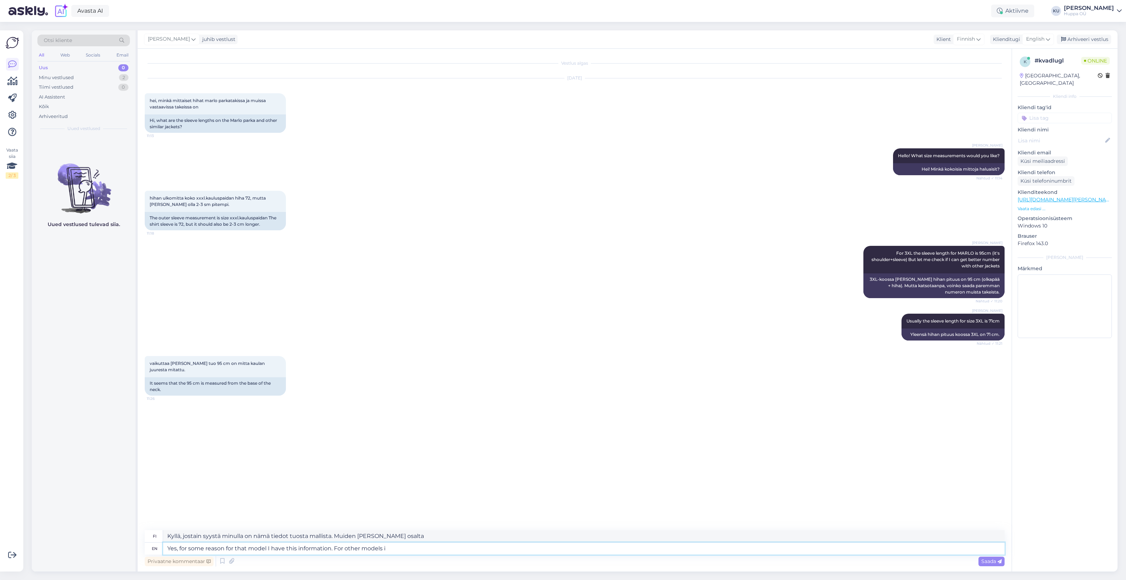
type textarea "Yes, for some reason for that model I have this information. For other models it"
type textarea "Kyllä, jostain syystä minulla on nämä tiedot tuosta mallista. Muiden mallien os…"
type textarea "Yes, for some reason for that model I have this information. For other models i…"
type textarea "Kyllä, jostain syystä minulla on nämä tiedot tuosta mallista. Muiden mallien os…"
type textarea "Yes, for some reason for that model I have this information. For other models i…"
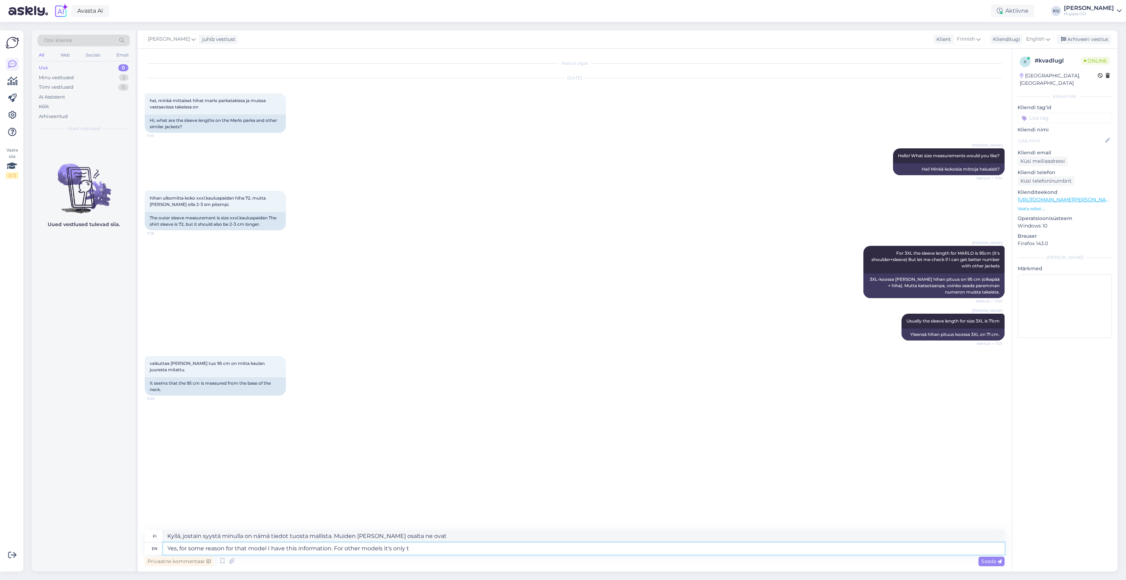
type textarea "Kyllä, jostain syystä minulla on nämä tiedot kyseisestä mallista. Muiden mallie…"
type textarea "Yes, for some reason for that model I have this information. For other models i…"
type textarea "Kyllä, jostain syystä minulla on nämä tiedot tuosta mallista. Muista malleista …"
type textarea "Yes, for some reason for that model I have this information. For other models i…"
type textarea "Kyllä, jostain syystä minulla on tämä tieto tuosta mallista. Muista malleista s…"
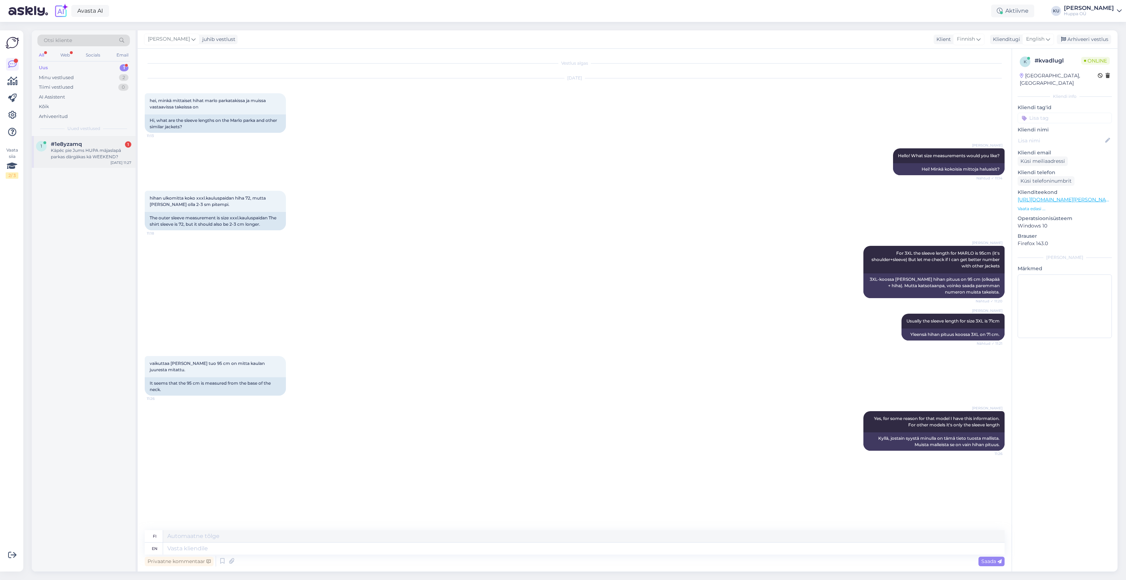
click at [101, 147] on div "#1e8yzamq 1" at bounding box center [91, 144] width 80 height 6
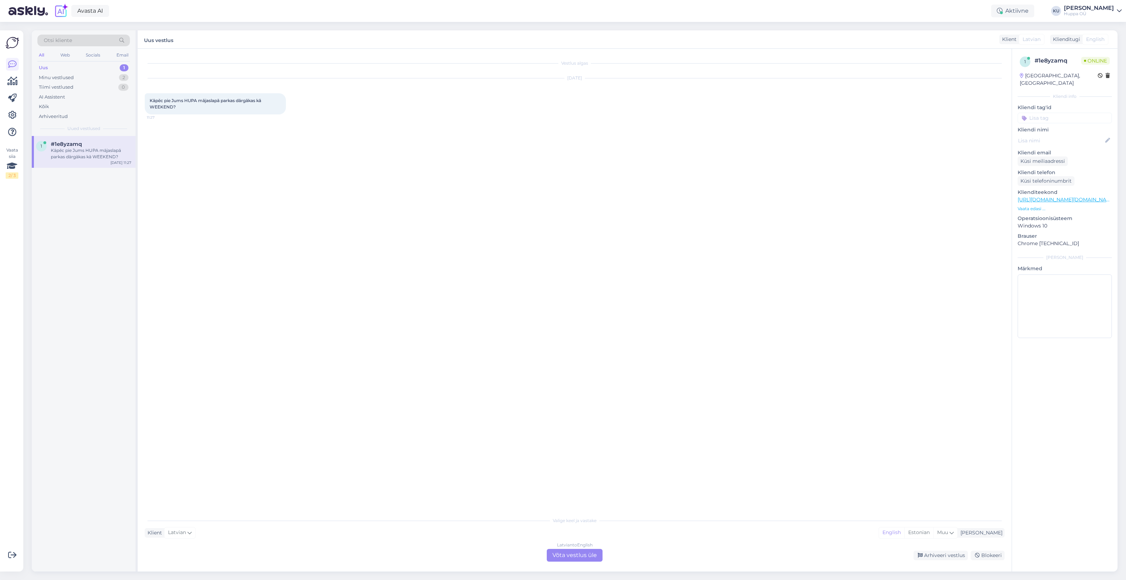
click at [564, 549] on div "Latvian to English Võta vestlus üle" at bounding box center [575, 555] width 56 height 13
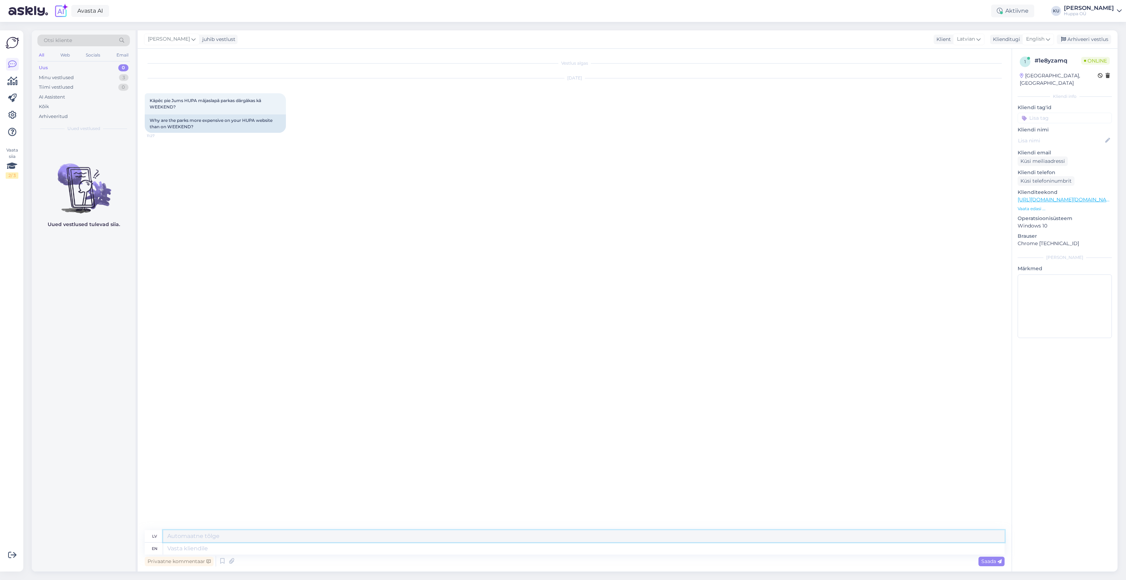
click at [250, 541] on textarea at bounding box center [584, 536] width 842 height 12
click at [221, 549] on textarea at bounding box center [584, 548] width 842 height 12
type textarea "Hello!"
type textarea "Sveiki!"
type textarea "Hello! weekend is"
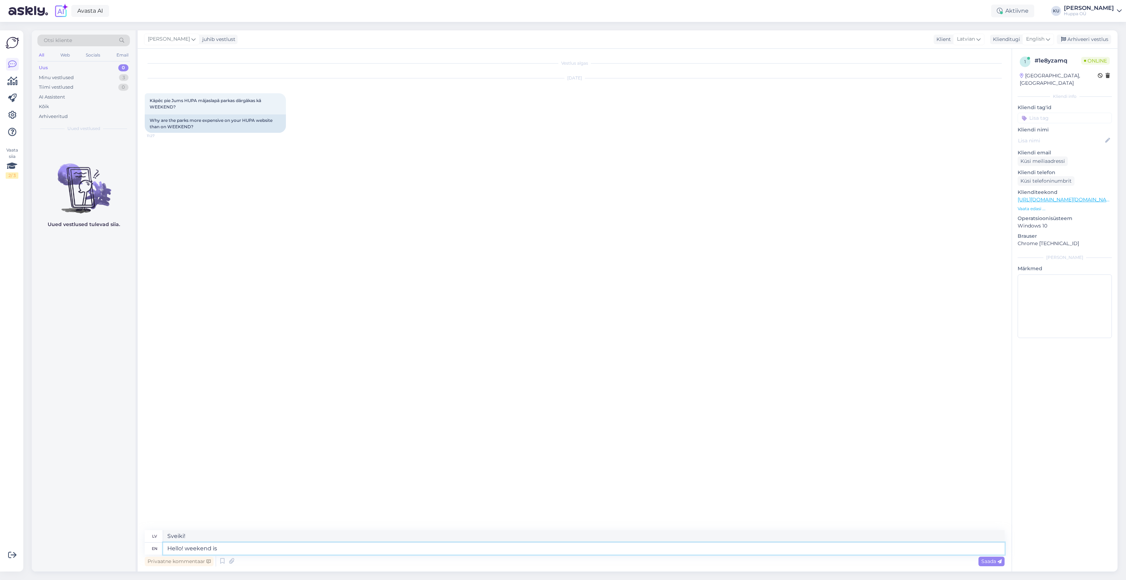
type textarea "Sveiki! Nedēļas nogale"
type textarea "Hello! weekend is o"
type textarea "Sveiki! Nedēļas nogale ir klāt"
type textarea "Hello! weekend is our r"
type textarea "Sveiki! Nedēļas nogale ir mūsu"
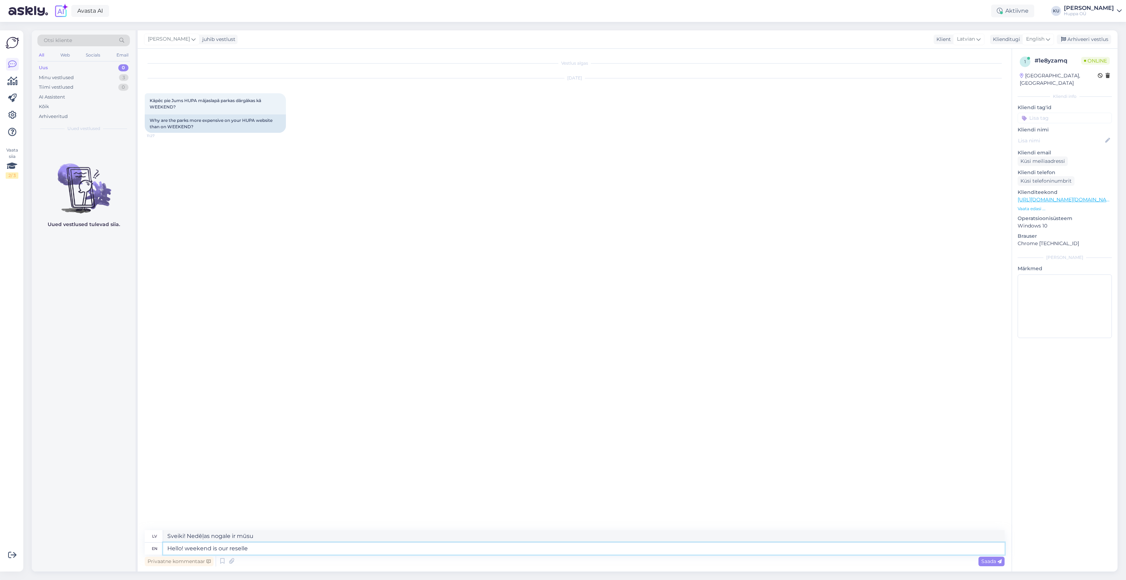
type textarea "Hello! weekend is our reseller"
type textarea "Sveiki! Weekend ir mūsu tālākpārdevējs"
type textarea "Hello! weekend is our reseller, t"
type textarea "Sveiki! Weekend ir mūsu tālākpārdevējs."
type textarea "Hello! weekend is our reseller, they can"
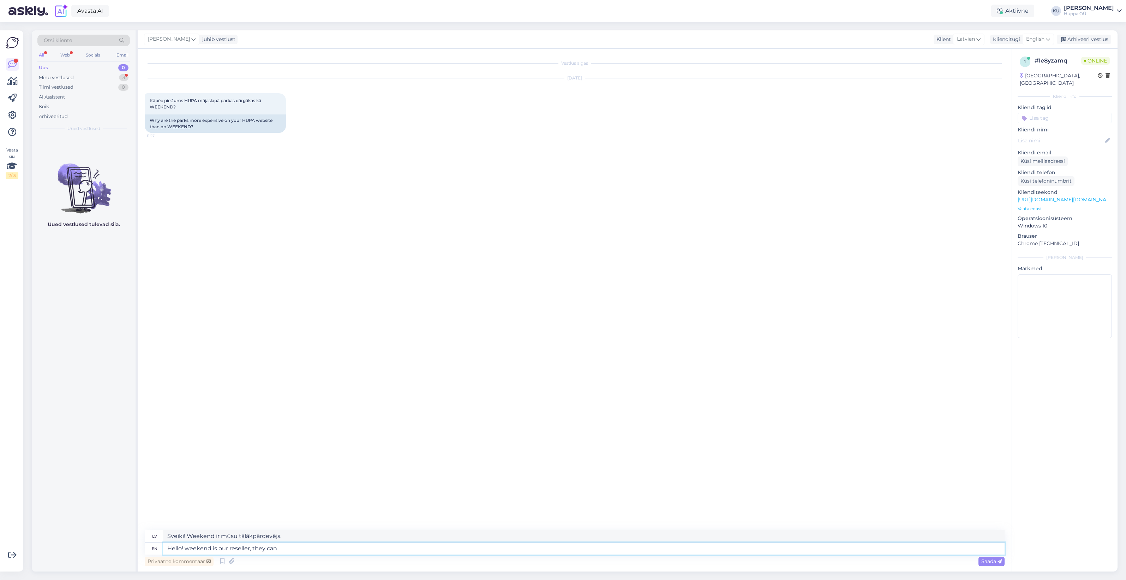
type textarea "Sveiki! Weekend ir mūsu tālākpārdevējs, viņi var"
type textarea "Hello! weekend is our reseller, they can choose t"
type textarea "Sveiki! Weekend ir mūsu tālākpārdevējs, viņi var izvēlēties"
type textarea "Hello! weekend is our reseller, they can choose their"
type textarea "Sveiki! Weekend ir mūsu tālākpārdevējs, viņi var izvēlēties savu"
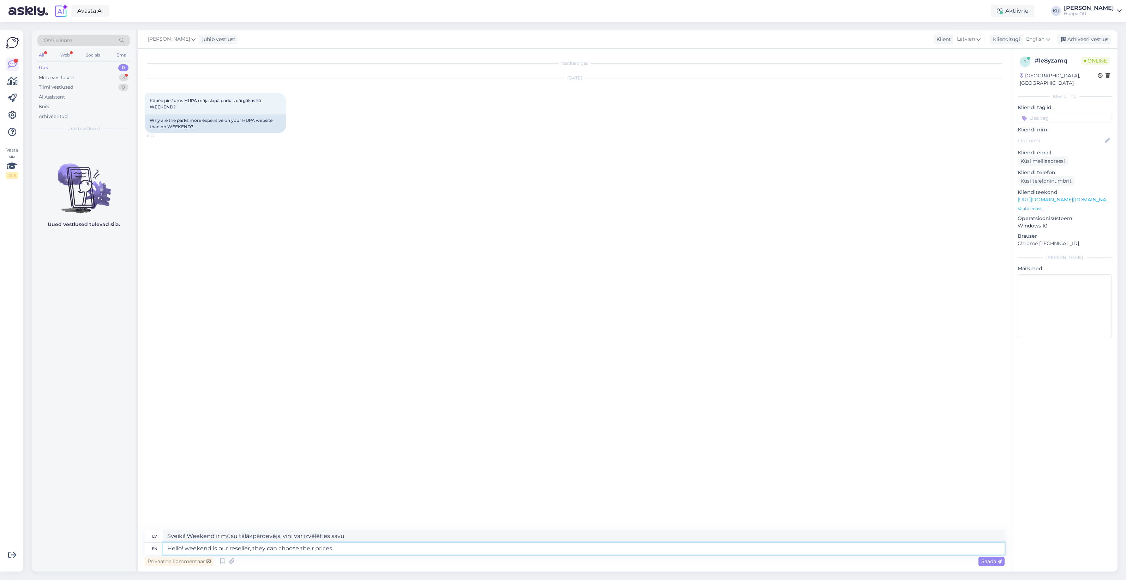
type textarea "Hello! weekend is our reseller, they can choose their prices."
type textarea "Sveiki! Weekend ir mūsu tālākpārdevējs, viņi var izvēlēties savas cenas."
type textarea "Hello! weekend is our reseller, they can choose their prices. Currently"
type textarea "“Hello! Weekend” ir mūsu tālākpārdevējs, un pašlaik viņi var izvēlēties savas c…"
type textarea "Hello! weekend is our reseller, they can choose their prices. Currently they ha"
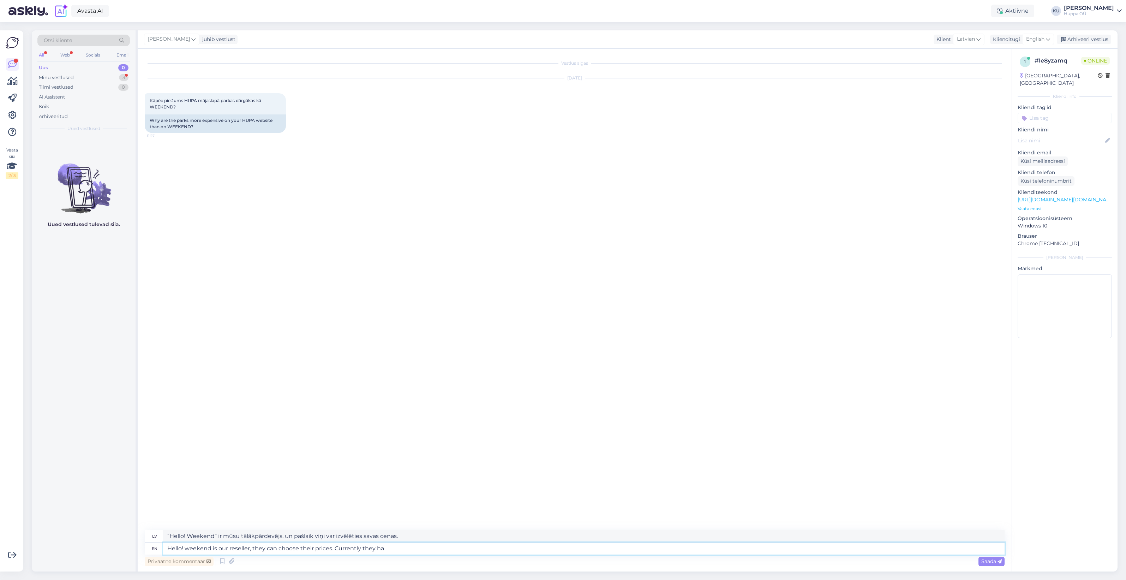
type textarea "Sveiki! Weekend ir mūsu tālākpārdevējs, viņi var izvēlēties savas cenas. Pašlai…"
type textarea "Hello! weekend is our reseller, they can choose their prices. Currently they ha…"
type textarea "Sveiki! Weekend ir mūsu tālākpārdevējs, viņi var izvēlēties savas cenas. Pašlai…"
type textarea "Hello! weekend is our reseller, they can choose their prices. Currently they ha…"
type textarea "Sveiki! Weekend ir mūsu tālākpārdevējs, viņi var izvēlēties savas cenas. Pašlai…"
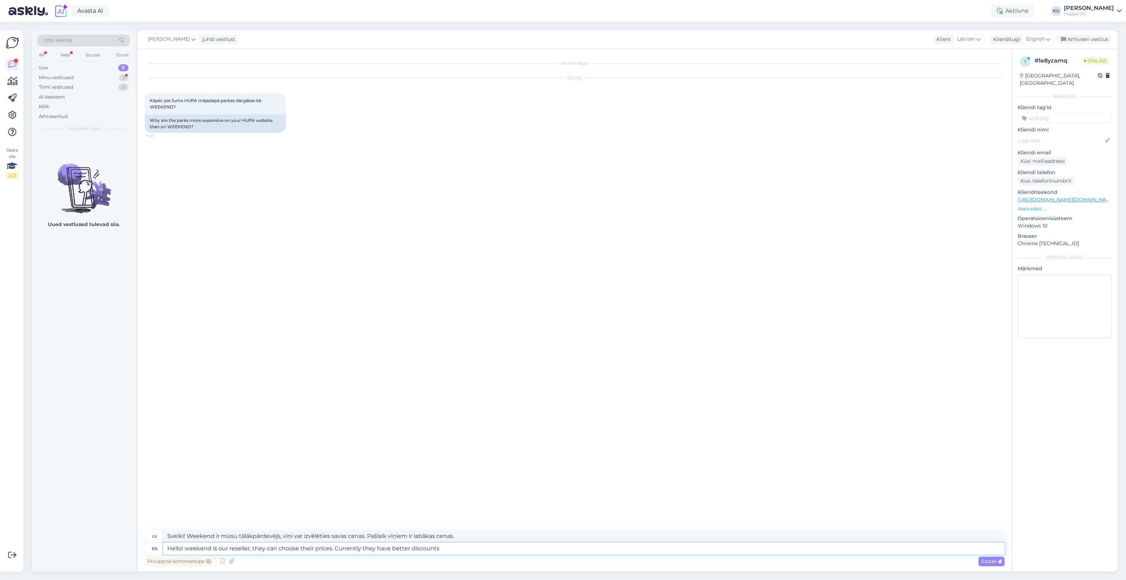
type textarea "Hello! weekend is our reseller, they can choose their prices. Currently they ha…"
type textarea "Sveiki! Weekend ir mūsu tālākpārdevējs, viņi var izvēlēties savas cenas. Pašlai…"
type textarea "Hello! weekend is our reseller, they can choose their prices. Currently they ha…"
type textarea "Sveiki! Weekend ir mūsu tālākpārdevējs, viņi var izvēlēties savas cenas. Pašlai…"
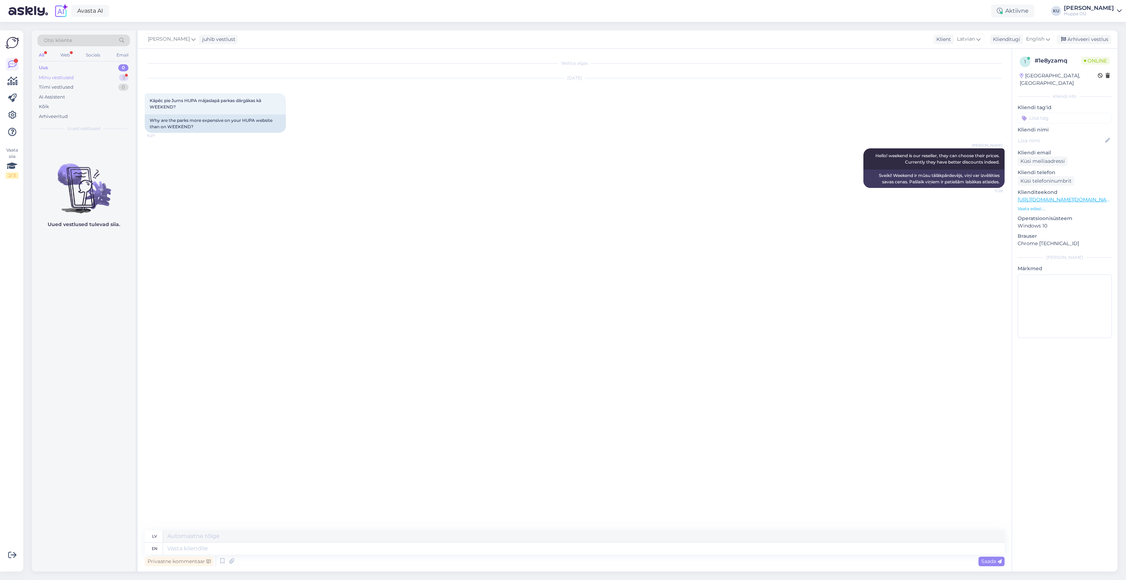
click at [84, 73] on div "Minu vestlused 3" at bounding box center [83, 78] width 93 height 10
click at [102, 181] on div "kiitos" at bounding box center [91, 182] width 80 height 6
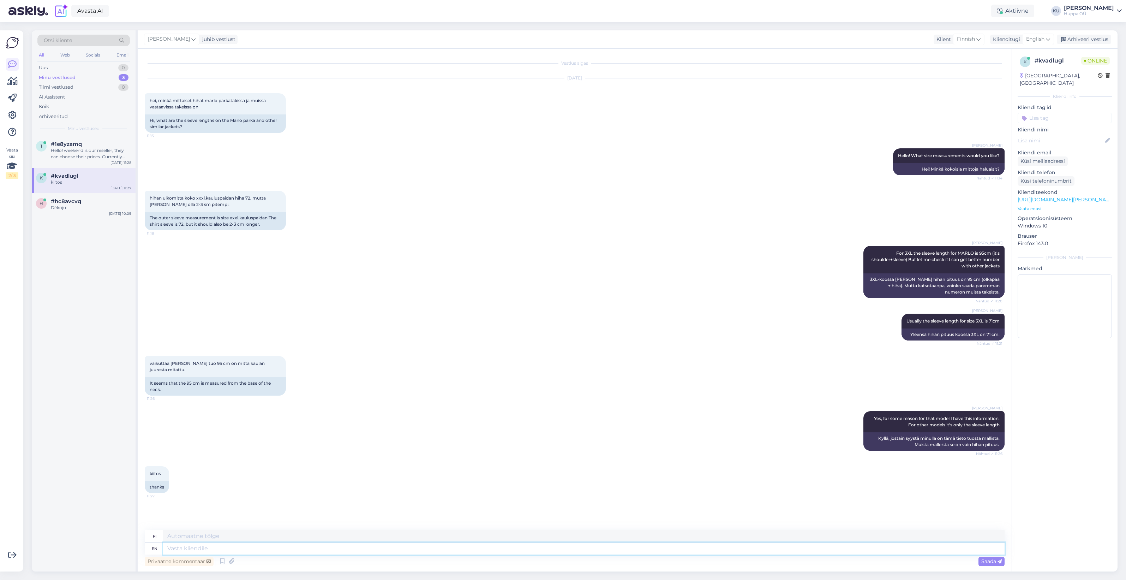
click at [224, 549] on textarea at bounding box center [584, 548] width 842 height 12
click at [1100, 37] on div "Arhiveeri vestlus" at bounding box center [1084, 40] width 54 height 10
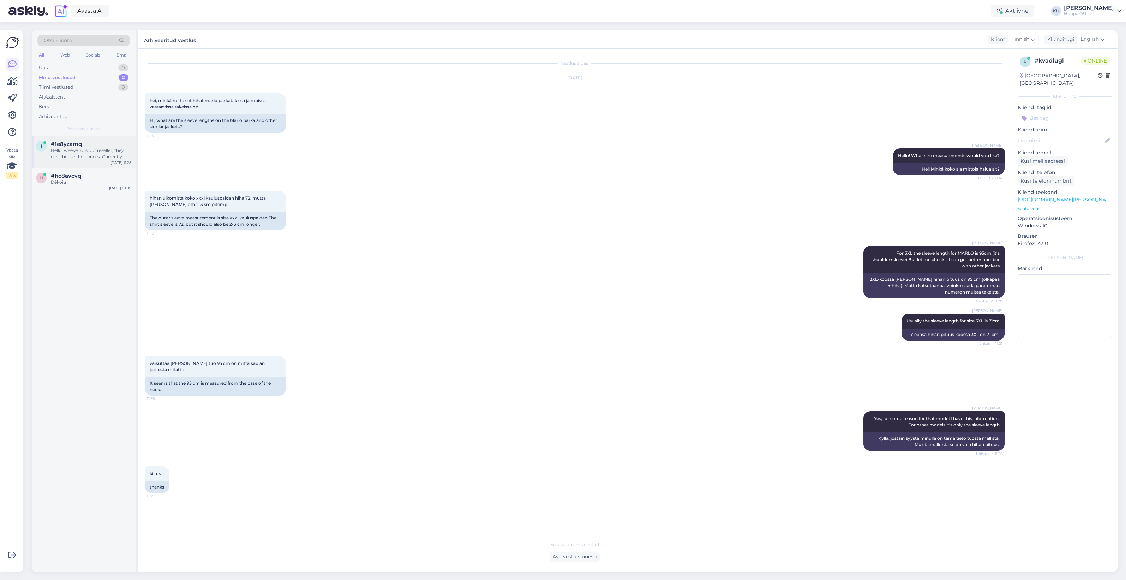
click at [95, 147] on div "#1e8yzamq" at bounding box center [91, 144] width 80 height 6
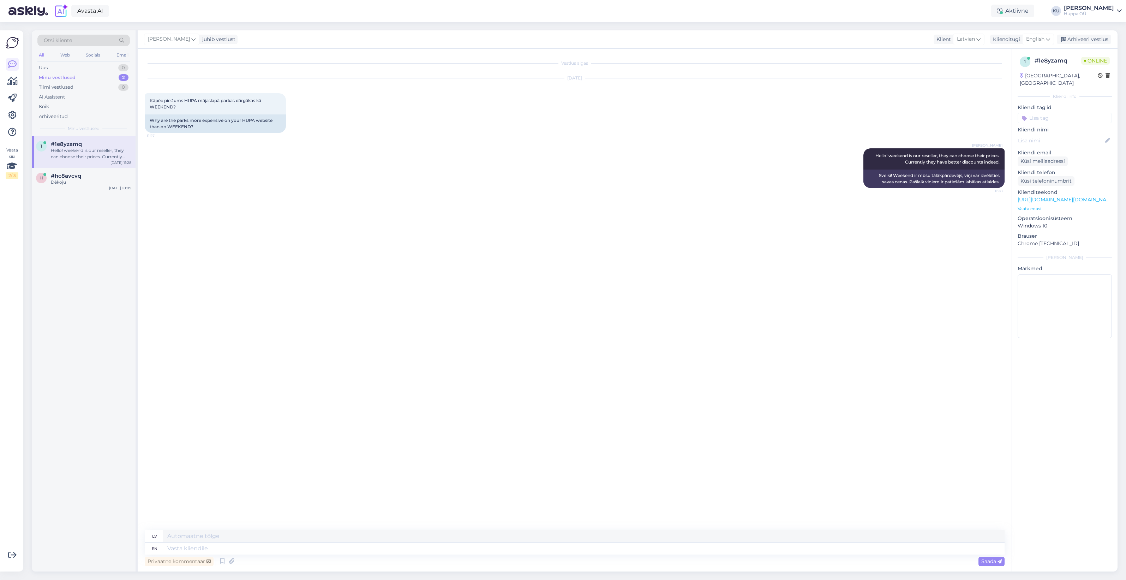
drag, startPoint x: 1088, startPoint y: 39, endPoint x: 926, endPoint y: 41, distance: 162.1
click at [1087, 39] on div "Arhiveeri vestlus" at bounding box center [1084, 40] width 54 height 10
click at [77, 69] on div "Uus 1" at bounding box center [83, 68] width 93 height 10
click at [86, 147] on div "Nuolaidos noriu ☺️" at bounding box center [91, 150] width 80 height 6
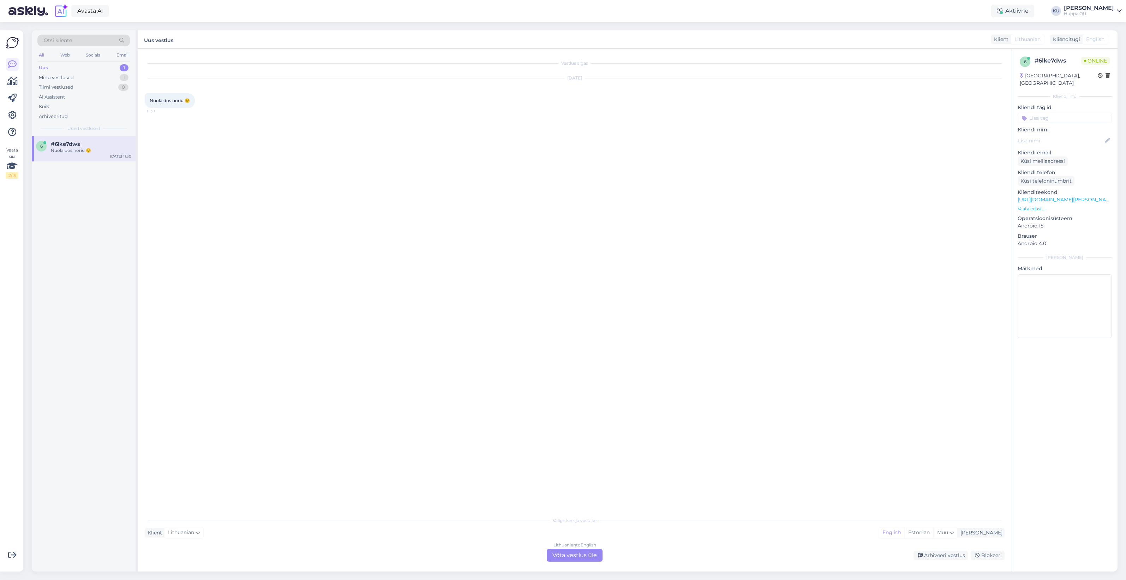
click at [576, 558] on div "Lithuanian to English Võta vestlus üle" at bounding box center [575, 555] width 56 height 13
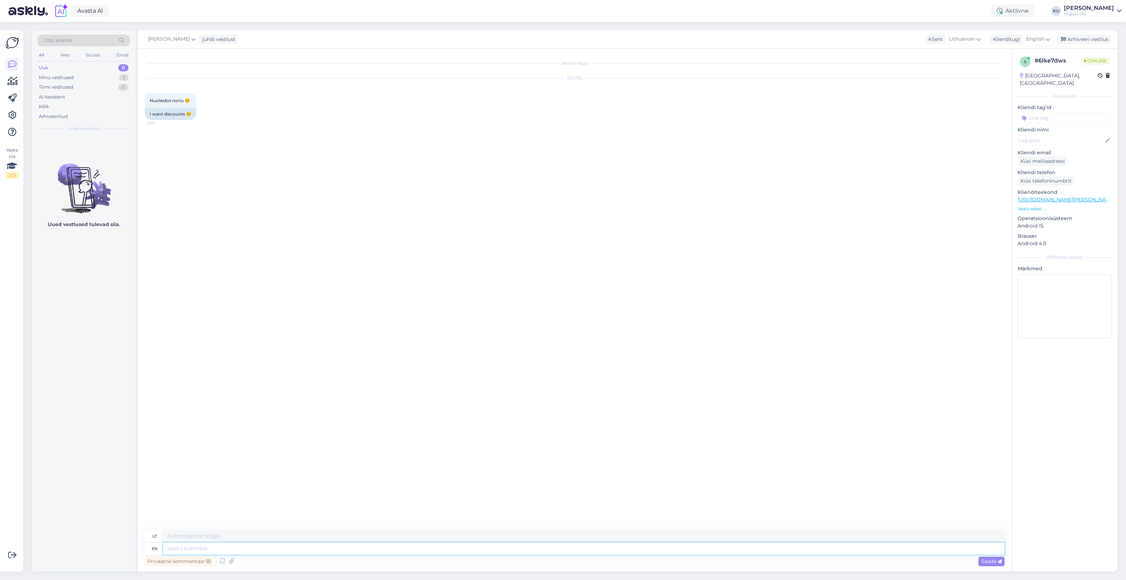
click at [294, 546] on textarea at bounding box center [584, 548] width 842 height 12
type textarea "Hi!"
type textarea "Sveiki!"
type textarea "Hi! What ar"
type textarea "Sveiki! Ką?"
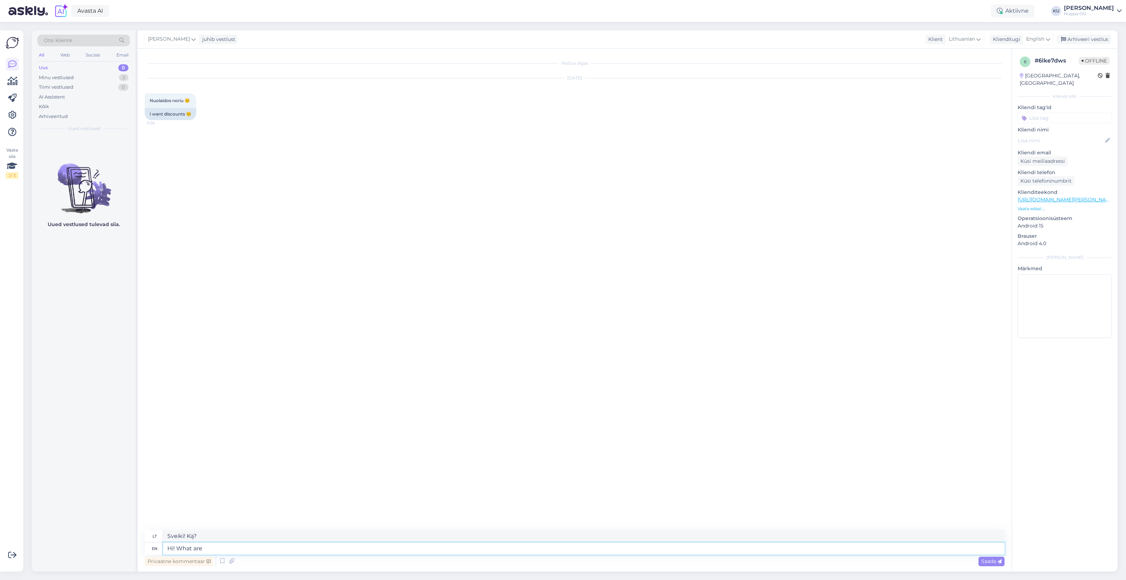
type textarea "Hi! What are"
type textarea "Sveiki! Kas yra?"
type textarea "Hi! What"
type textarea "Sveiki! Ką?"
type textarea "Hi! What products"
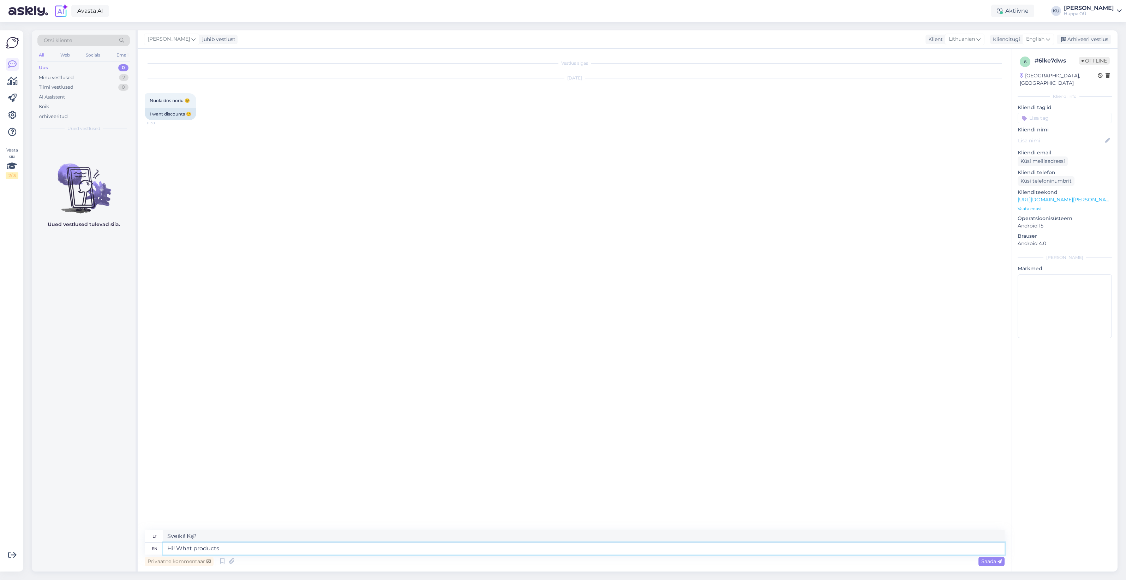
type textarea "Sveiki! Kokie produktai?"
type textarea "Hi! What products are you l"
type textarea "Sveiki! Kokius produktus jūs gaminate?"
type textarea "Hi! What products are you looking for"
type textarea "Sveiki! Kokių produktų ieškote?"
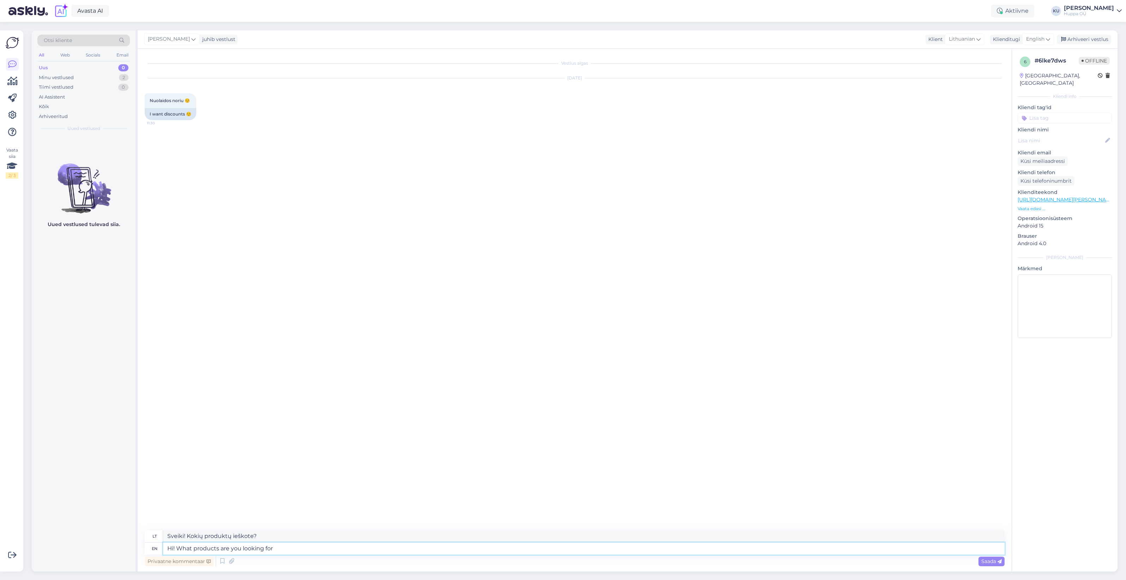
type textarea "Hi! What products are you looking for?"
click at [82, 77] on div "Minu vestlused 2" at bounding box center [83, 78] width 93 height 10
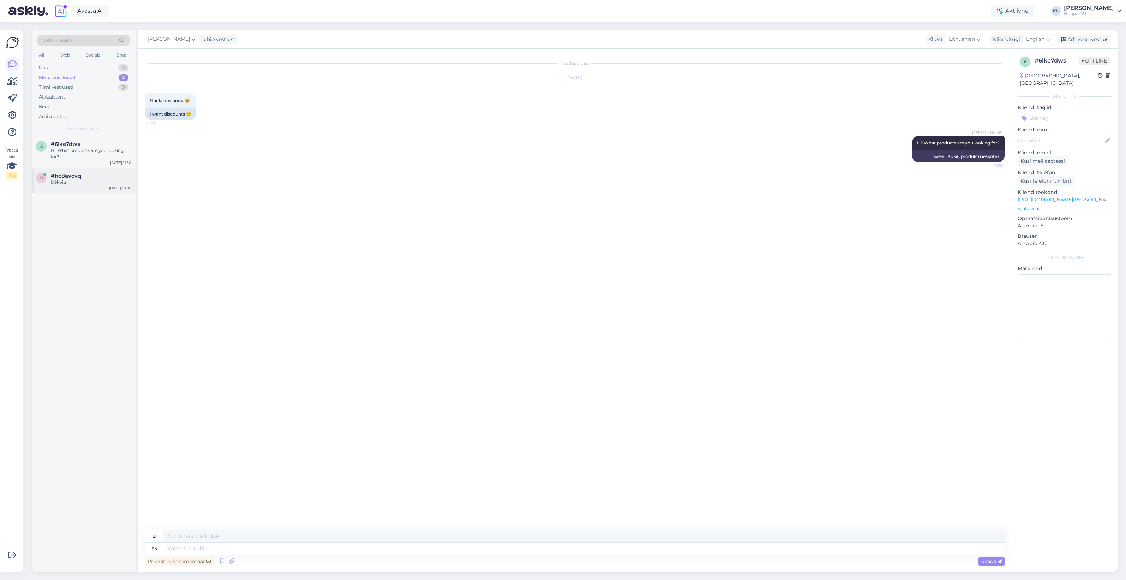
click at [88, 180] on div "Dėkoju" at bounding box center [91, 182] width 80 height 6
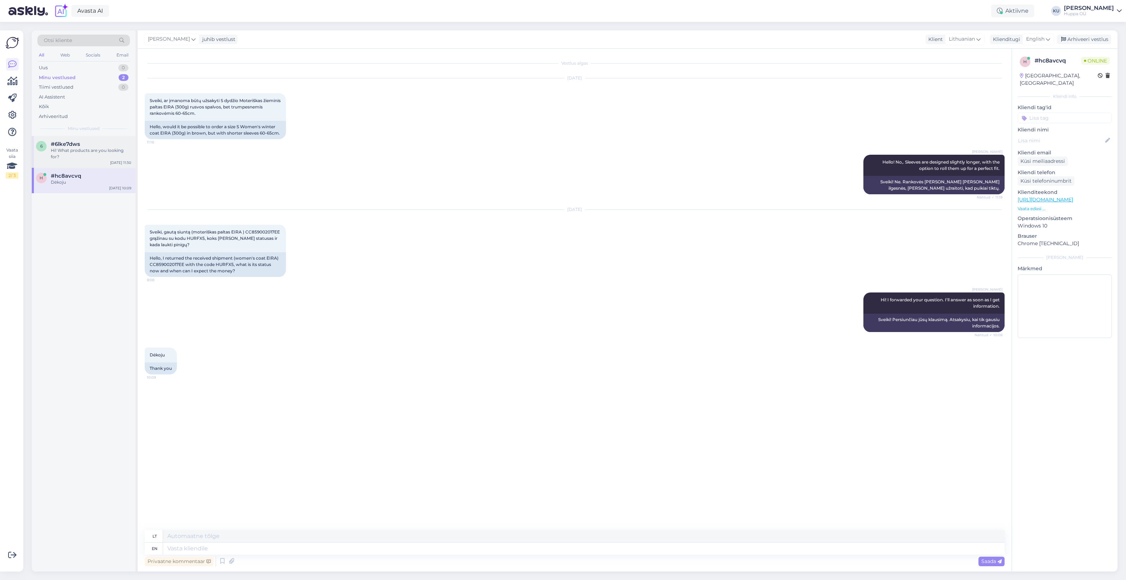
click at [92, 152] on div "Hi! What products are you looking for?" at bounding box center [91, 153] width 80 height 13
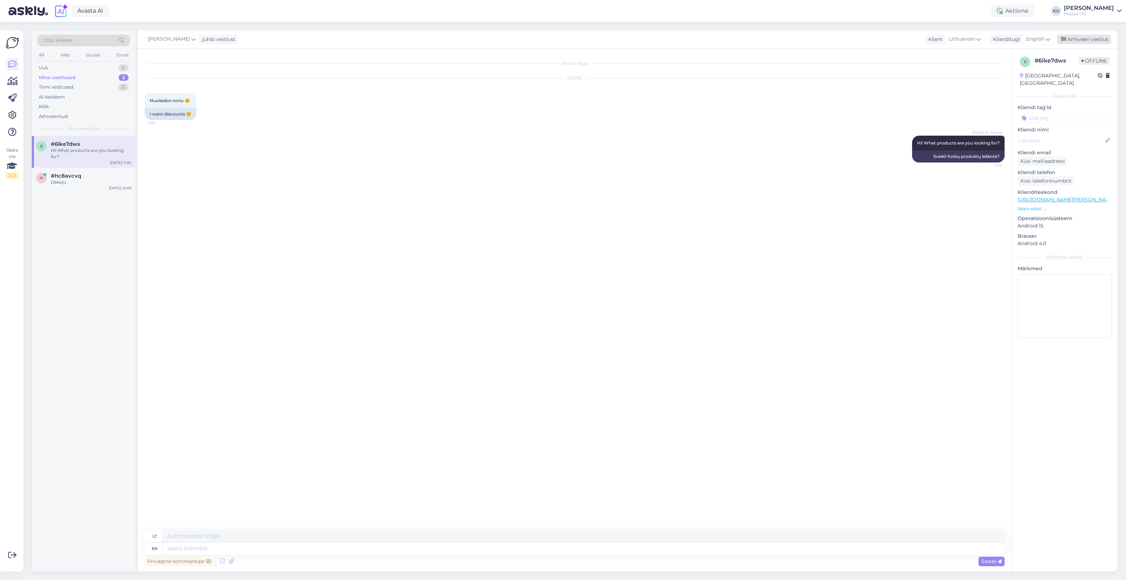
click at [1091, 39] on div "Arhiveeri vestlus" at bounding box center [1084, 40] width 54 height 10
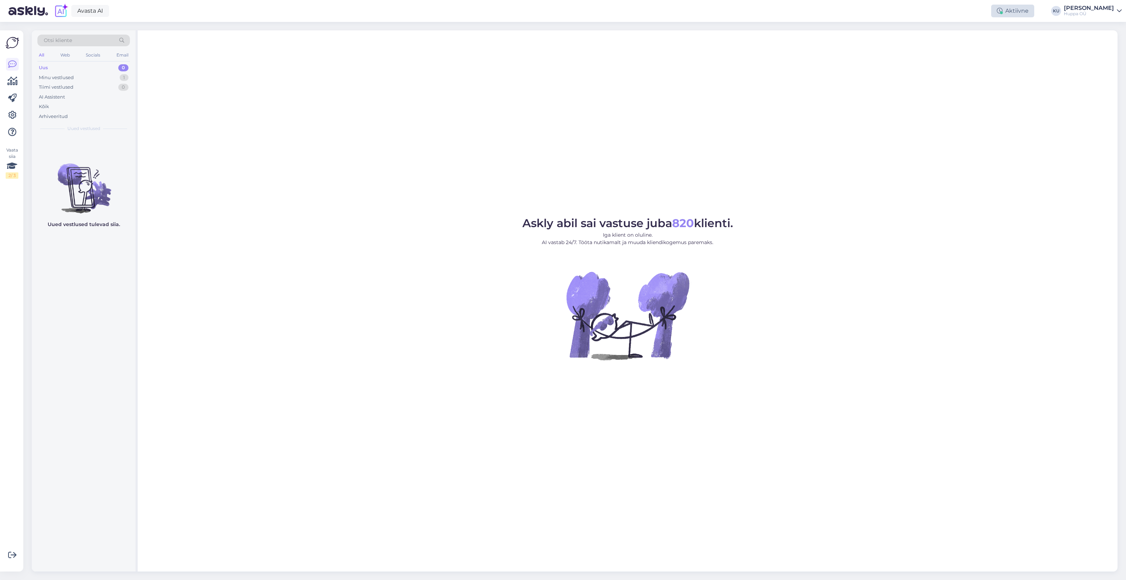
click at [1008, 11] on div "Aktiivne" at bounding box center [1012, 11] width 43 height 13
click at [1019, 45] on button "30 minutit" at bounding box center [1013, 44] width 32 height 8
click at [93, 80] on div "Minu vestlused 1" at bounding box center [83, 78] width 93 height 10
click at [75, 154] on div "h #hc8avcvq Dėkoju [DATE] 10:09" at bounding box center [84, 148] width 104 height 25
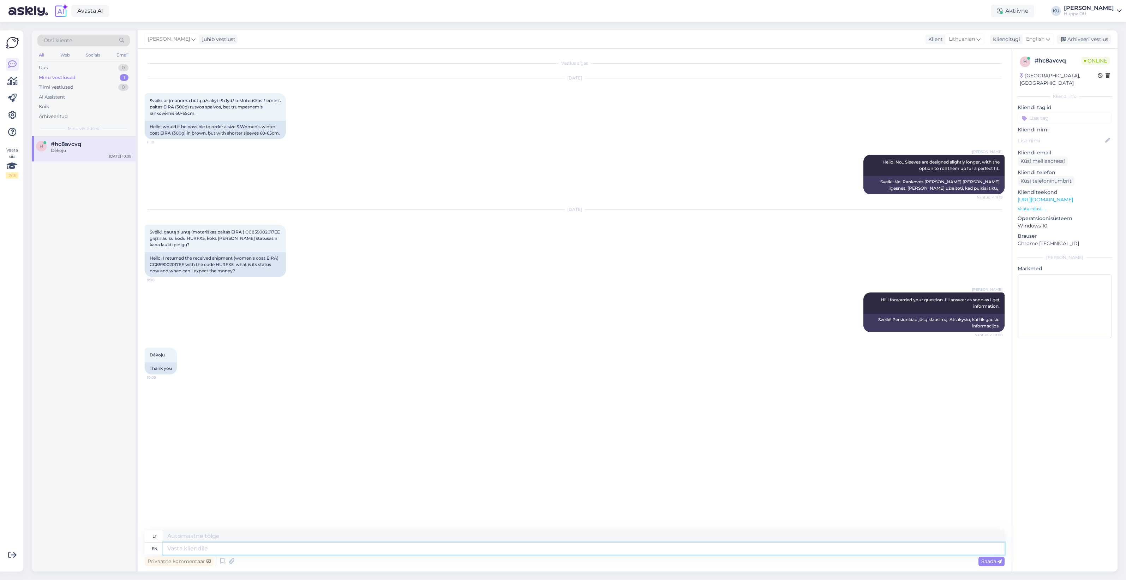
click at [366, 551] on textarea at bounding box center [584, 548] width 842 height 12
type textarea "Currently"
type textarea "Šiuo metu"
type textarea "Currently I ha"
type textarea "Šiuo metu aš"
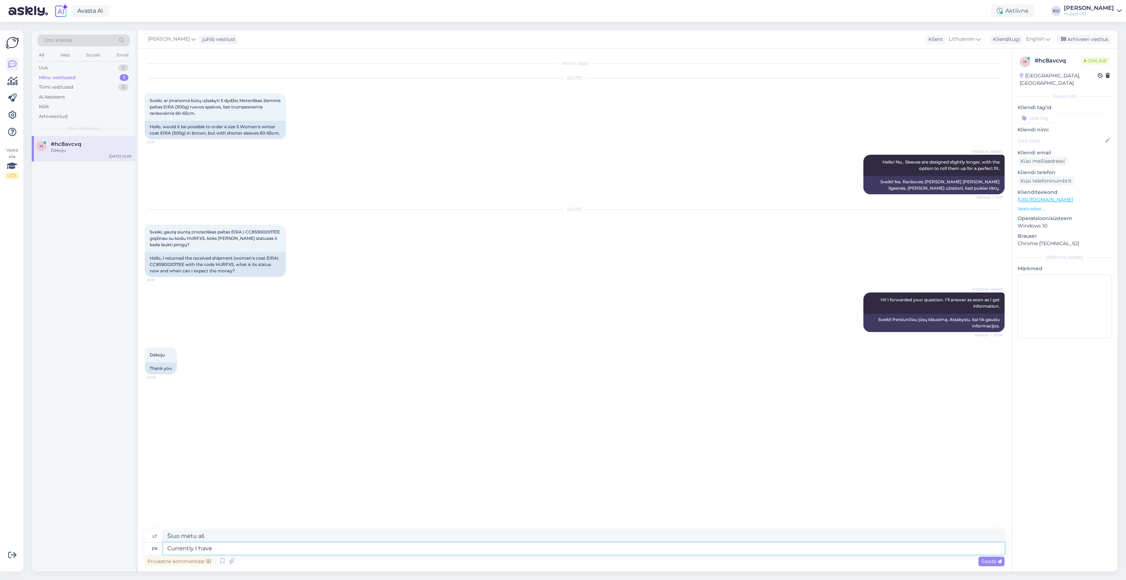
type textarea "Currently I have i"
type textarea "Šiuo metu turiu"
type textarea "Currently I have information t"
type textarea "Šiuo metu turiu informacijos"
type textarea "Currently I have information that the"
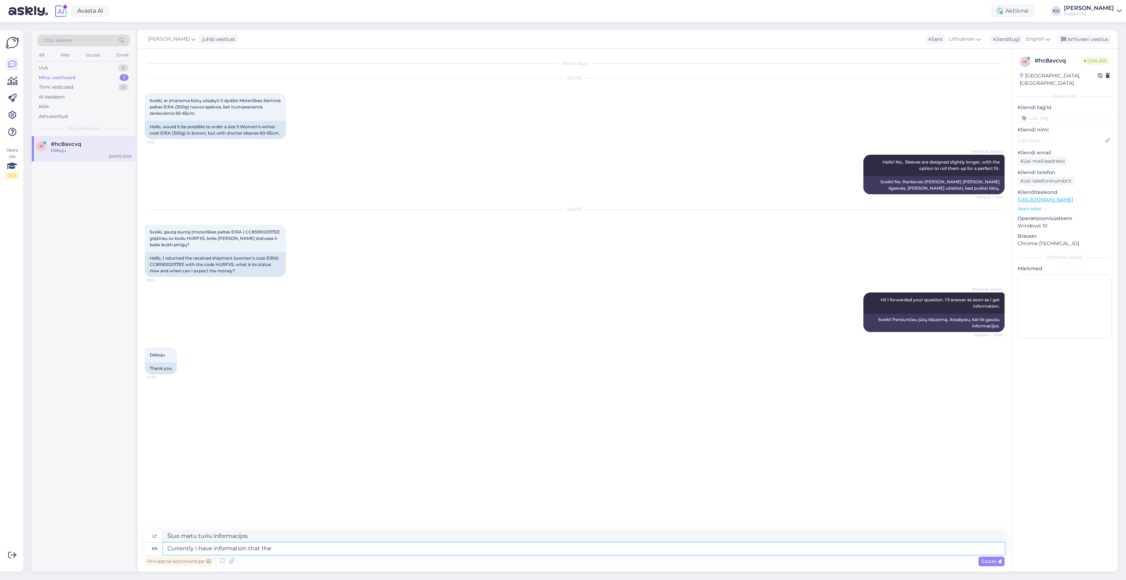
type textarea "Šiuo metu turiu informacijos, kad"
type textarea "Currently I have information that the store ha"
type textarea "Šiuo metu turiu informacijos, kad parduotuvė"
type textarea "Currently I have information that the store hasn't re"
type textarea "Šiuo metu turiu informacijos, kad parduotuvė neturi"
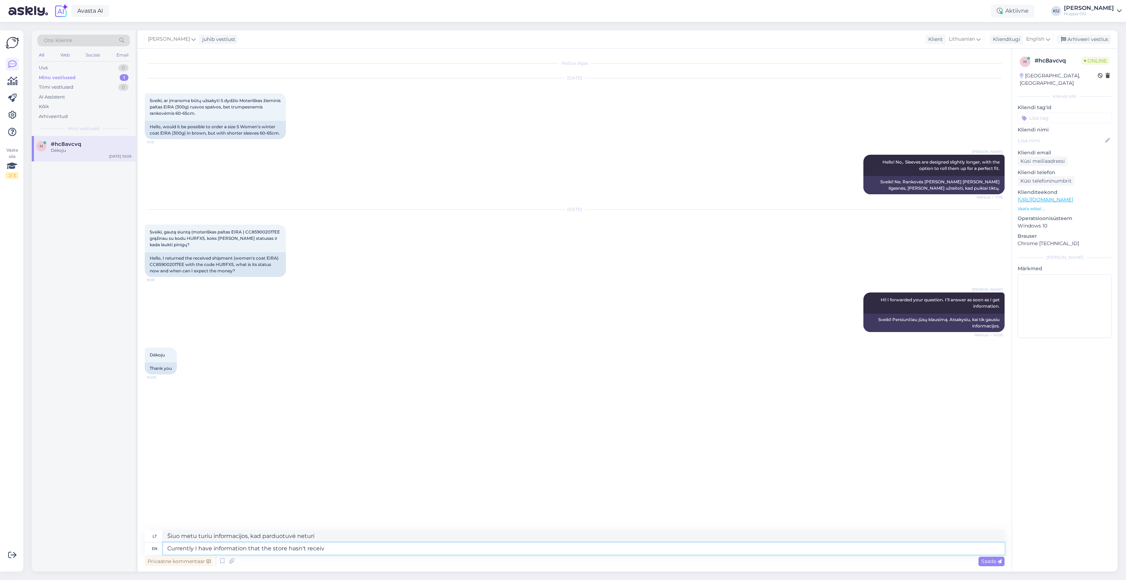
type textarea "Currently I have information that the store hasn't receive"
type textarea "Šiuo metu turiu informacijos, kurios parduotuvė negavo."
type textarea "Currently I have information that the store ha"
type textarea "Šiuo metu turiu informacijos, kad parduotuvė neturi"
type textarea "Currently I have information that the store"
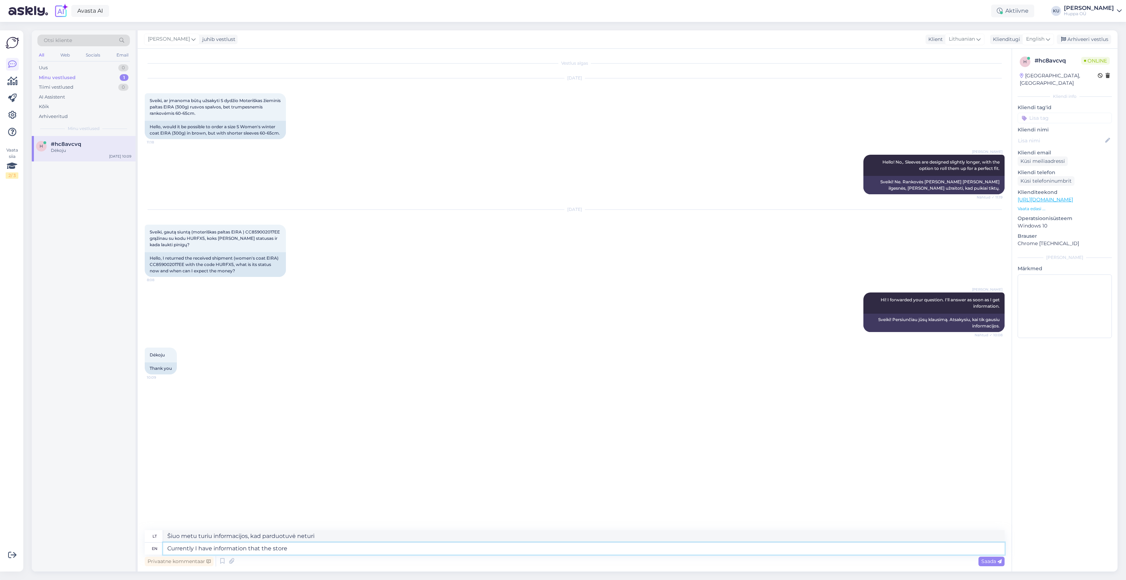
type textarea "Šiuo metu turiu informacijos, kad parduotuvė"
type textarea "Currently I have information that the"
type textarea "Šiuo metu turiu informacijos, kad"
type textarea "Currently I have information that the we ha"
type textarea "Šiuo metu turiu informacijos, kad mes"
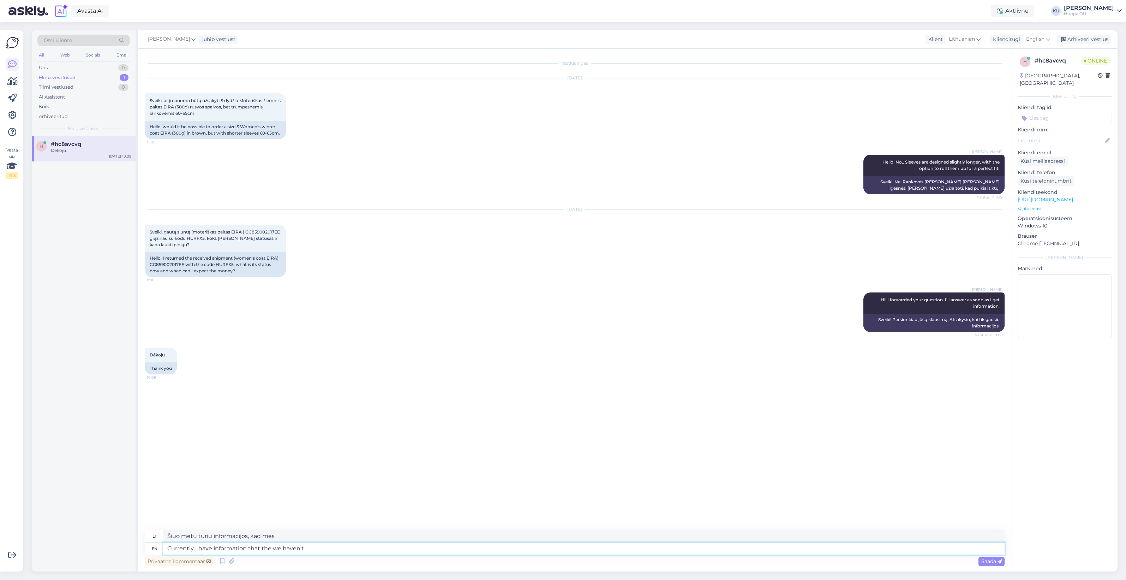
type textarea "Currently I have information that the we haven't r"
type textarea "Šiuo metu turiu informacijos, kad mes neturime"
type textarea "Currently I have information that the we haven't received t"
type textarea "Šiuo metu turiu informacijos, kurios negavome"
type textarea "Currently I have information that the we haven't received the re"
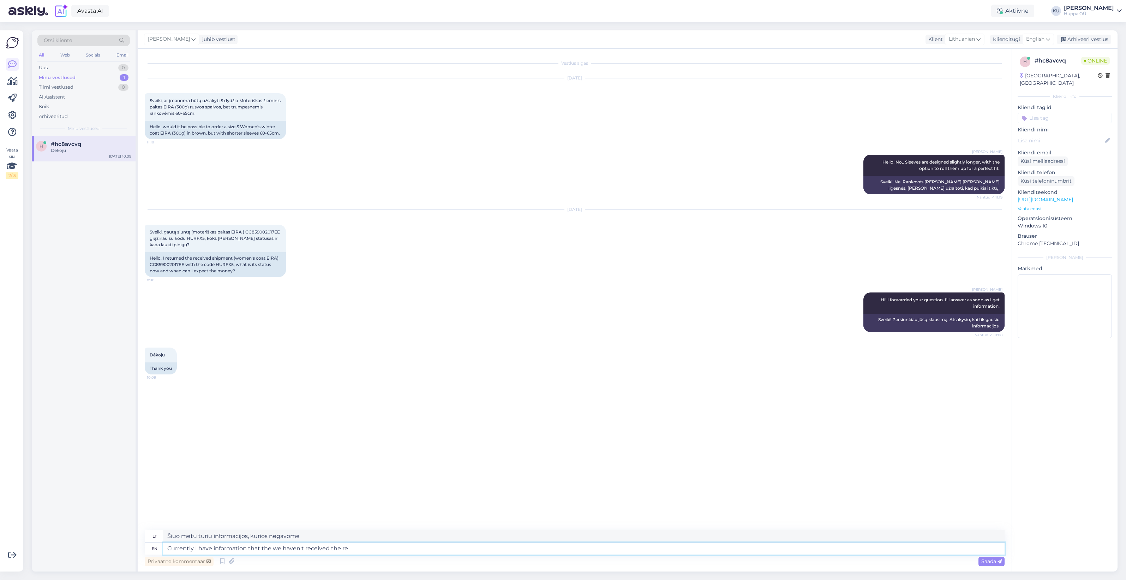
type textarea "Šiuo metu turiu informacijos, kad dar negavome"
type textarea "Currently I have information that the we haven't received the return y"
type textarea "Šiuo metu turiu informacijos, kad negavome grąžinimo."
type textarea "Currently I have information that the we haven't received the return yet."
type textarea "Šiuo metu turiu informacijos, kad dar negavome grąžinimo."
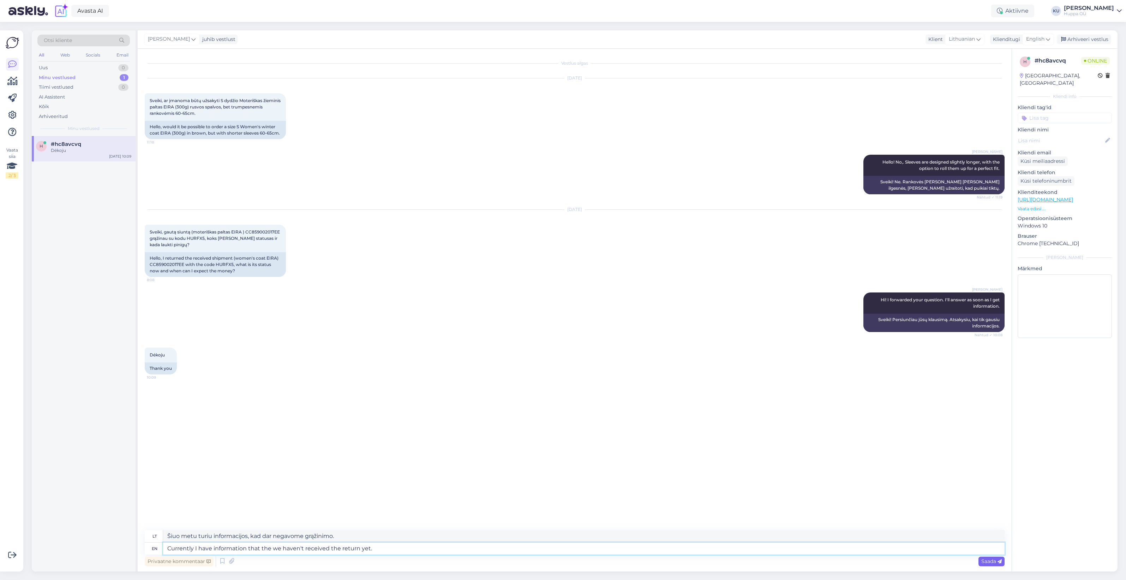
type textarea "Currently I have information that the we haven't received the return yet."
click at [992, 561] on span "Saada" at bounding box center [992, 561] width 20 height 6
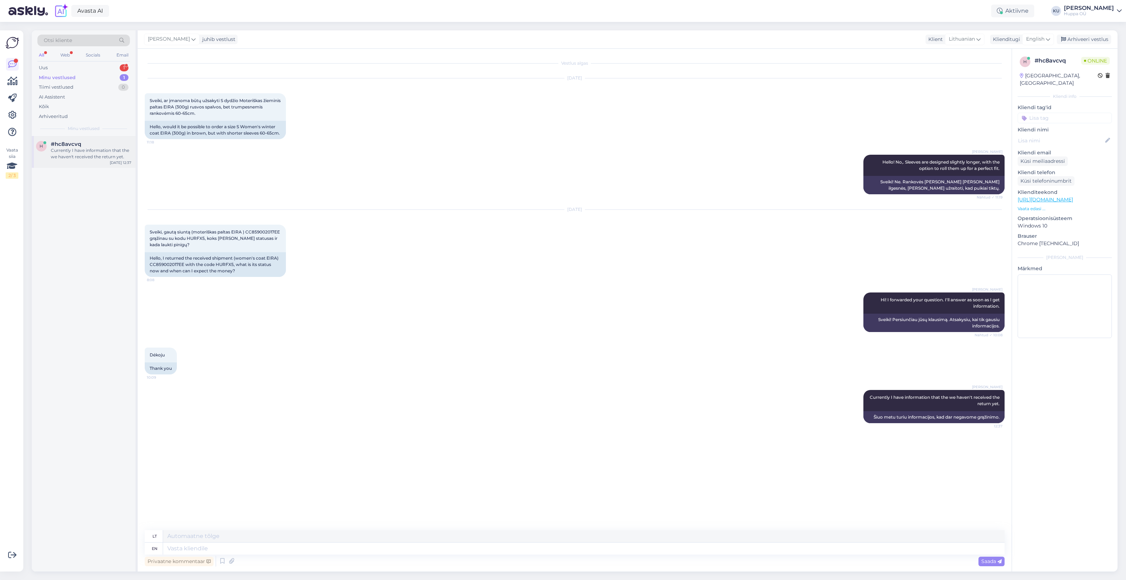
click at [71, 152] on div "Currently I have information that the we haven't received the return yet." at bounding box center [91, 153] width 80 height 13
click at [94, 66] on div "Uus 1" at bounding box center [83, 68] width 93 height 10
click at [64, 146] on span "#tysaaifa" at bounding box center [63, 144] width 25 height 6
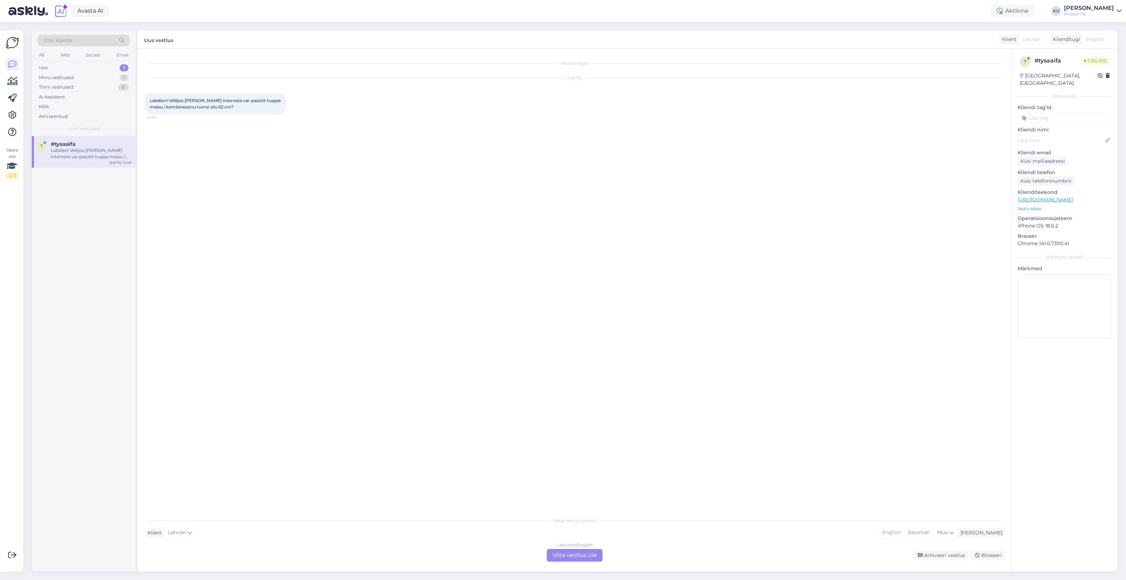
click at [588, 555] on div "Latvian to English Võta vestlus üle" at bounding box center [575, 555] width 56 height 13
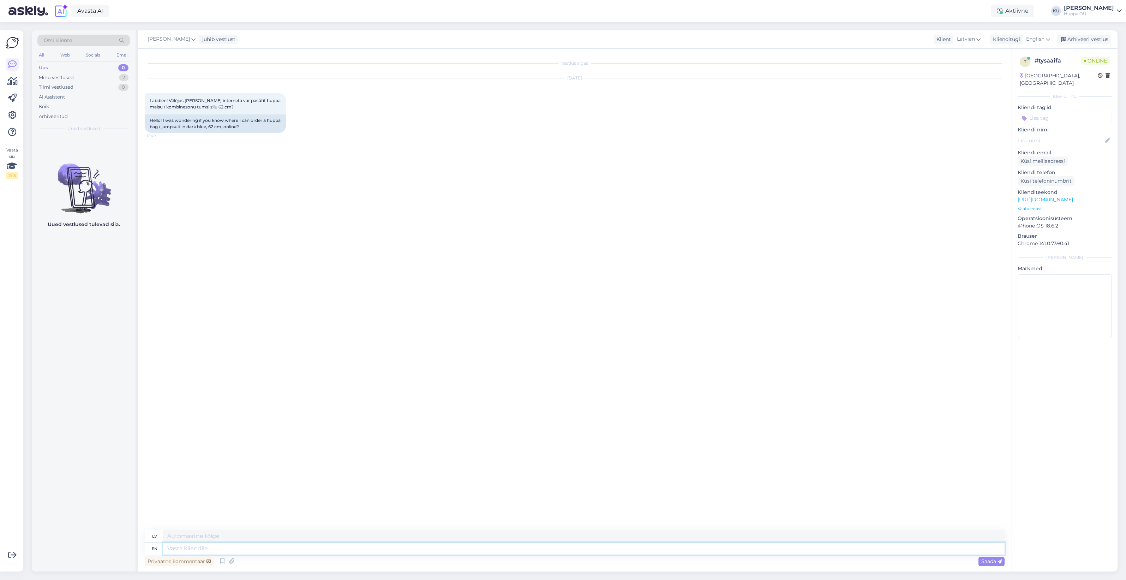
click at [247, 549] on textarea at bounding box center [584, 548] width 842 height 12
type textarea "Hello!"
type textarea "Sveiki!"
type textarea "Hello! Do"
type textarea "Sveiki! Dariet"
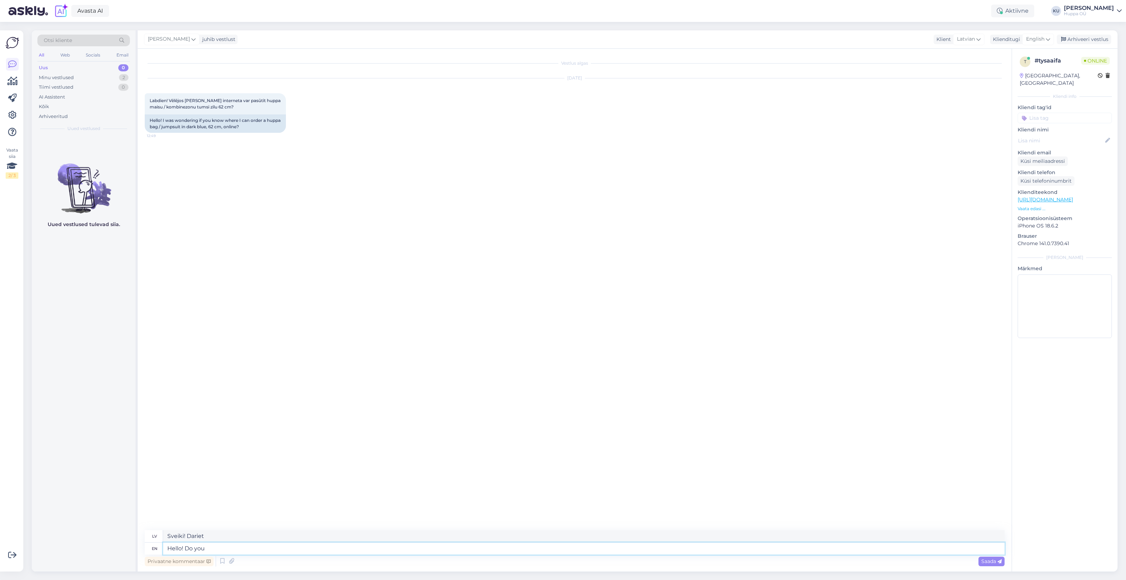
type textarea "Hello! Do you"
type textarea "Sveiki! Vai jūs?"
type textarea "Hello! Do you have"
type textarea "Sveiki! Vai jums ir?"
type textarea "Hello! Do you have some s"
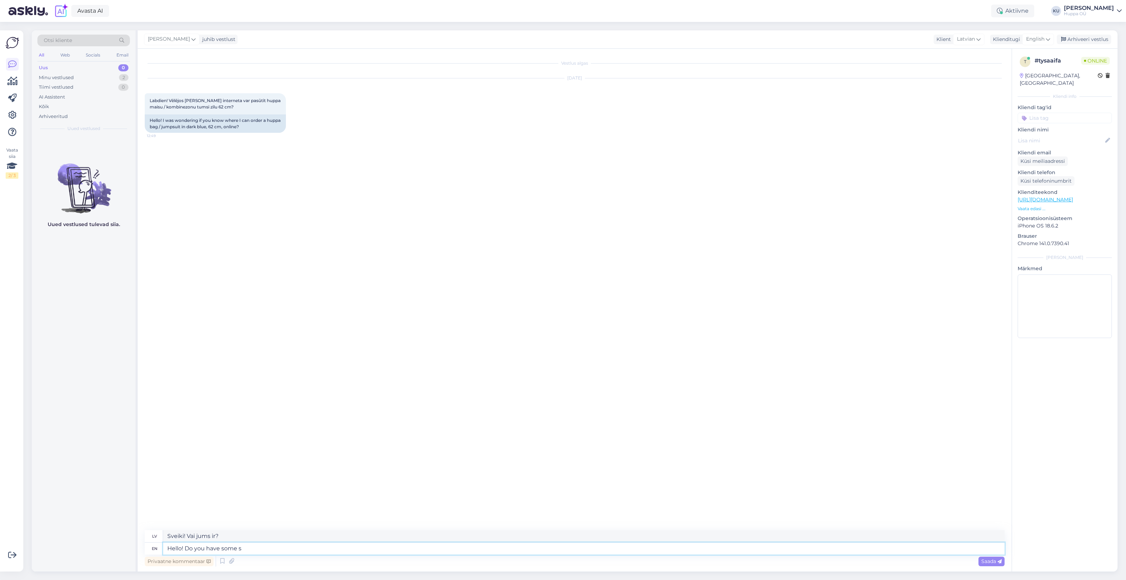
type textarea "Sveiki! Vai jums ir kādi?"
type textarea "Hello! Do you have some specific m"
type textarea "Sveiki! Vai jums ir kādas konkrētas"
type textarea "Hello! Do you have some specific model"
type textarea "Sveiki! Vai jums ir kāds konkrēts modelis?"
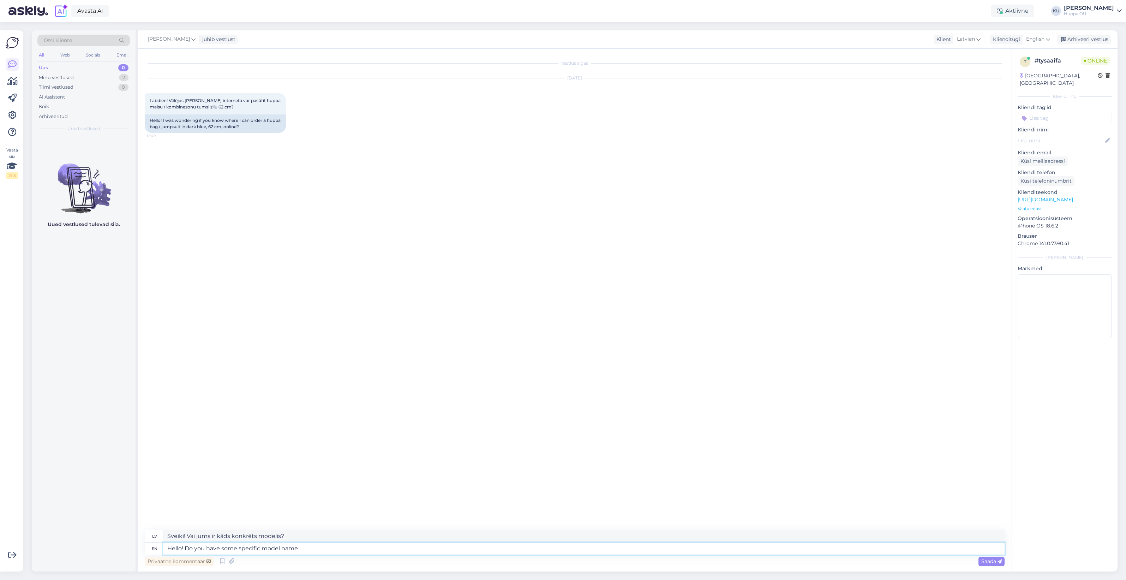
type textarea "Hello! Do you have some specific model name y"
type textarea "Sveiki! Vai jums ir kāds konkrēts modeļa nosaukums?"
type textarea "Hello! Do you have some specific model name you are looking f"
type textarea "Sveiki! Vai jums ir kāds konkrēts modeļa nosaukums, ko meklējat?"
click at [363, 548] on textarea "Hello! Do you have some specific model name you are looking for" at bounding box center [584, 548] width 842 height 12
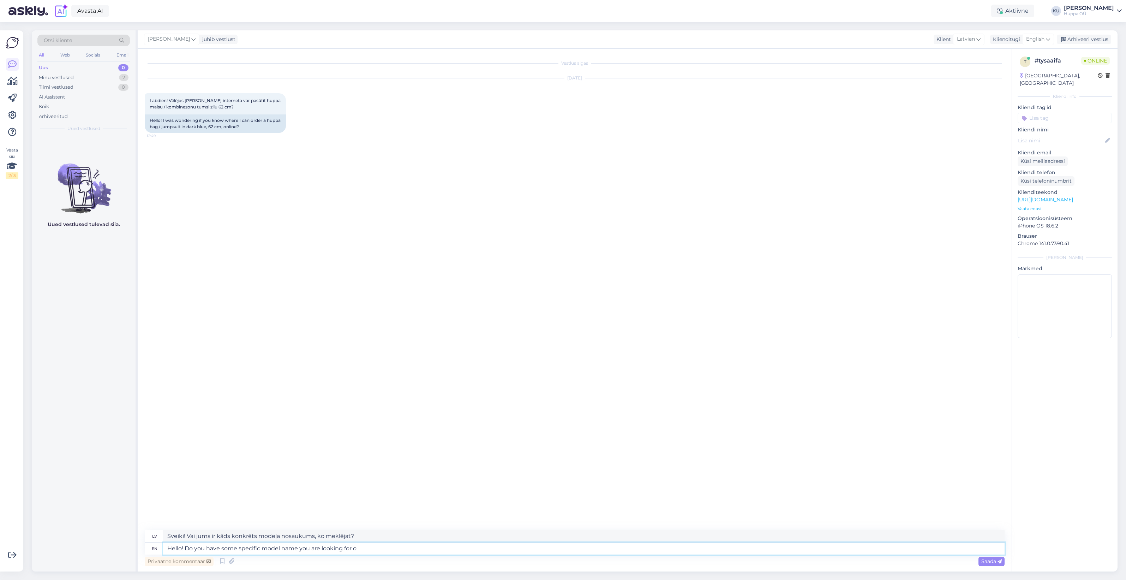
type textarea "Hello! Do you have some specific model name you are looking for or"
type textarea "Sveiki! Vai jums ir kāds konkrēts modeļa nosaukums, ko meklējat, vai"
type textarea "Hello! Do you have some specific model name you are looking for"
type textarea "Sveiki! Vai jums ir kāds konkrēts modeļa nosaukums, ko meklējat?"
click at [293, 550] on textarea "Hello! Do you have some specific model name you are looking for?" at bounding box center [584, 548] width 842 height 12
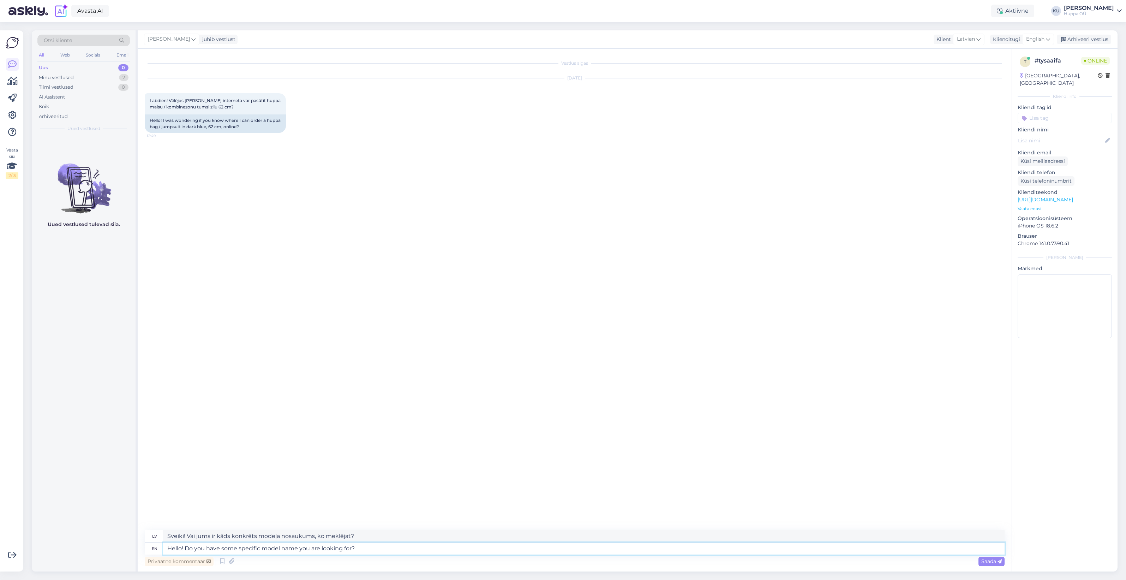
drag, startPoint x: 297, startPoint y: 549, endPoint x: 283, endPoint y: 550, distance: 14.1
click at [283, 550] on textarea "Hello! Do you have some specific model name you are looking for?" at bounding box center [584, 548] width 842 height 12
type textarea "Hello! Do you have some specific model you are looking for?"
click at [341, 547] on textarea "Hello! Do you have some specific model you are looking for?" at bounding box center [584, 548] width 842 height 12
type textarea "Sveiki! Vai meklējat kādu konkrētu modeli?"
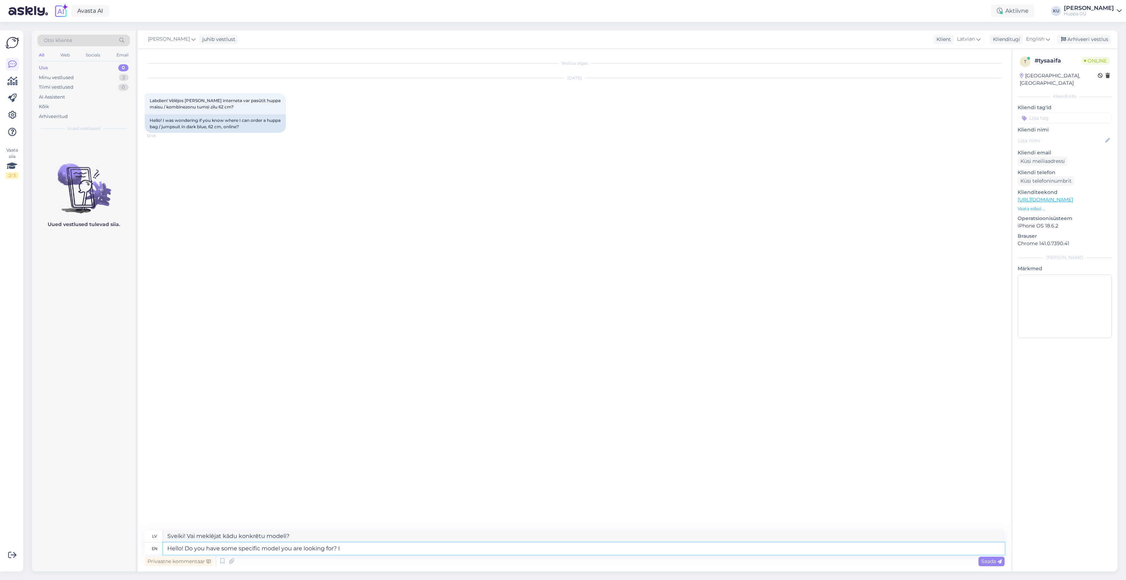
type textarea "Hello! Do you have some specific model you are looking for? I m"
type textarea "Sveiki! Vai meklējat kādu konkrētu modeli? Es"
type textarea "Hello! Do you have some specific model you are looking for? I mean, d"
type textarea "Sveiki! Vai meklējat kādu konkrētu modeli? Es domāju,"
type textarea "Hello! Do you have some specific model you are looking for? I mean, do y"
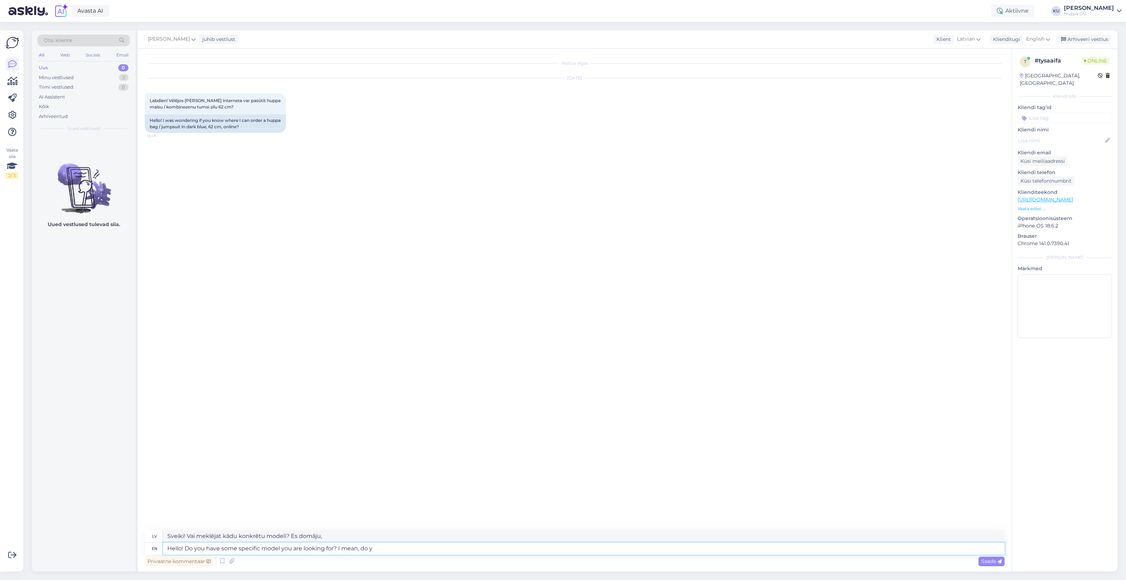
type textarea "Sveiki! Vai meklējat kādu konkrētu modeli? Es domāju, vai ne?"
type textarea "Hello! Do you have some specific model you are looking for? I mean, do you h"
type textarea "Sveiki! Vai meklējat kādu konkrētu modeli? Vai tiešām..."
type textarea "Hello! Do you have some specific model you are looking for? I mean, do you have"
type textarea "Sveiki! Vai meklējat kādu konkrētu modeli? Es domāju, vai jums ir"
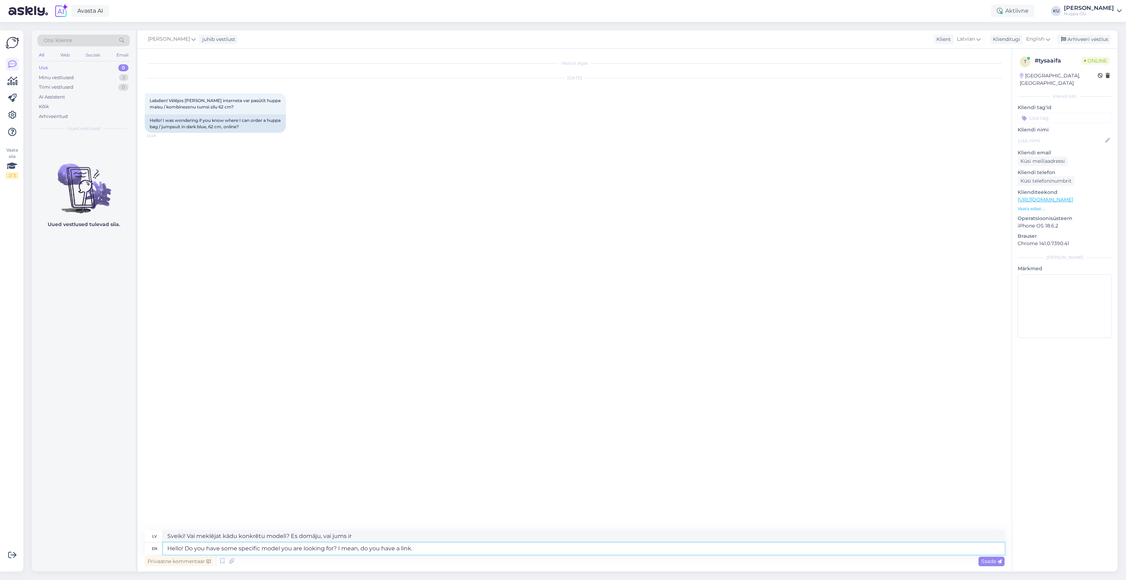
type textarea "Hello! Do you have some specific model you are looking for? I mean, do you have…"
type textarea "Sveiki! Vai meklējat kādu konkrētu modeli? Vai jums varētu būt saite?"
type textarea "Hello! Do you have some specific model you are looking for? I mean, do you have…"
type textarea "Sveiki! Vai meklējat kādu konkrētu modeli? Vai jums ir saite? [PERSON_NAME]"
type textarea "Hello! Do you have some specific model you are looking for? I mean, do you have…"
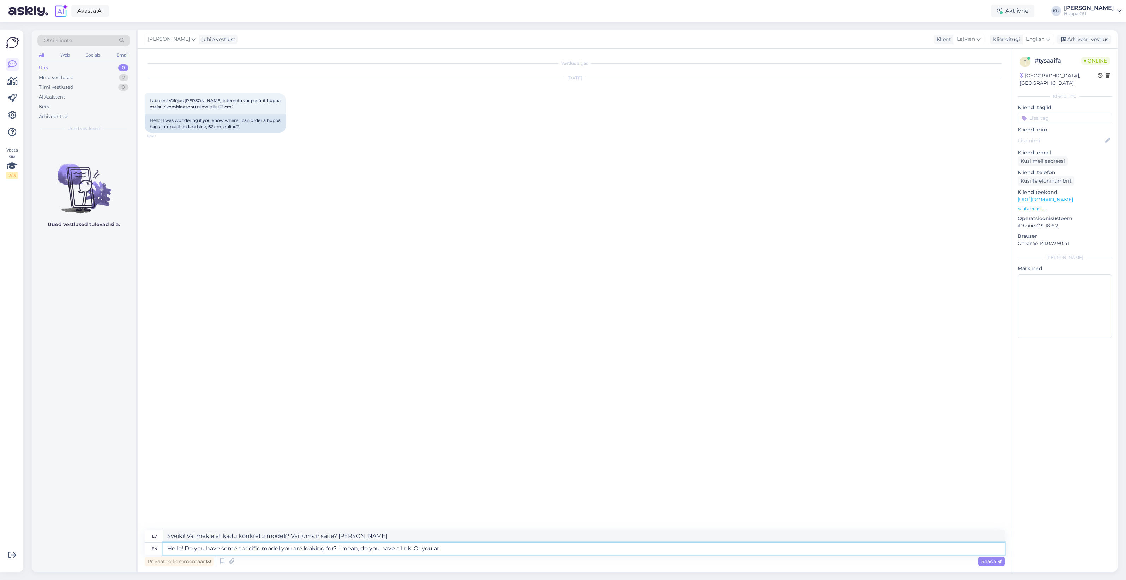
type textarea "Sveiki! Vai meklējat kādu konkrētu modeli? Vai jums ir saite? [PERSON_NAME] jūs"
type textarea "Hello! Do you have some specific model you are looking for? I mean, do you have…"
type textarea "Sveiki! Vai meklējat kādu konkrētu modeli? Vai jums ir saite? [PERSON_NAME] jūs…"
type textarea "Hello! Do you have some specific model you are looking for? I mean, do you have…"
type textarea "Sveiki! Vai meklējat kādu konkrētu modeli? Vai jums ir saite? [PERSON_NAME] jūs…"
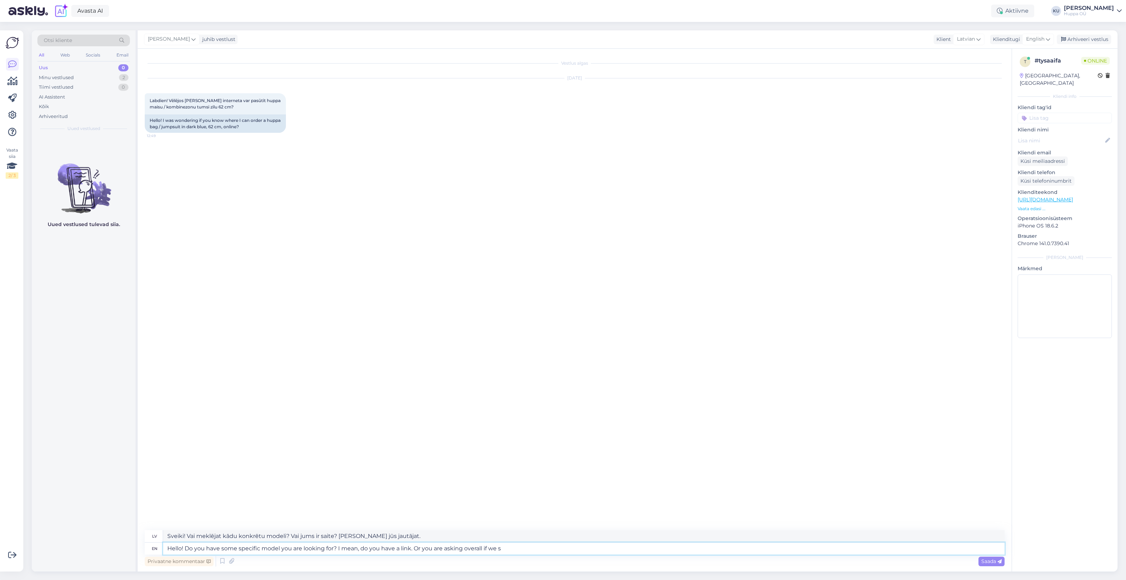
type textarea "Hello! Do you have some specific model you are looking for? I mean, do you have…"
type textarea "Sveiki! Vai meklējat kādu konkrētu modeli? Vai jums ir saite? [PERSON_NAME] jūs…"
type textarea "Hello! Do you have some specific model you are looking for? I mean, do you have…"
type textarea "Sveiki! Vai meklējat kādu konkrētu modeli? Vai jums ir saite? [PERSON_NAME] jūs…"
type textarea "Hello! Do you have some specific model you are looking for? I mean, do you have…"
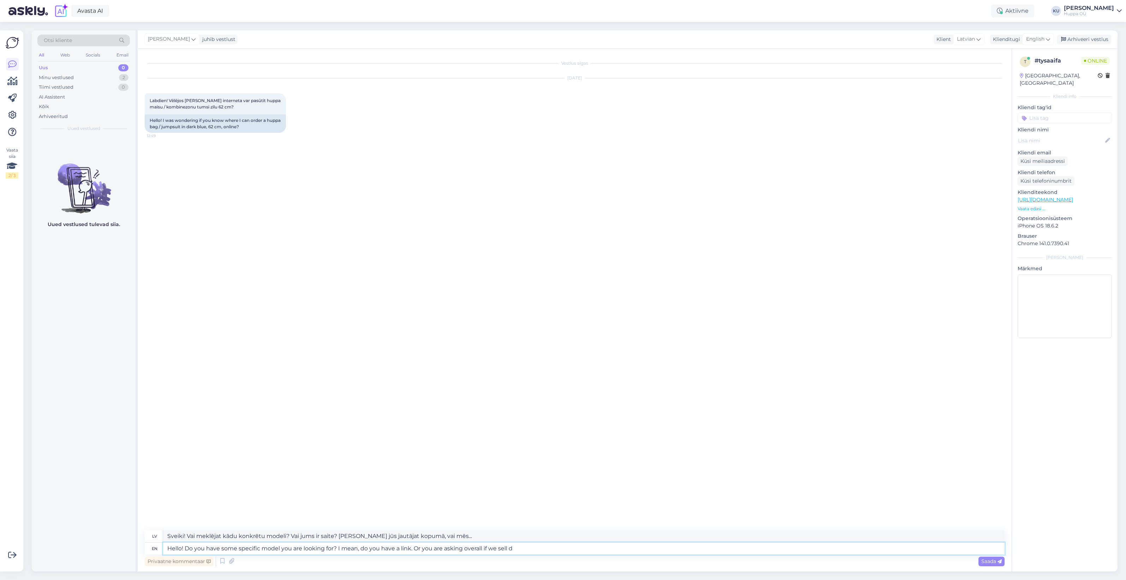
type textarea "Sveiki! Vai meklējat kādu konkrētu modeli? Vai jums ir saite? [PERSON_NAME] jūs…"
type textarea "Hello! Do you have some specific model you are looking for? I mean, do you have…"
type textarea "Sveiki! Vai meklējat kādu konkrētu modeli? Vai jums ir saite? [PERSON_NAME] jūs…"
type textarea "Hello! Do you have some specific model you are looking for? I mean, do you have…"
type textarea "Sveiki! Vai meklējat kādu konkrētu modeli? Vai jums ir saite? [PERSON_NAME] jūs…"
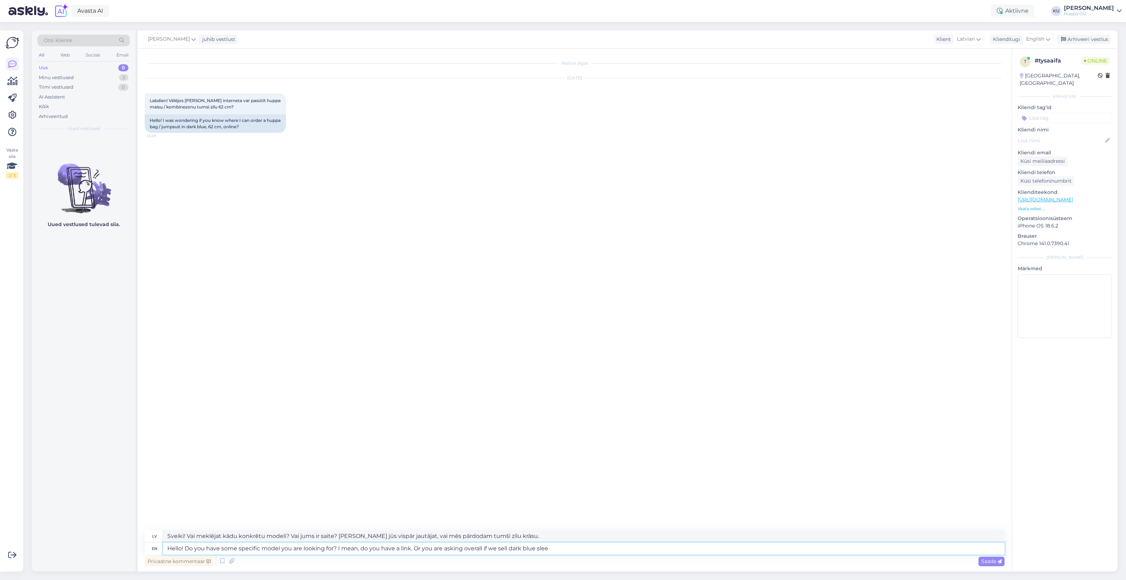
type textarea "Hello! Do you have some specific model you are looking for? I mean, do you have…"
type textarea "Sveiki! Vai meklējat kādu konkrētu modeli? Vai jums ir saite? [PERSON_NAME] jūs…"
type textarea "Hello! Do you have some specific model you are looking for? I mean, do you have…"
type textarea "Sveiki! Vai meklējat kādu konkrētu modeli? Vai jums ir saite? [PERSON_NAME] jūs…"
type textarea "Hello! Do you have some specific model you are looking for? I mean, do you have…"
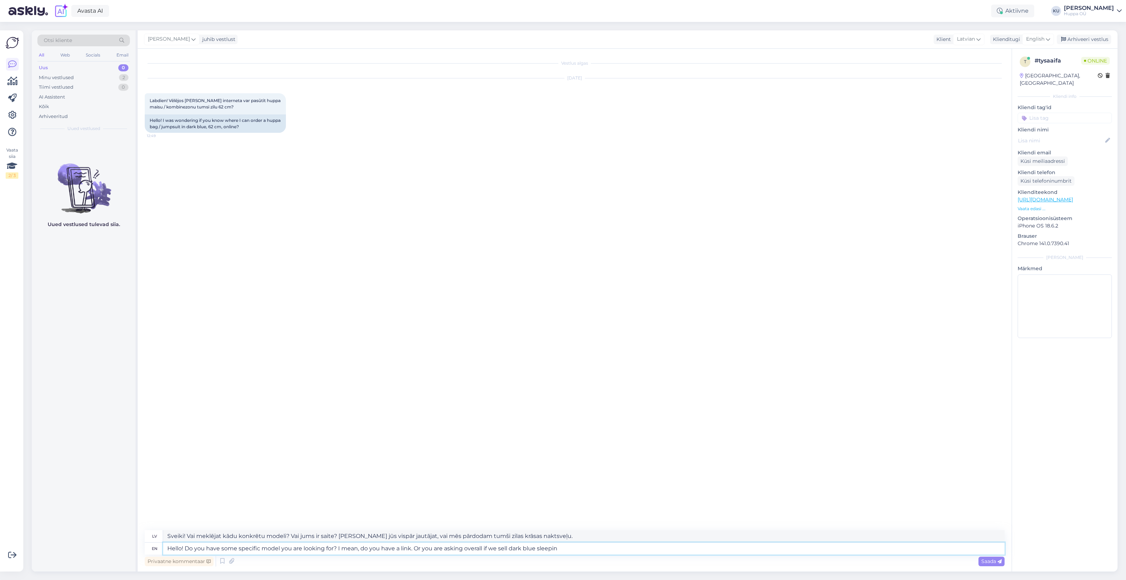
type textarea "Sveiki! Vai meklējat kādu konkrētu modeli? Vai jums ir saite? [PERSON_NAME] jūs…"
type textarea "Hello! Do you have some specific model you are looking for? I mean, do you have…"
type textarea "Sveiki! Vai meklējat kādu konkrētu modeli? Vai jums ir saite? [PERSON_NAME] jūs…"
type textarea "Hello! Do you have some specific model you are looking for? I mean, do you have…"
type textarea "Sveiki! Vai meklējat kādu konkrētu modeli? Vai jums ir saite? [PERSON_NAME] jūs…"
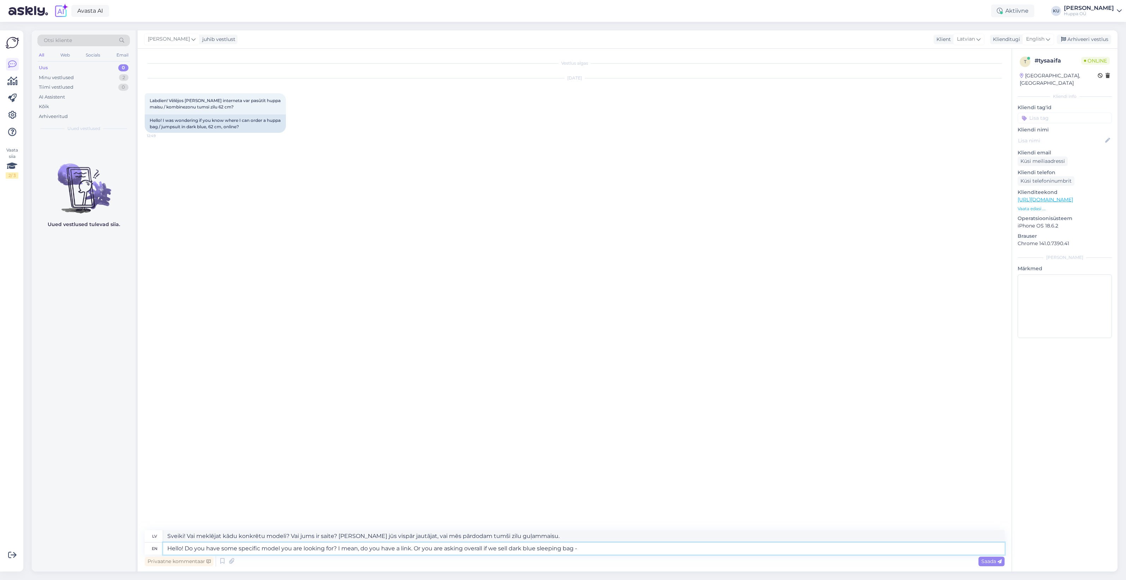
type textarea "Hello! Do you have some specific model you are looking for? I mean, do you have…"
type textarea "Sveiki! Vai meklējat kādu konkrētu modeli? Vai jums ir saite? [PERSON_NAME] jūs…"
type textarea "Hello! Do you have some specific model you are looking for? I mean, do you have…"
type textarea "Sveiki! Vai meklējat kādu konkrētu modeli? Vai jums ir saite? [PERSON_NAME] jūs…"
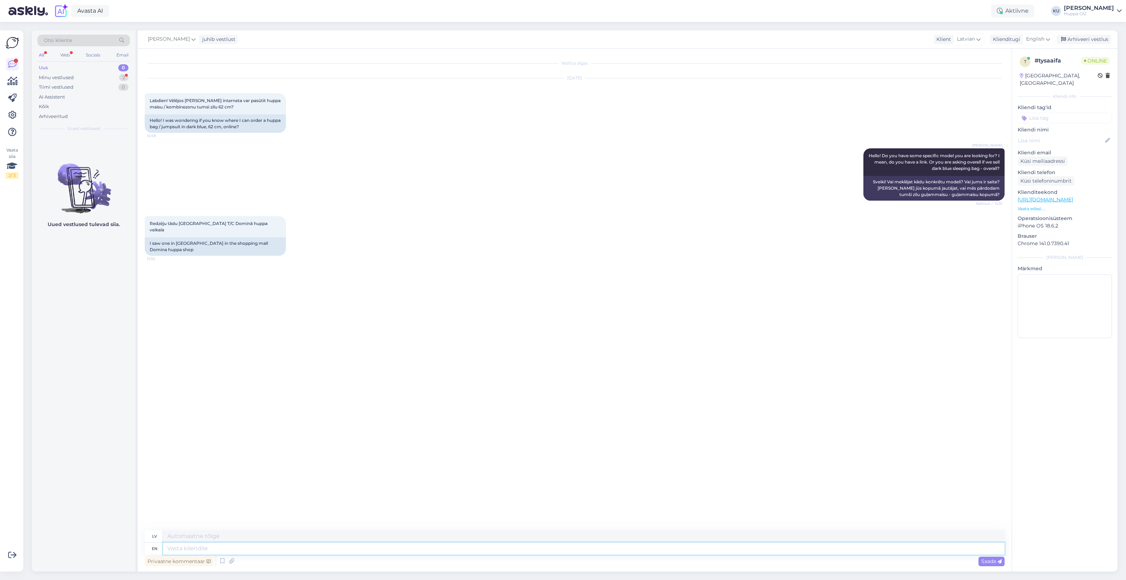
click at [228, 545] on textarea at bounding box center [584, 548] width 842 height 12
type textarea "Oh, o"
type textarea "Ak,"
type textarea "Oh, okay. L"
type textarea "Ak, labi."
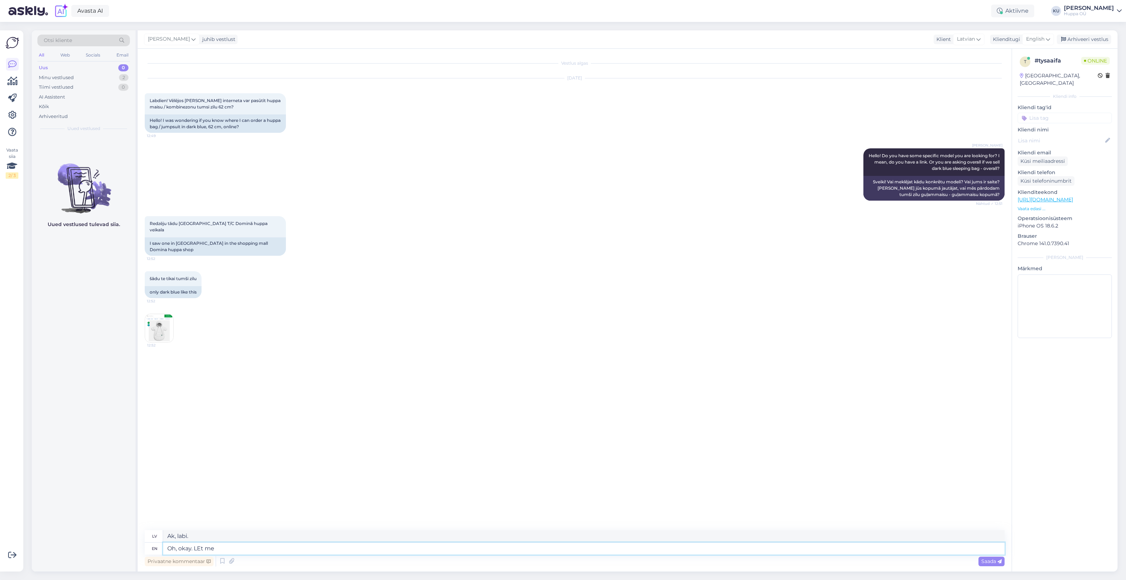
type textarea "Oh, okay. LEt me"
type textarea "Ak, labi. Ļaujiet"
type textarea "Oh, okay. LEt me c"
type textarea "Ā, labi. Ļaujiet man"
type textarea "Oh, okay. LEt me check t"
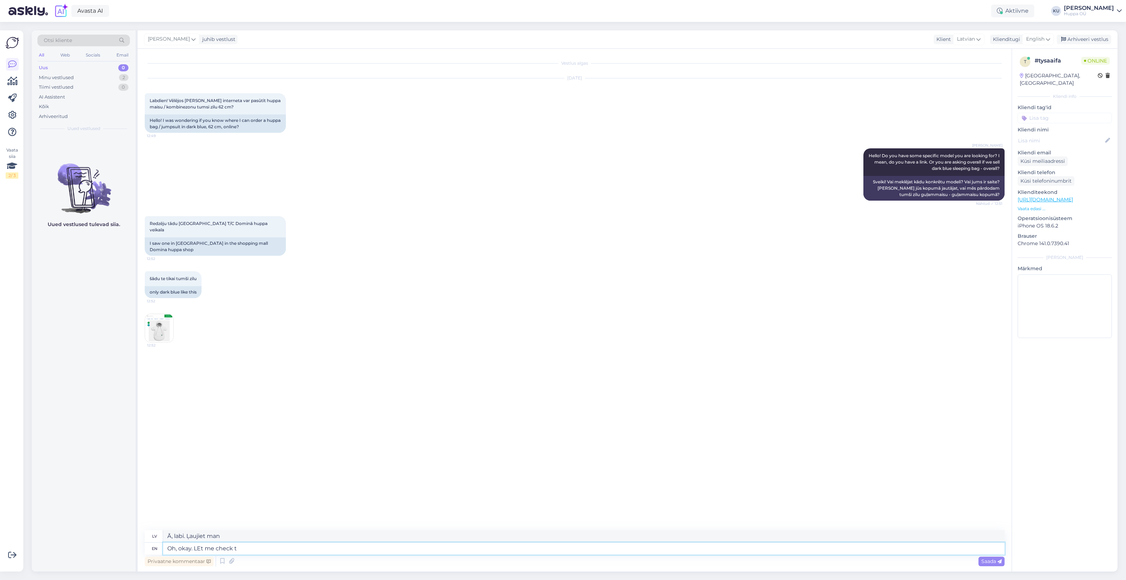
type textarea "Ā, labi. Ļauj man pārbaudīt."
type textarea "Oh, okay. LEt me check then"
type textarea "Ā, labi. Tad ļaujiet man pārbaudīt."
click at [202, 550] on textarea "Oh, okay. LEt me check then" at bounding box center [584, 548] width 842 height 12
type textarea "Oh, okay. Let me check then"
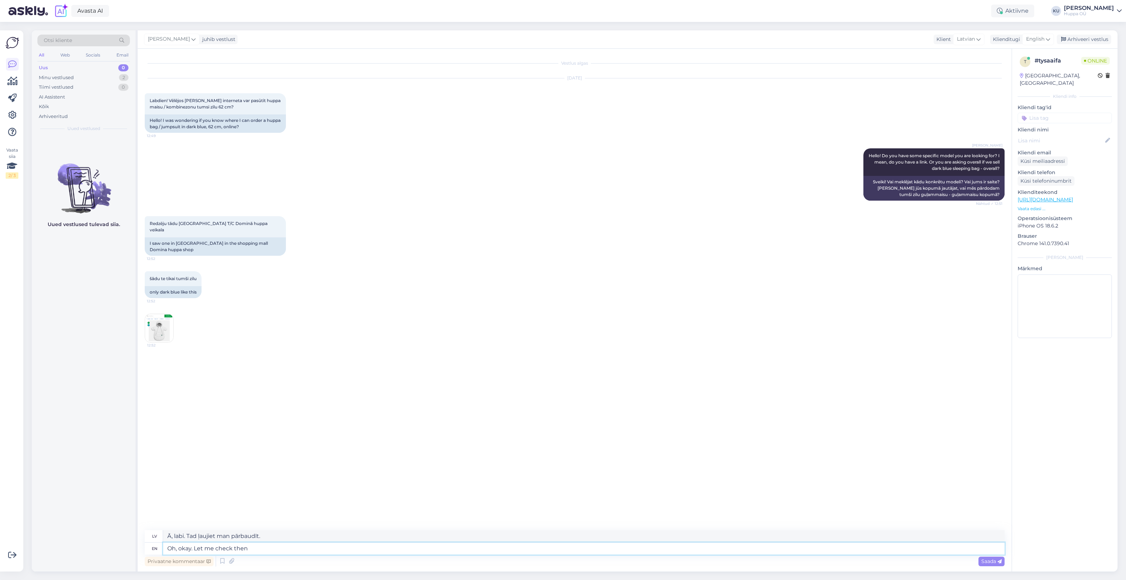
type textarea "Ā, labi. Ļaujiet man tad pārbaudīt."
click at [161, 314] on img at bounding box center [159, 328] width 28 height 28
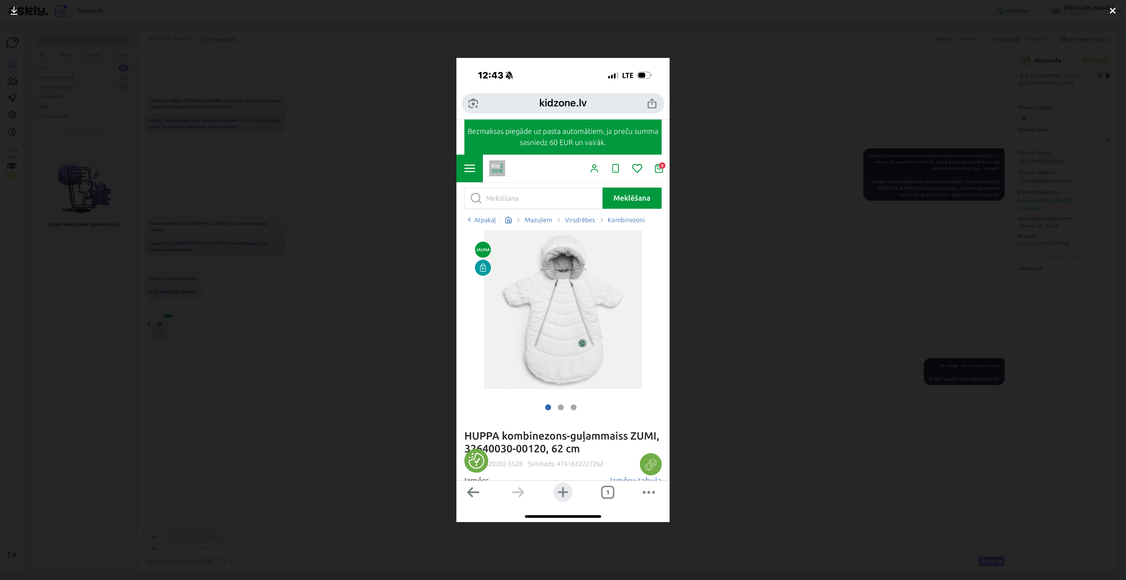
click at [776, 310] on div at bounding box center [563, 290] width 1126 height 580
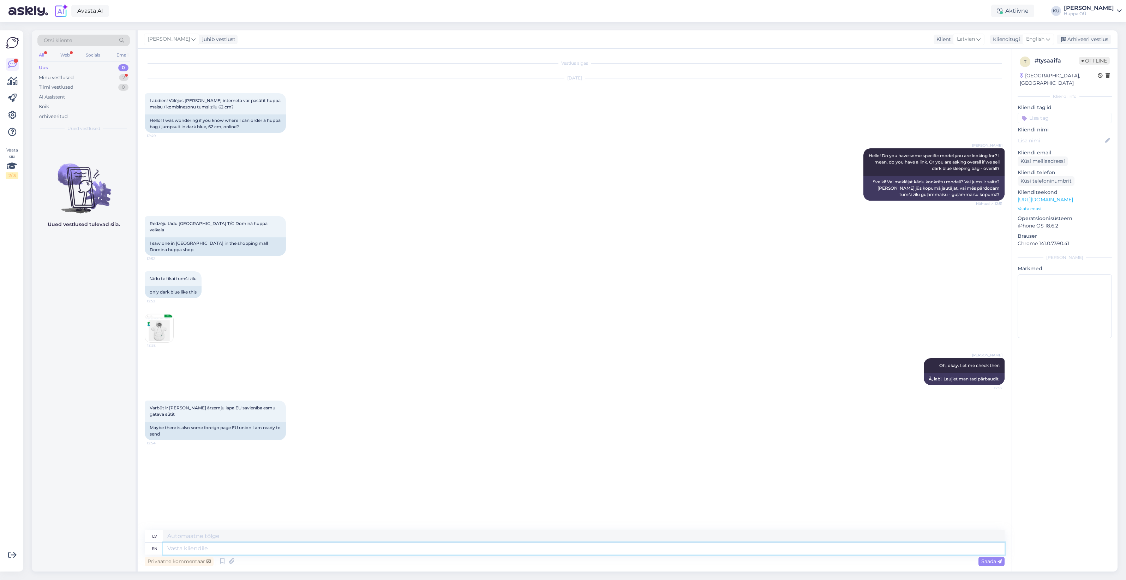
click at [223, 545] on textarea at bounding box center [584, 548] width 842 height 12
click at [314, 554] on textarea at bounding box center [584, 548] width 842 height 12
type textarea "I"
type textarea "Es"
type textarea "I can s"
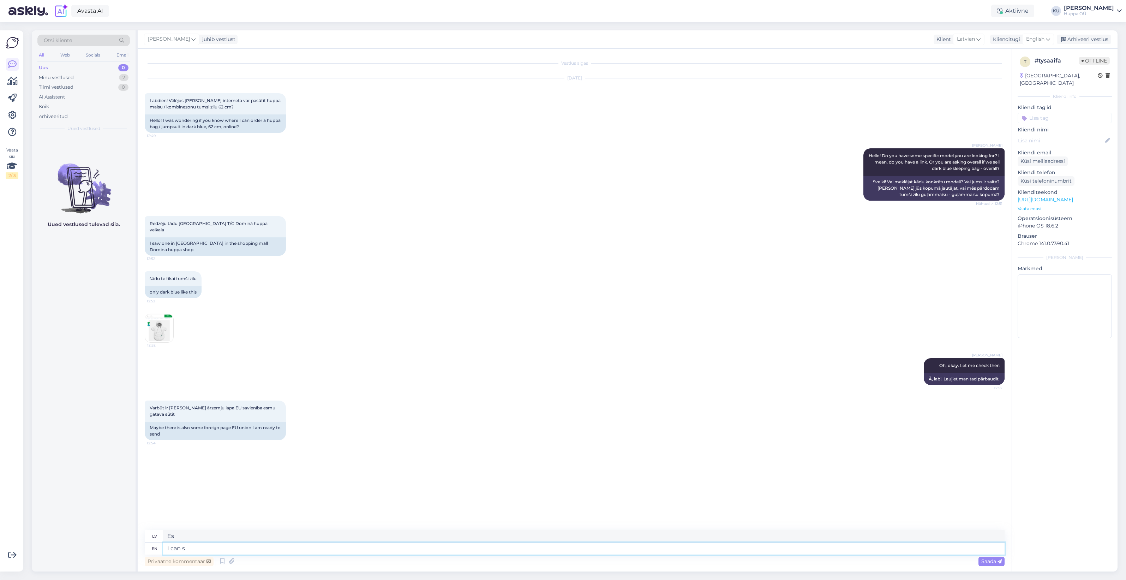
type textarea "Es varu"
type textarea "I can see m"
type textarea "Es redzu"
type textarea "I can see movement b"
type textarea "Es redzu kustību"
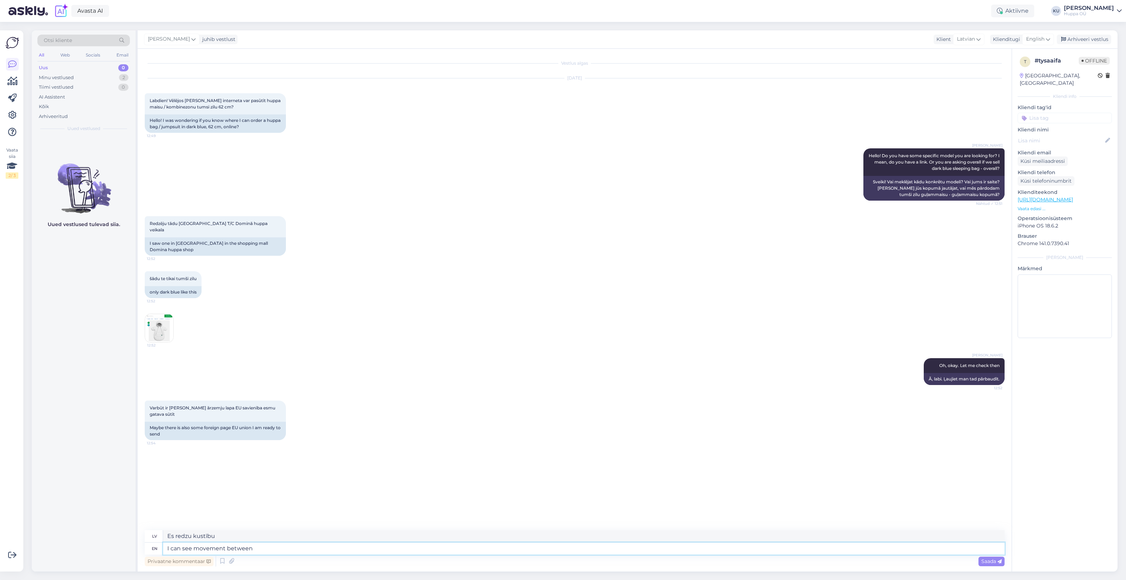
type textarea "I can see movement between w"
type textarea "Es redzu kustību starp w"
type textarea "I can see movement between warehouses, s"
type textarea "Es redzu kustību starp noliktavām,"
type textarea "I can see movement between warehouses, so"
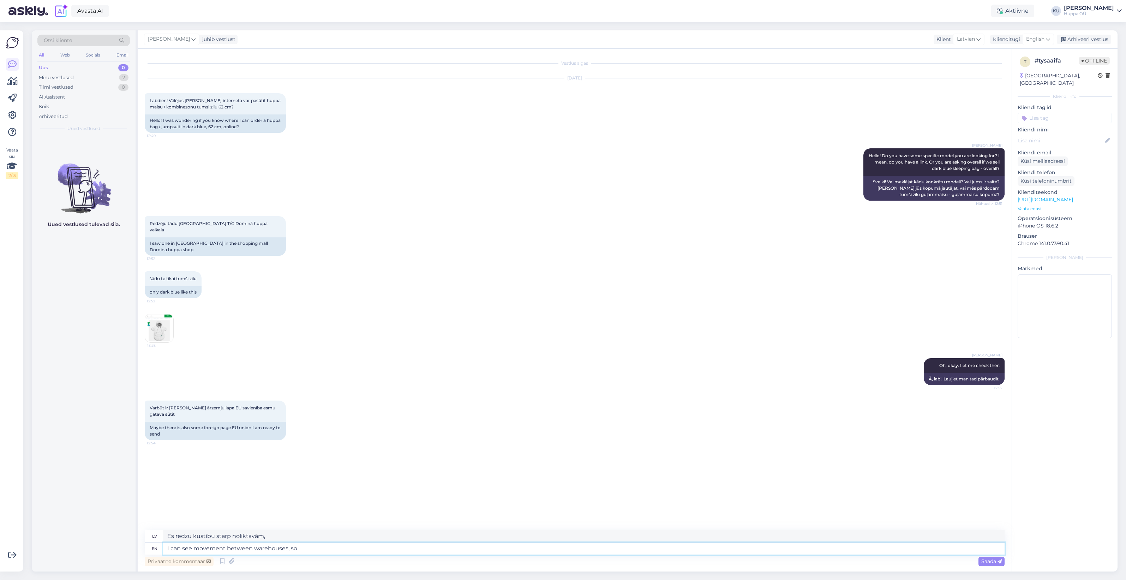
type textarea "Es redzu kustību starp noliktavām, tāpēc"
type textarea "I can see movement between warehouses, so it w"
type textarea "Es redzu kustību starp noliktavām, [PERSON_NAME]"
type textarea "I can see movement between warehouses, so it will b"
type textarea "Es redzu kustību starp noliktavām, tātad tā būs."
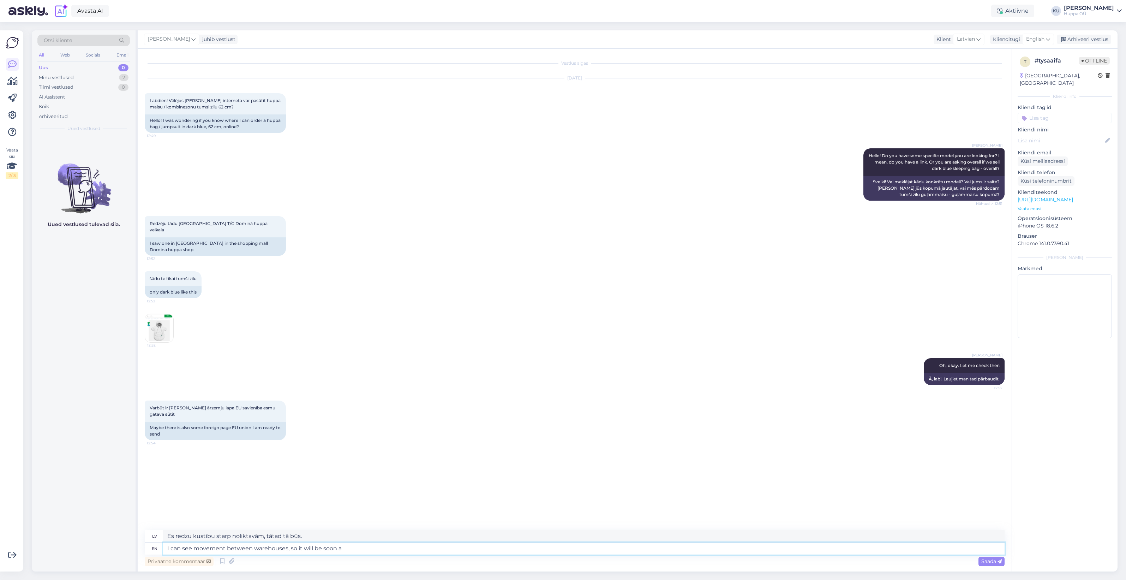
type textarea "I can see movement between warehouses, so it will be soon av"
type textarea "Es redzu kustību starp noliktavām, tātad tas drīz būs."
type textarea "I can see movement between warehouses, so it will be soon available i"
type textarea "Es redzu kustību starp noliktavām, tāpēc tas drīz būs pieejams."
type textarea "I can see movement between warehouses, so it will be soon available in"
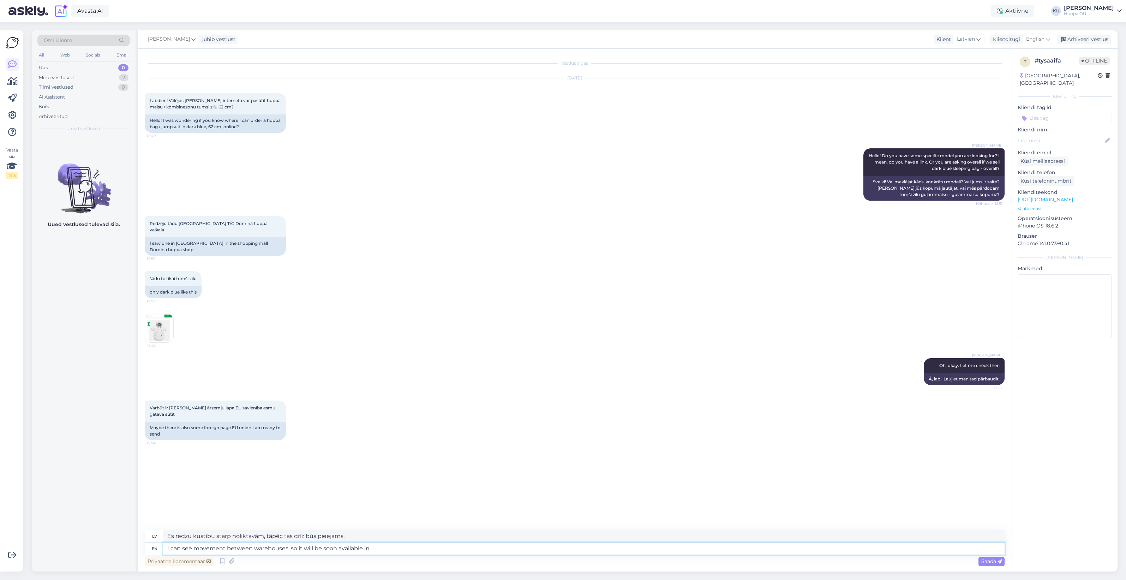
type textarea "Es redzu kustību starp noliktavām, tāpēc tas drīz būs pieejams"
type textarea "I can see movement between warehouses, so it will be soon available in [GEOGRAP…"
type textarea "Es redzu kustību starp noliktavām, tāpēc drīz būs pieejams arī latviešu valodā."
type textarea "I can see movement between warehouses, so it will be soon available in [GEOGRAP…"
type textarea "Es redzu kustību starp noliktavām, tāpēc tas drīz būs pieejams Latvijas e-veika…"
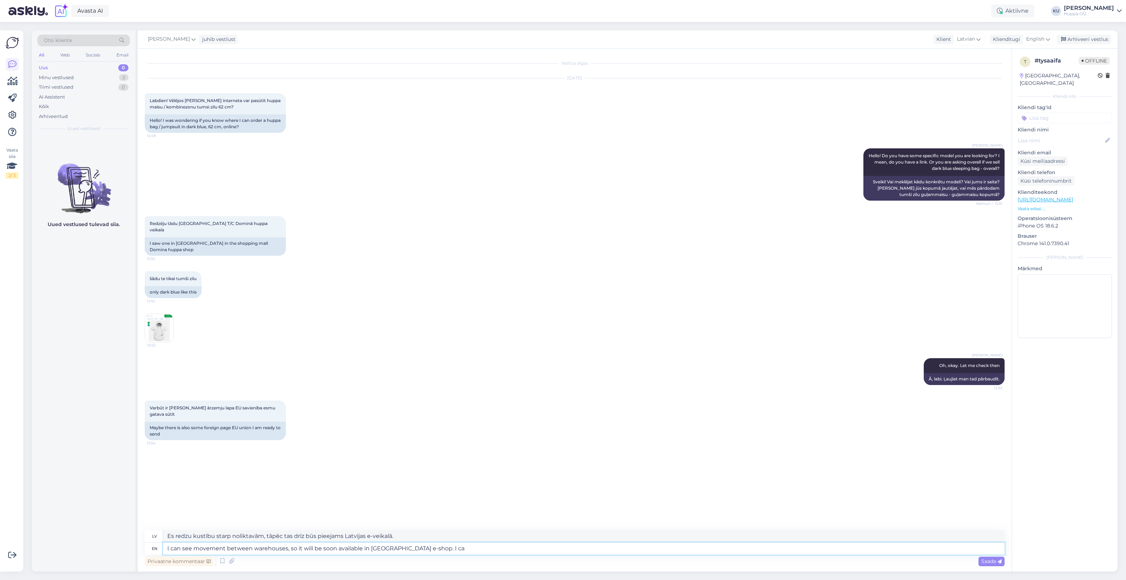
type textarea "I can see movement between warehouses, so it will be soon available in [GEOGRAP…"
type textarea "Es redzu kustību starp noliktavām, tāpēc tas drīz būs pieejams Latvijas e-veika…"
type textarea "I can see movement between warehouses, so it will be soon available in [GEOGRAP…"
type textarea "Es redzu kustību starp noliktavām, tāpēc tas drīz būs pieejams Latvijas e-veika…"
type textarea "I can see movement between warehouses, so it will be soon available in [GEOGRAP…"
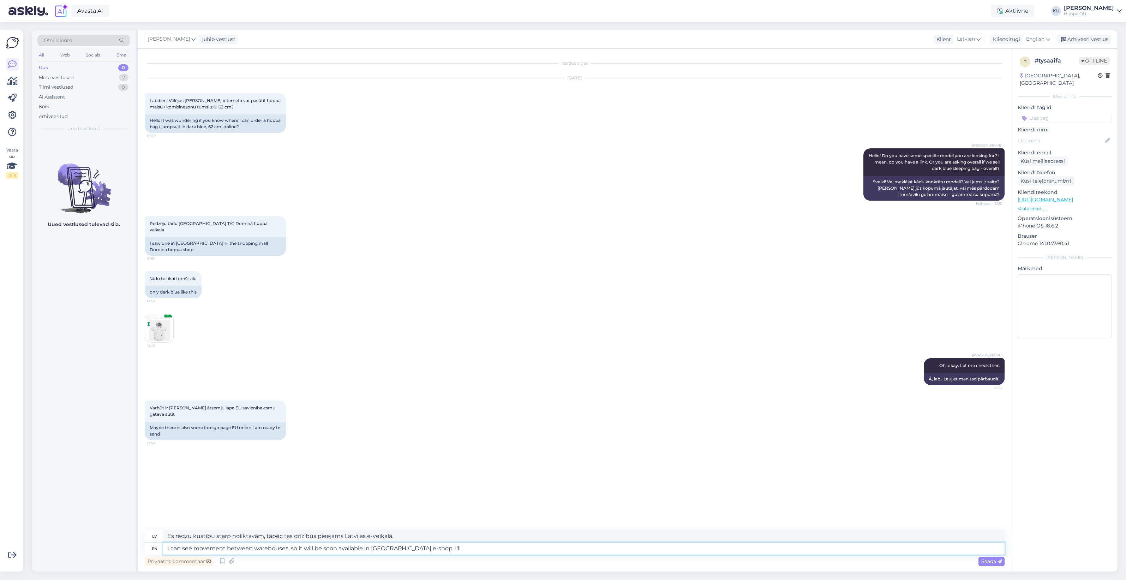
type textarea "Es redzu kustību starp noliktavām, tāpēc tas drīz būs pieejams Latvijas e-veika…"
type textarea "I can see movement between warehouses, so it will be soon available in [GEOGRAP…"
type textarea "Es redzu kustību starp noliktavām, tāpēc tas drīz būs pieejams Latvijas e-veika…"
type textarea "I can see movement between warehouses, so it will be soon available in [GEOGRAP…"
type textarea "Es redzu kustību starp noliktavām, tāpēc tas drīz būs pieejams Latvijas e-veika…"
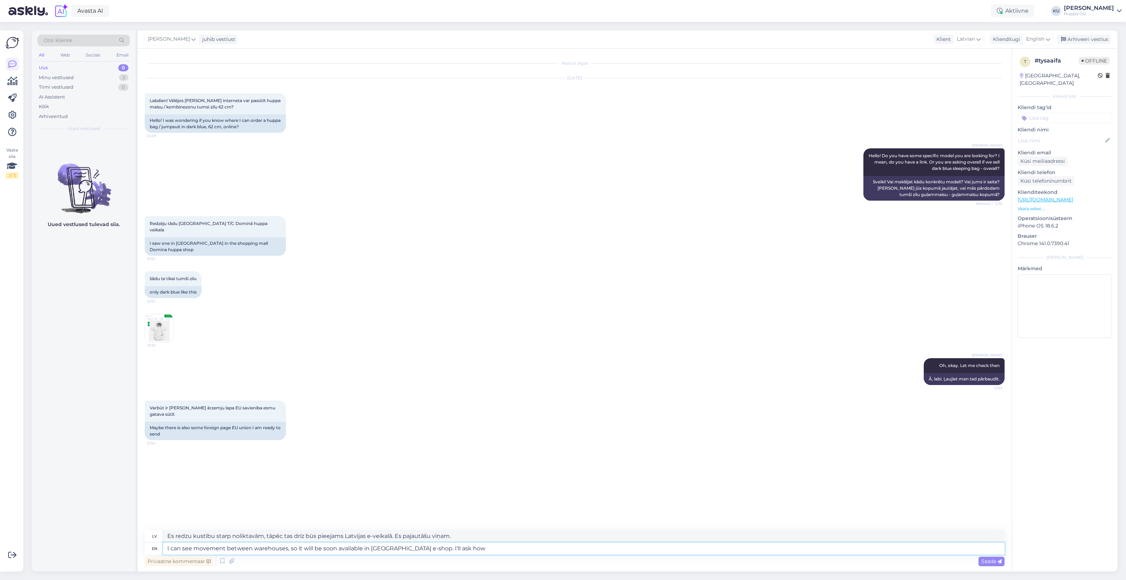
type textarea "I can see movement between warehouses, so it will be soon available in [GEOGRAP…"
type textarea "Es redzu kustību starp noliktavām, tāpēc tas drīz būs pieejams Latvijas e-veika…"
type textarea "I can see movement between warehouses, so it will be soon available in [GEOGRAP…"
type textarea "Es redzu kustību starp noliktavām, tāpēc tas drīz būs pieejams Latvijas e-veika…"
type textarea "I can see movement between warehouses, so it will be soon available in [GEOGRAP…"
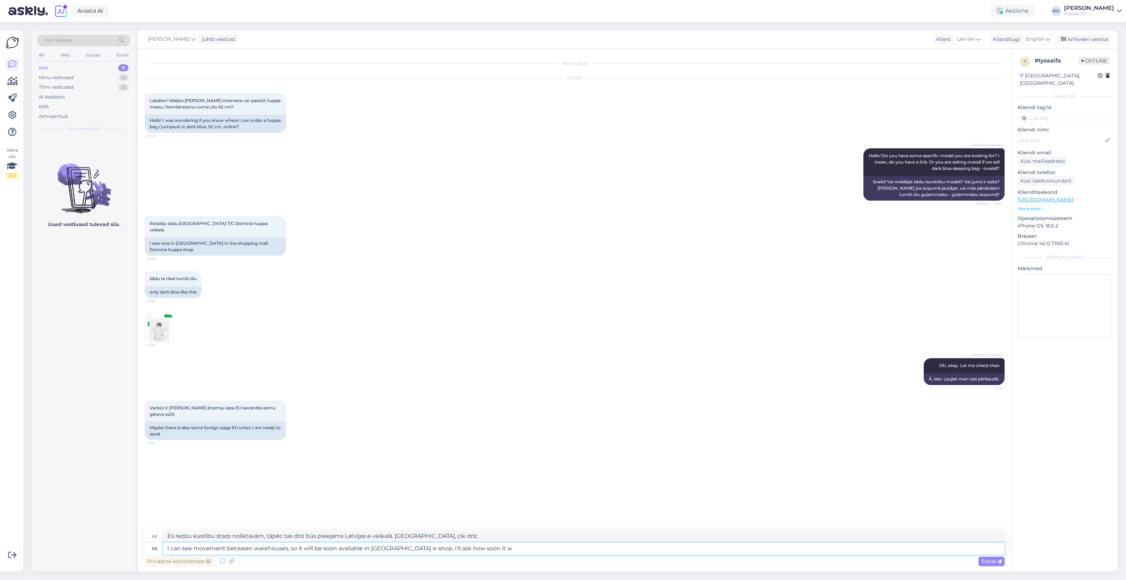
type textarea "Es redzu kustību starp noliktavām, tāpēc tas drīz būs pieejams Latvijas e-veika…"
type textarea "I can see movement between warehouses, so it will be soon available in [GEOGRAP…"
type textarea "Es redzu kustību starp noliktavām, tāpēc tas drīz būs pieejams Latvijas e-veika…"
type textarea "I can see movement between warehouses, so it will be soon available in [GEOGRAP…"
type textarea "Es redzu kustību starp noliktavām, tāpēc tas drīz būs pieejams Latvijas e-veika…"
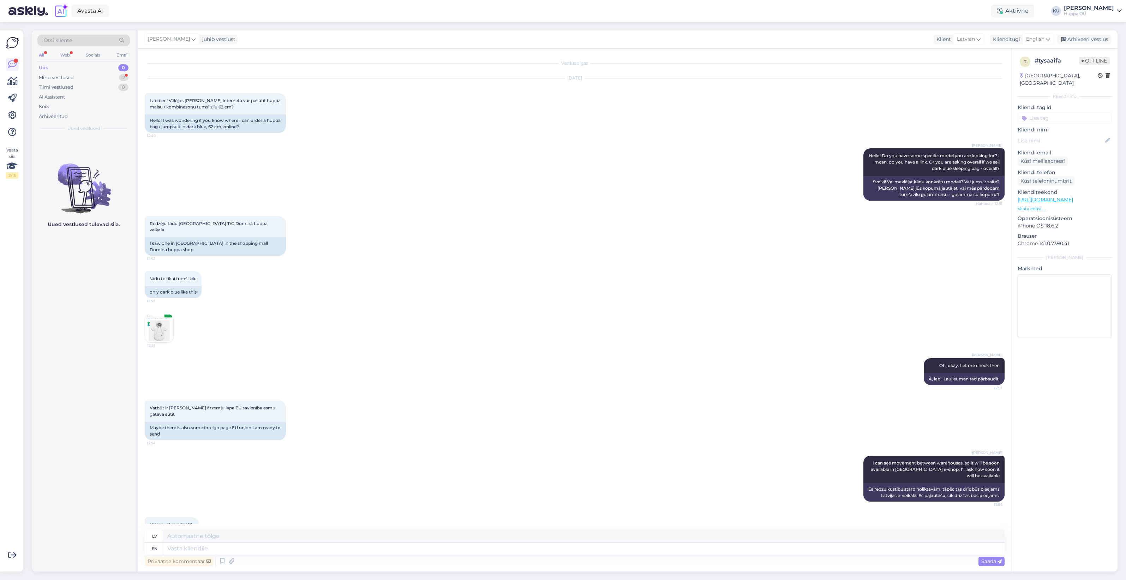
scroll to position [22, 0]
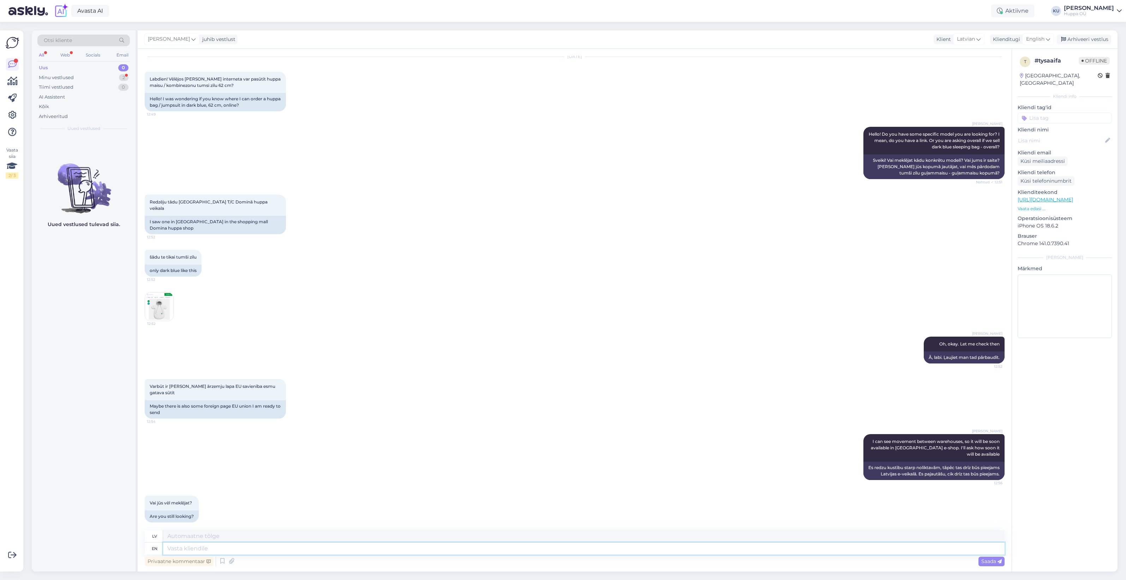
click at [295, 547] on textarea at bounding box center [584, 548] width 842 height 12
type textarea "I c"
type textarea "Es"
type textarea "I can s"
type textarea "Es varu"
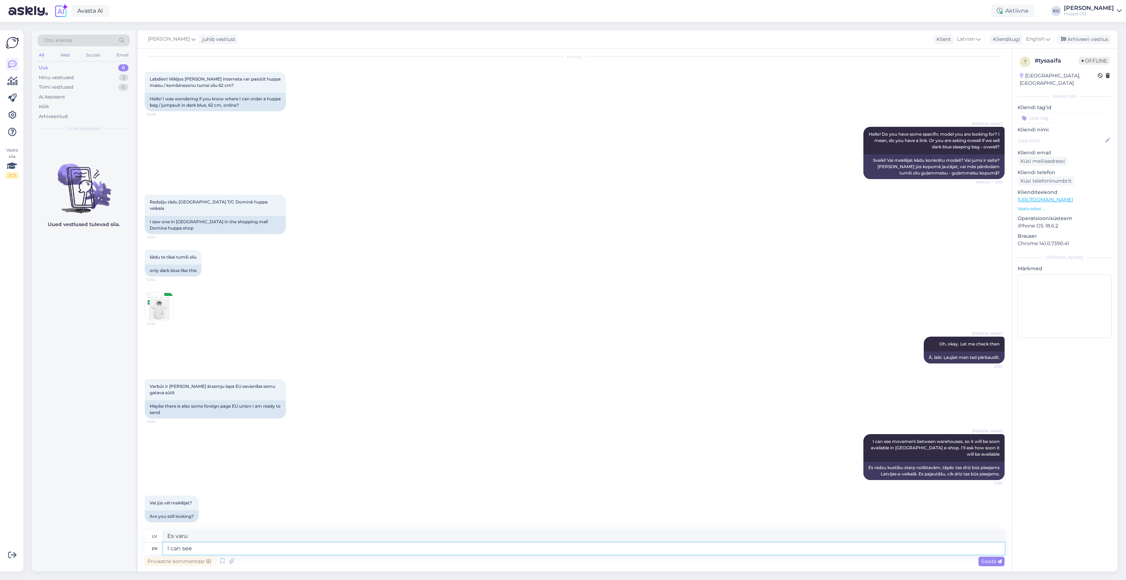
type textarea "I can see t"
type textarea "Es redzu"
type textarea "I can see that"
type textarea "Es to redzu"
type textarea "I can see that it wil"
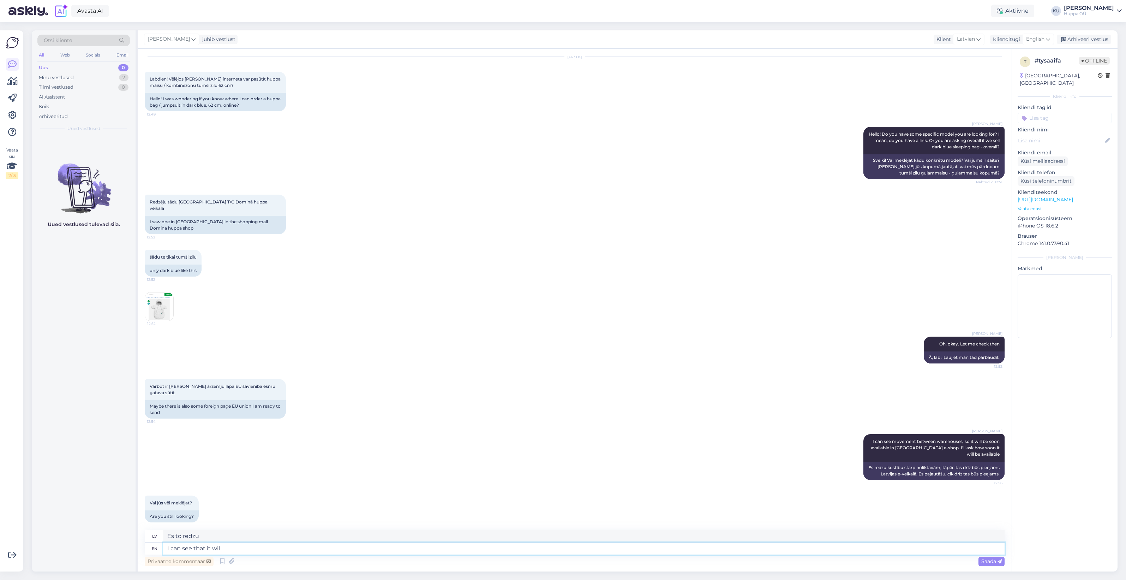
type textarea "Es redzu, ka tā būs"
type textarea "I can see that it"
type textarea "Es to redzu"
type textarea "I can see that it's m"
type textarea "Es redzu, ka tas ir"
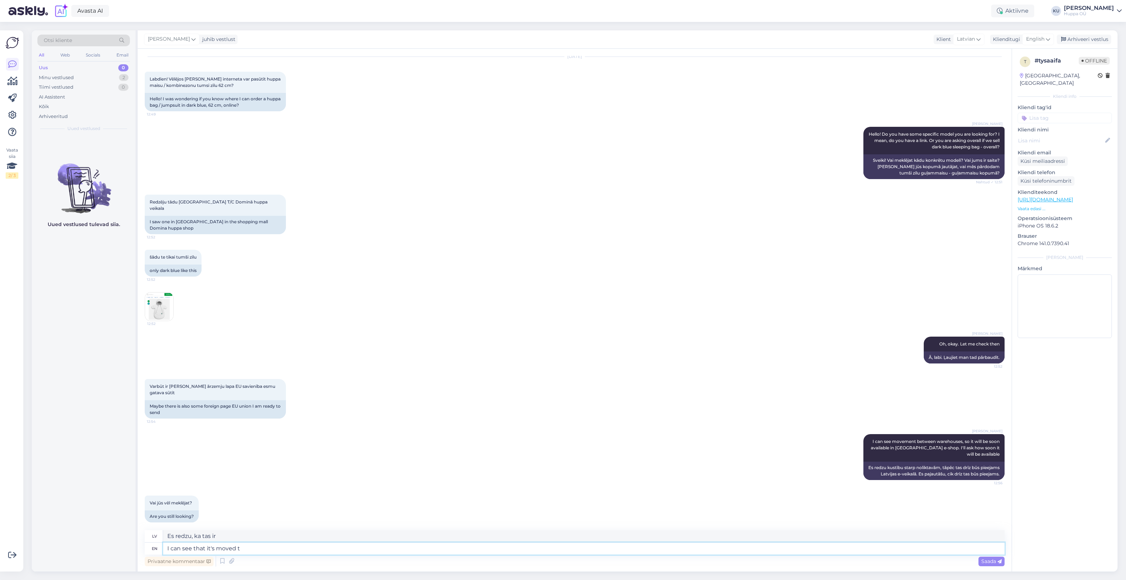
type textarea "I can see that it's moved to"
type textarea "Es redzu, ka tas ir pārvietots"
type textarea "I can see that it's moved to o"
type textarea "Es redzu, ka tas ir pārvietots uz"
type textarea "I can see that it's moved to our w"
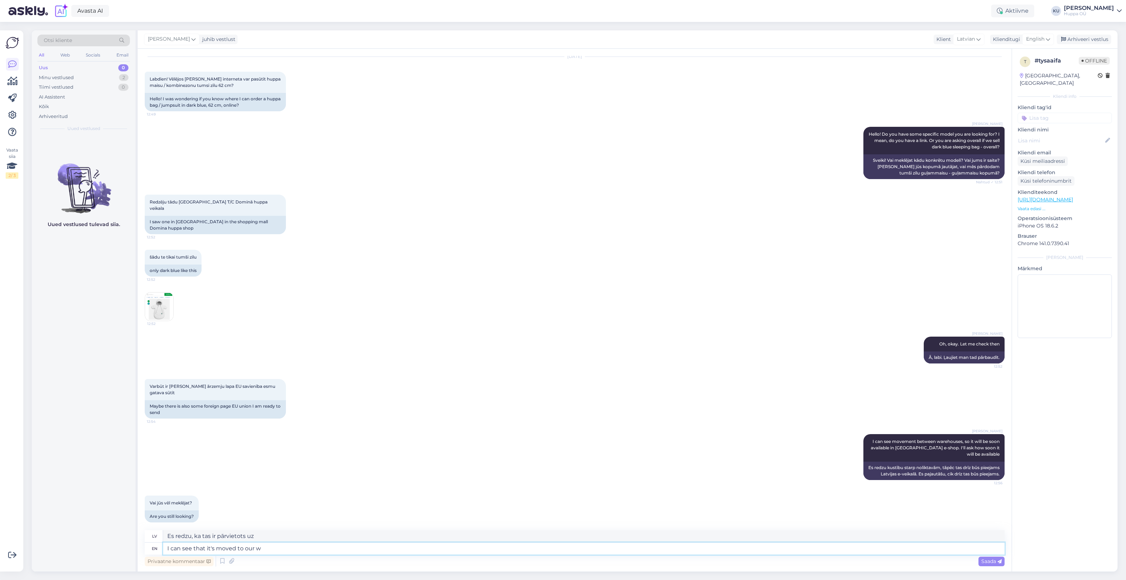
type textarea "Es redzu, ka tas ir pārvietots uz mūsu"
type textarea "I can see that it's moved to our webshop w"
type textarea "Redzu, ka tas ir pārvietots uz mūsu interneta veikalu."
type textarea "I can see that it's moved to our webshop warehouse"
type textarea "Redzu, ka tas ir pārvietots uz mūsu interneta veikala noliktavu."
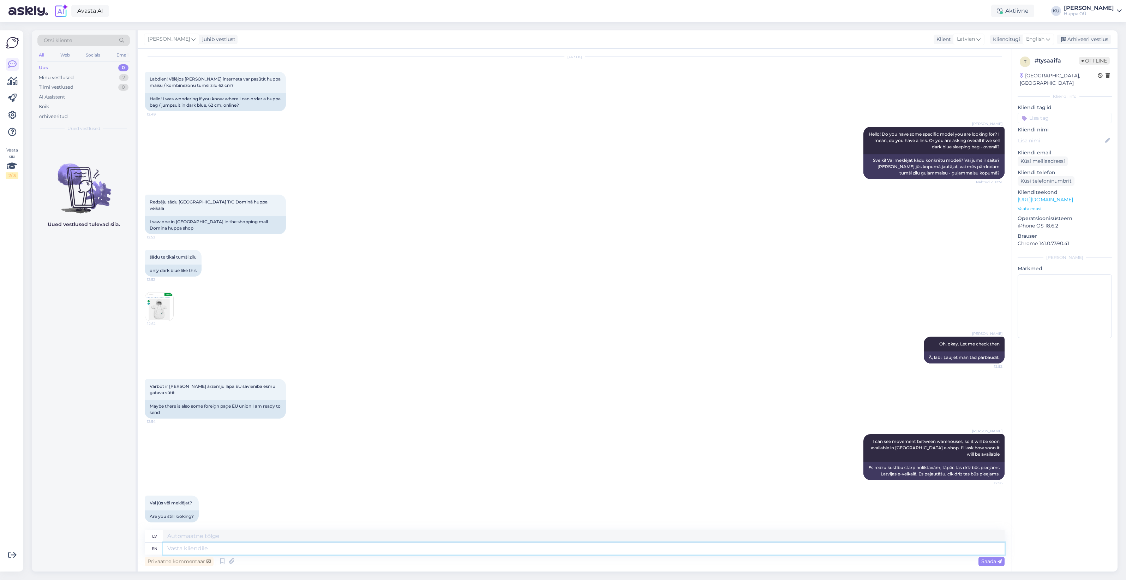
scroll to position [70, 0]
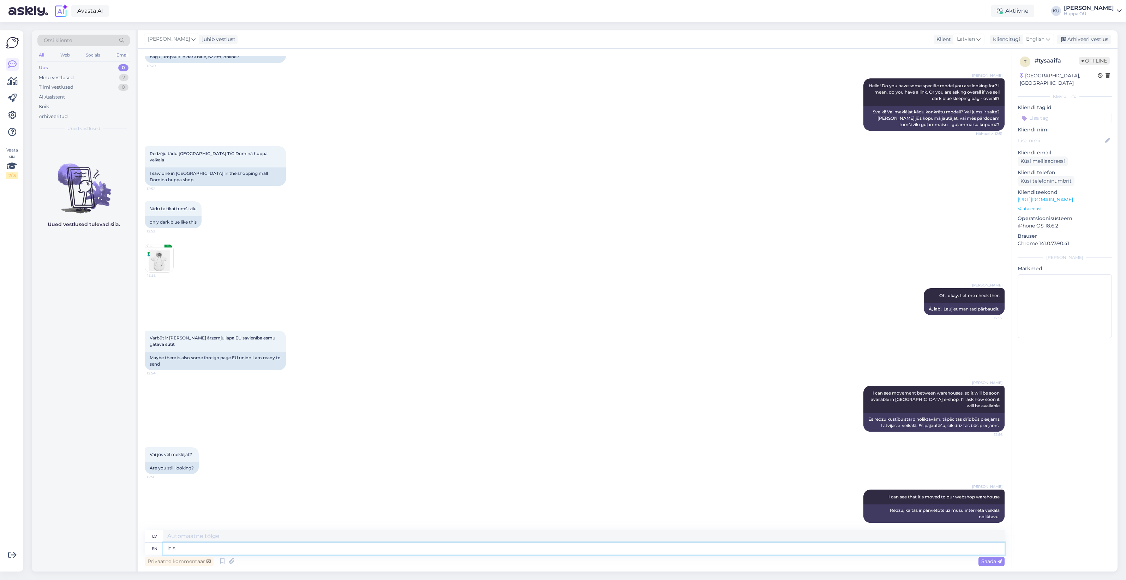
type textarea "It's n"
type textarea "Tas ir"
type textarea "It's not"
type textarea "Tas nav"
type textarea "It's not ye"
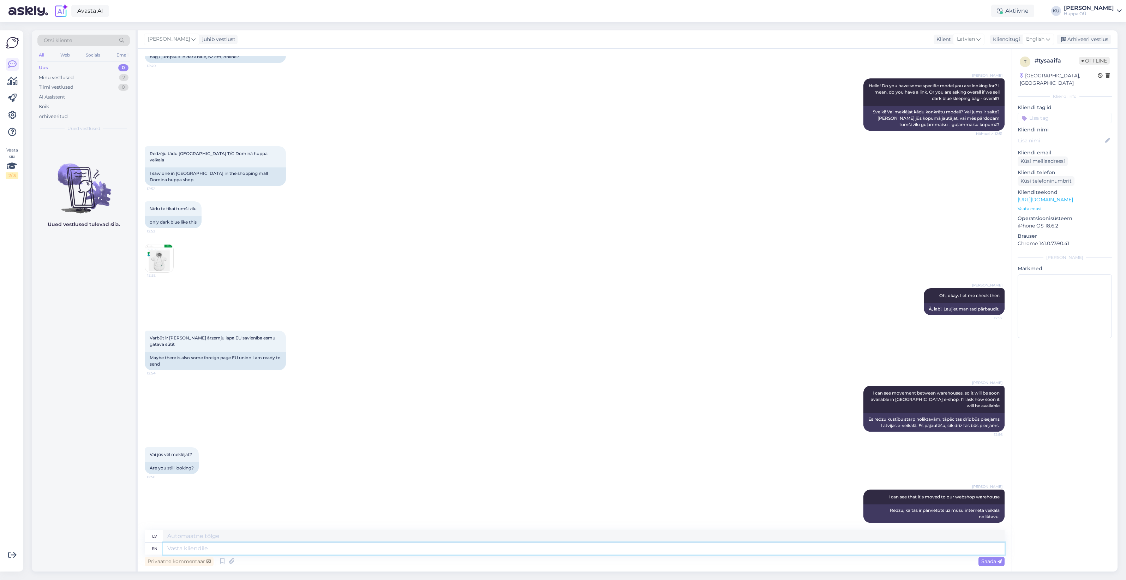
scroll to position [125, 0]
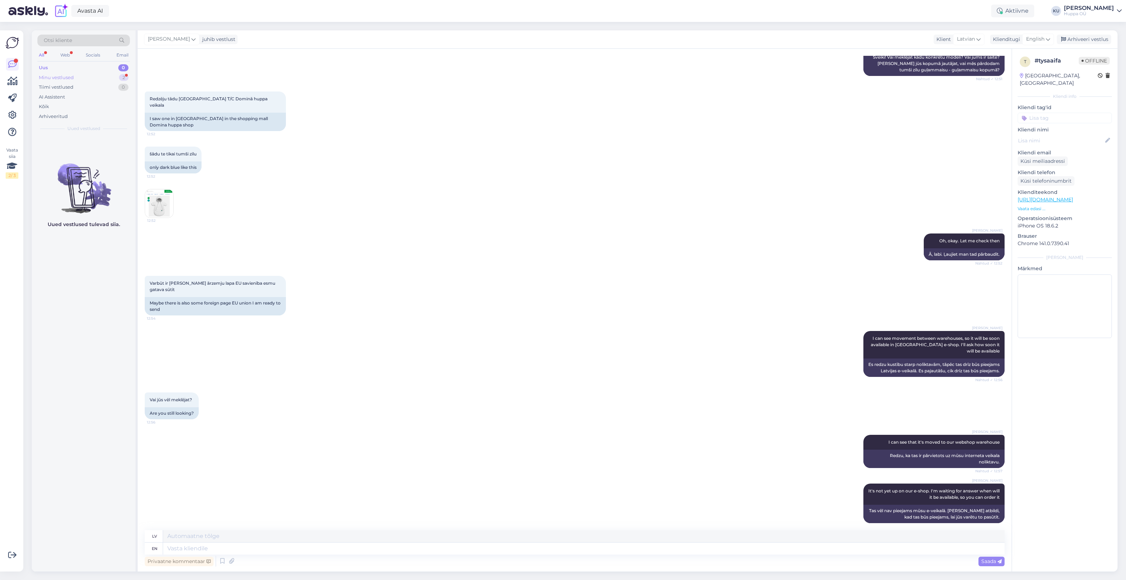
click at [80, 78] on div "Minu vestlused 2" at bounding box center [83, 78] width 93 height 10
click at [92, 154] on div "h #hc8avcvq 1 10.08 d. yra išsiųsta [DATE] 13:15" at bounding box center [84, 148] width 104 height 25
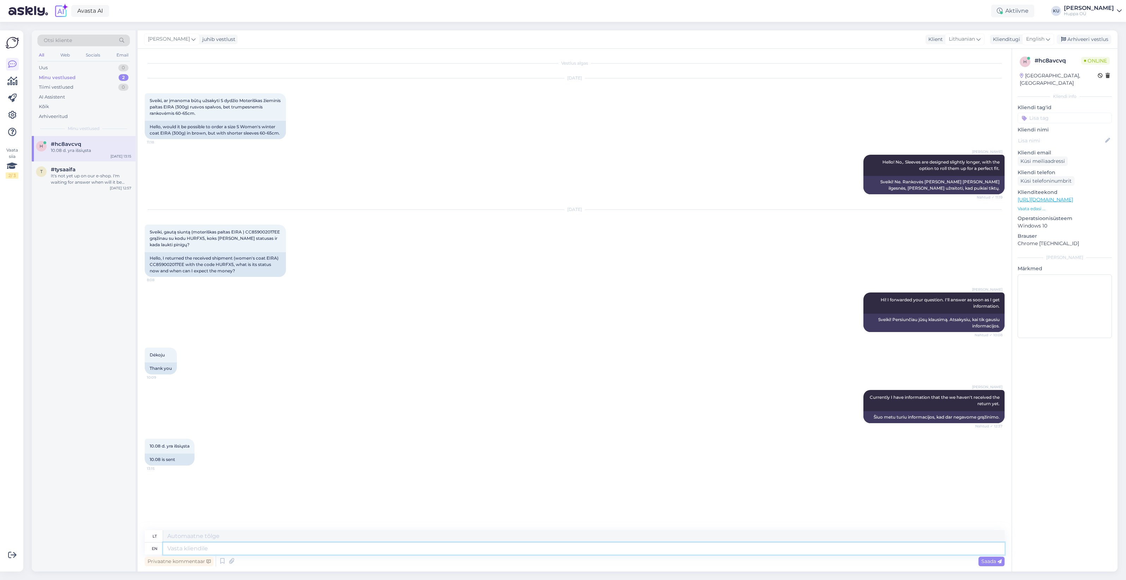
click at [203, 550] on textarea at bounding box center [584, 548] width 842 height 12
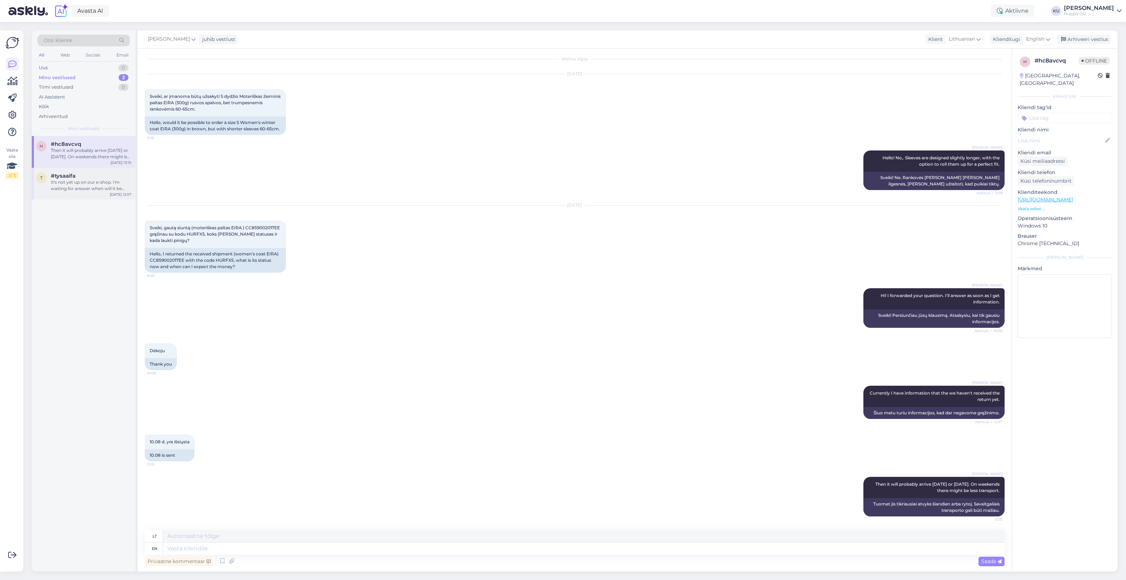
click at [87, 185] on div "It's not yet up on our e-shop. I'm waiting for answer when will it be available…" at bounding box center [91, 185] width 80 height 13
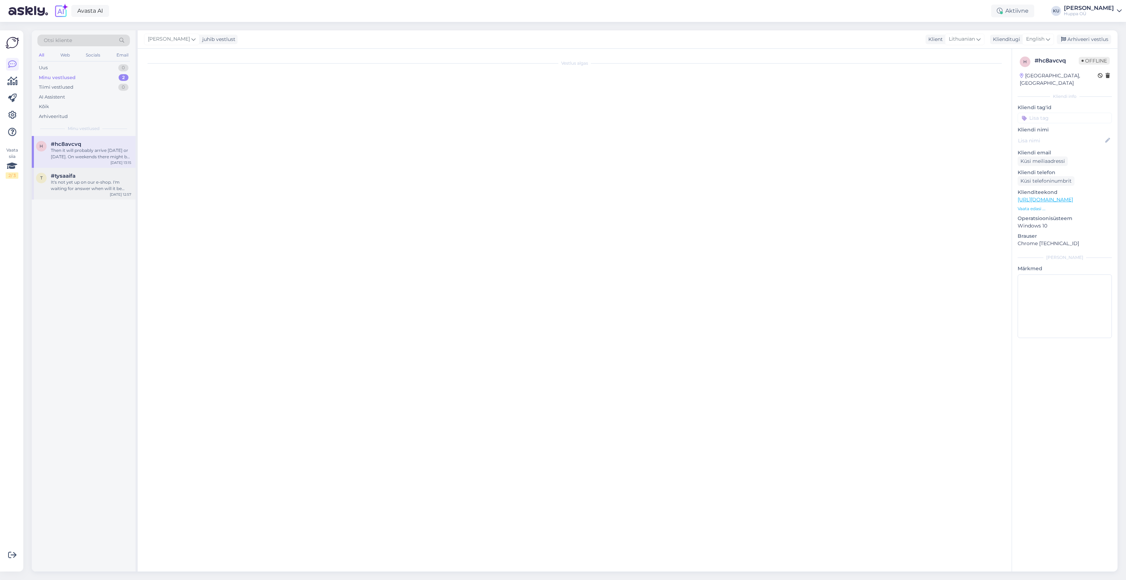
scroll to position [125, 0]
